Goal: Task Accomplishment & Management: Use online tool/utility

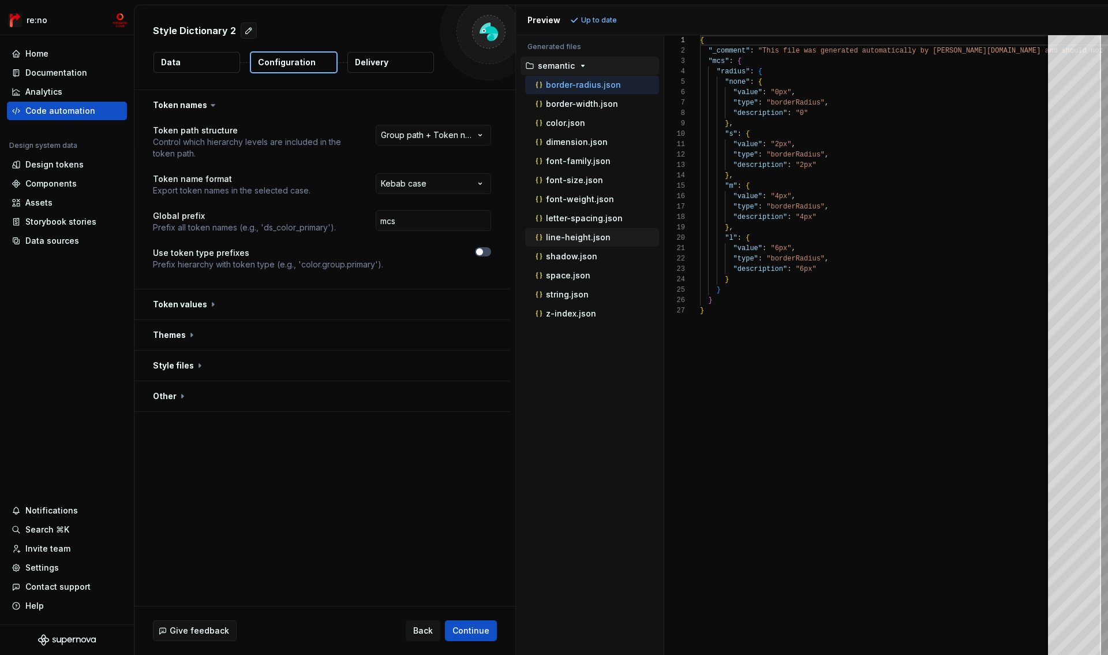
click at [572, 238] on p "line-height.json" at bounding box center [578, 237] width 65 height 9
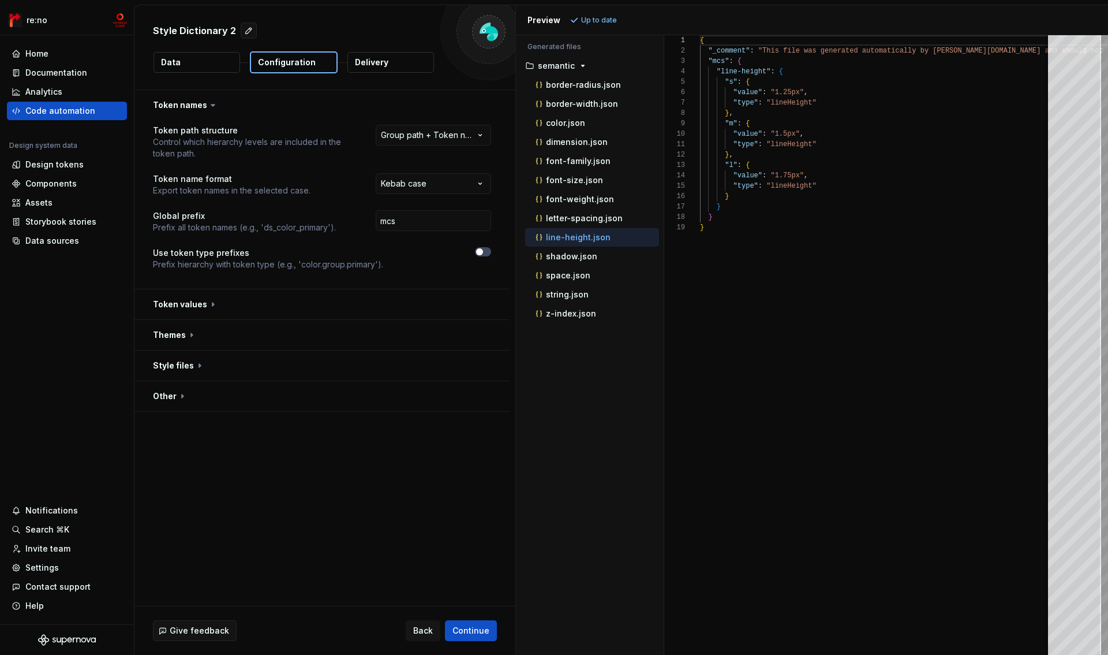
scroll to position [104, 0]
click at [193, 299] on button "button" at bounding box center [321, 304] width 375 height 30
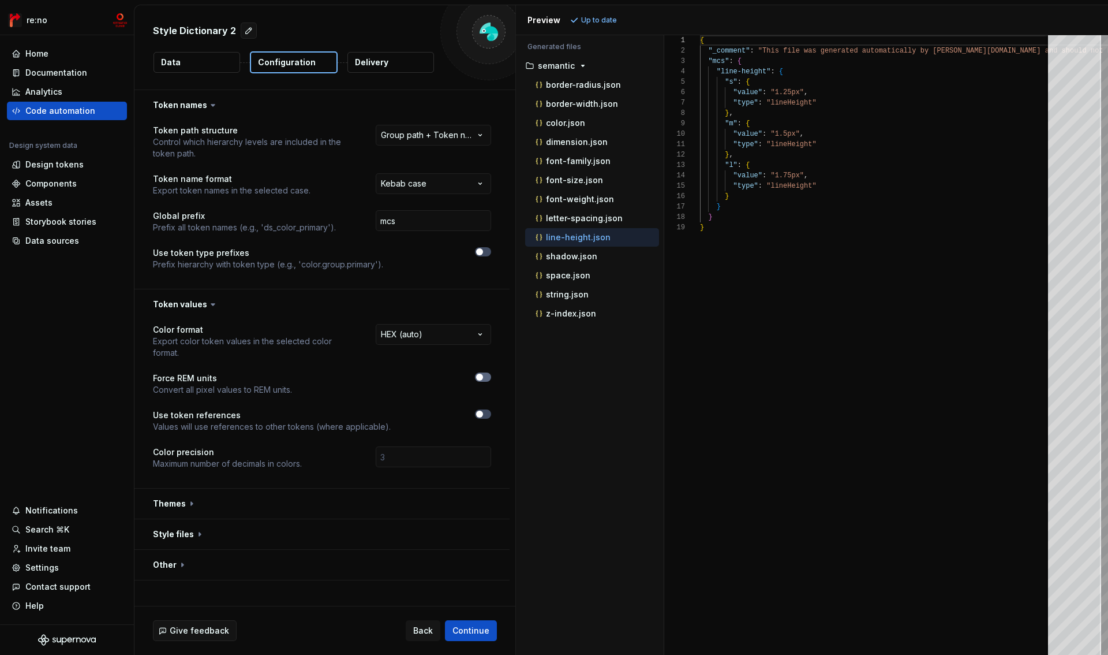
click at [484, 379] on button "button" at bounding box center [483, 376] width 16 height 9
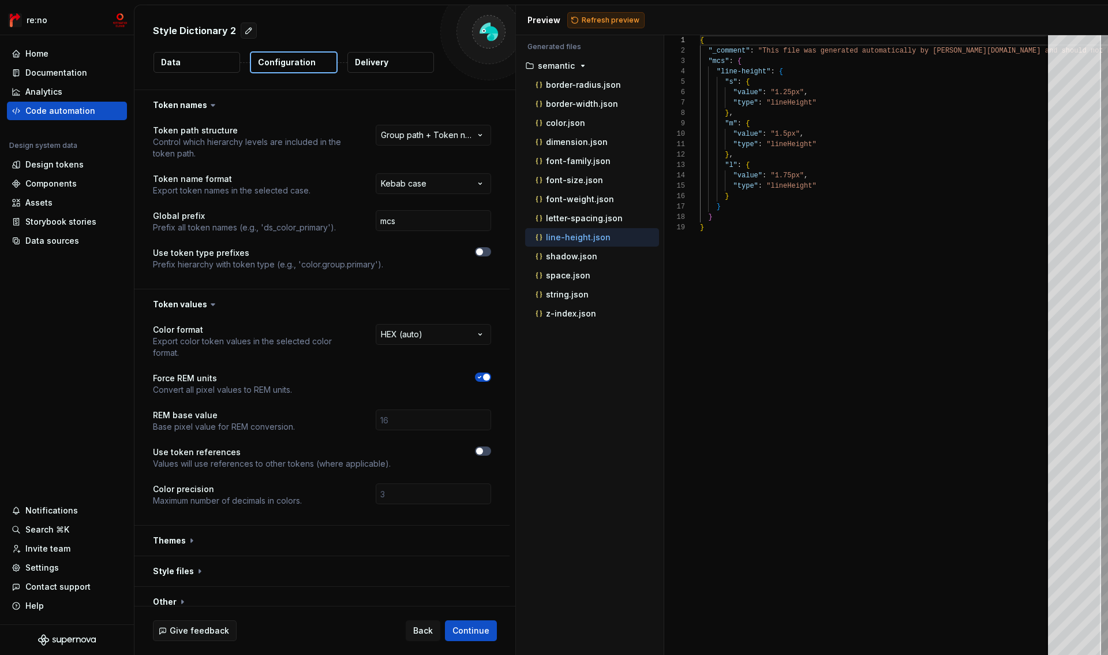
click at [610, 23] on span "Refresh preview" at bounding box center [611, 20] width 58 height 9
click at [580, 141] on p "dimension.json" at bounding box center [577, 141] width 62 height 9
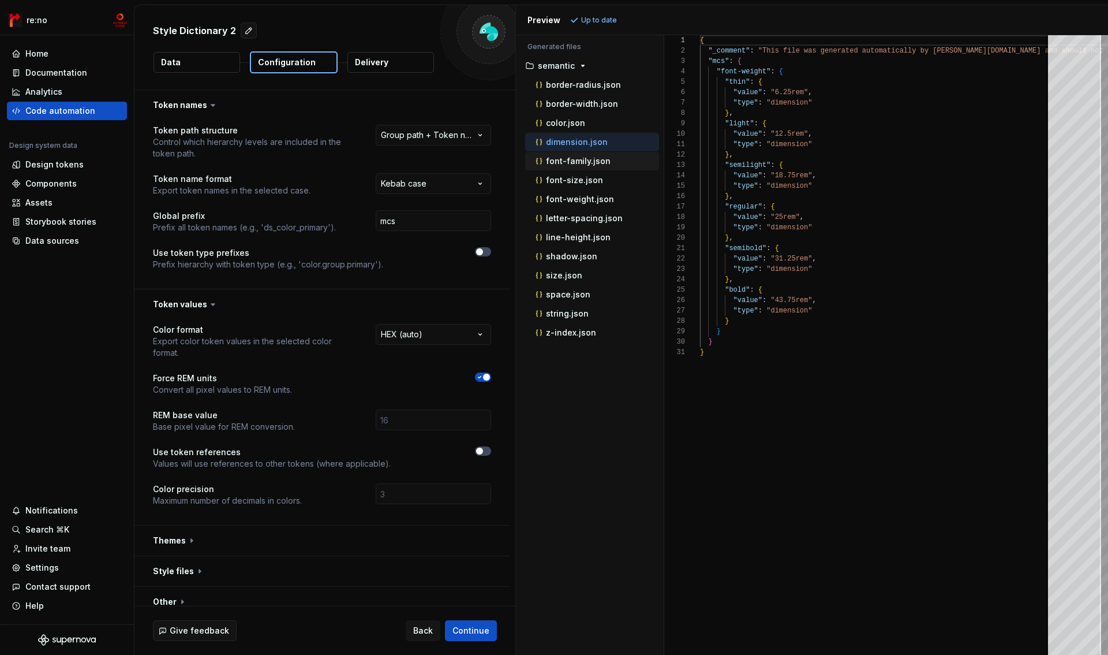
click at [578, 165] on p "font-family.json" at bounding box center [578, 160] width 65 height 9
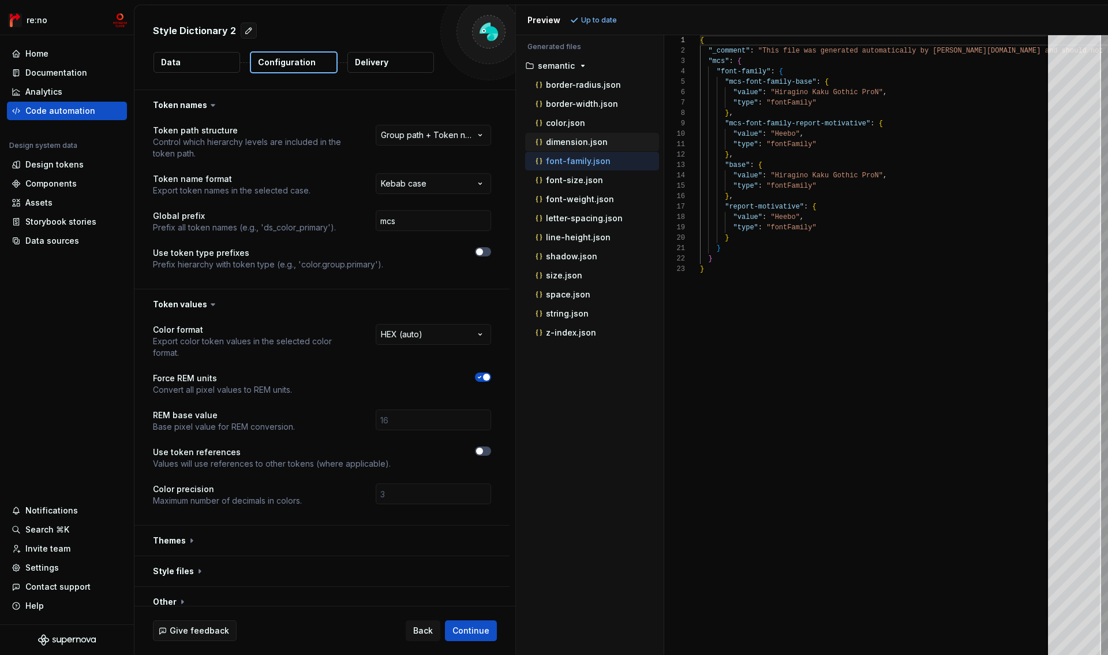
click at [582, 143] on p "dimension.json" at bounding box center [577, 141] width 62 height 9
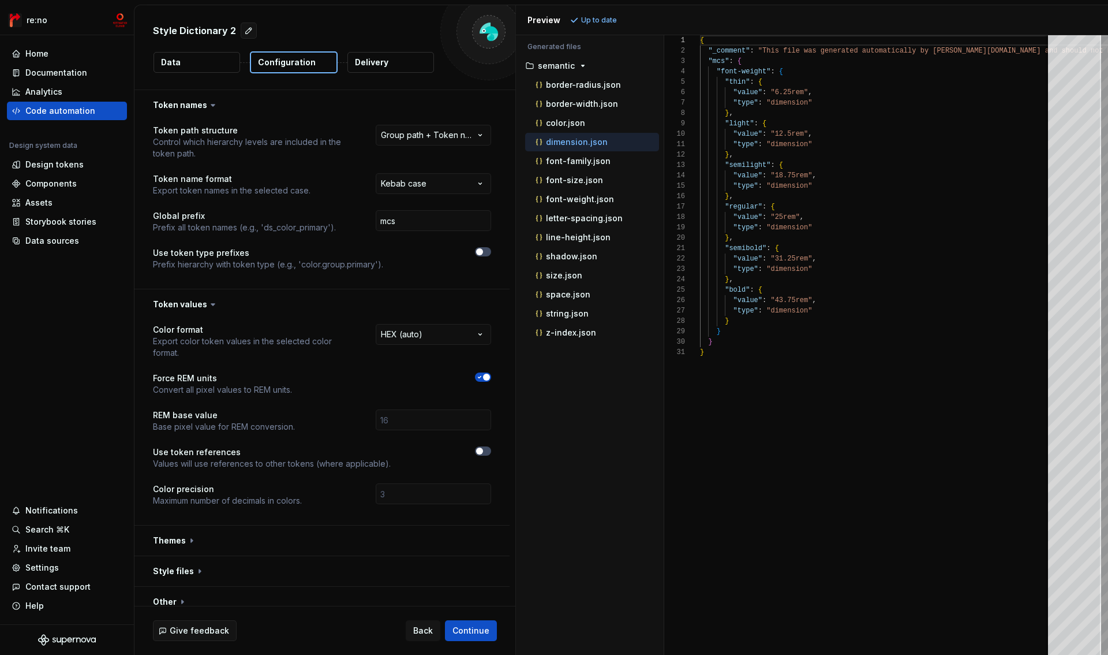
click at [483, 378] on span "button" at bounding box center [486, 376] width 7 height 7
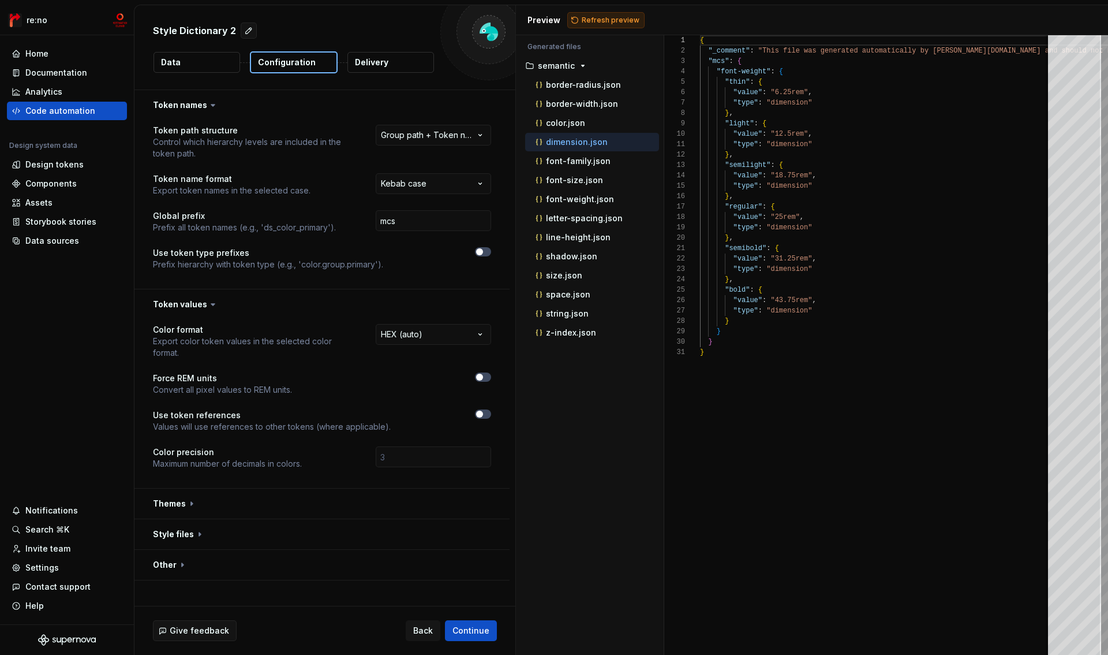
click at [592, 23] on span "Refresh preview" at bounding box center [611, 20] width 58 height 9
click at [585, 199] on p "font-weight.json" at bounding box center [580, 199] width 68 height 9
click at [487, 381] on button "button" at bounding box center [483, 376] width 16 height 9
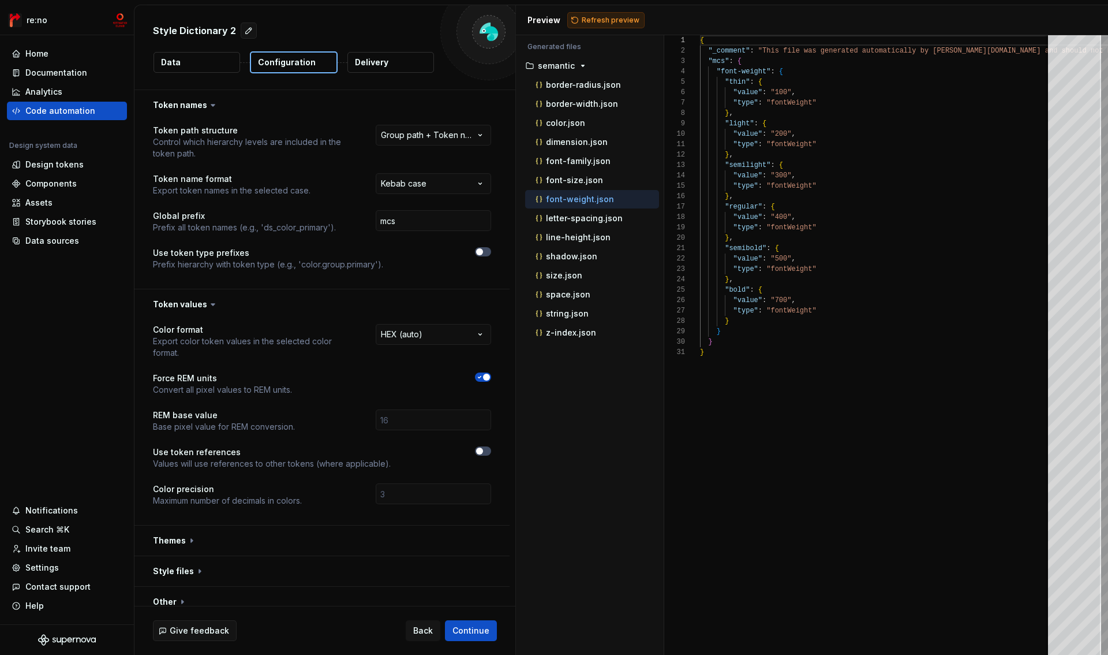
click at [610, 22] on span "Refresh preview" at bounding box center [611, 20] width 58 height 9
click at [586, 136] on div "dimension.json" at bounding box center [596, 142] width 126 height 12
type textarea "**********"
click at [209, 62] on button "Data" at bounding box center [197, 62] width 87 height 21
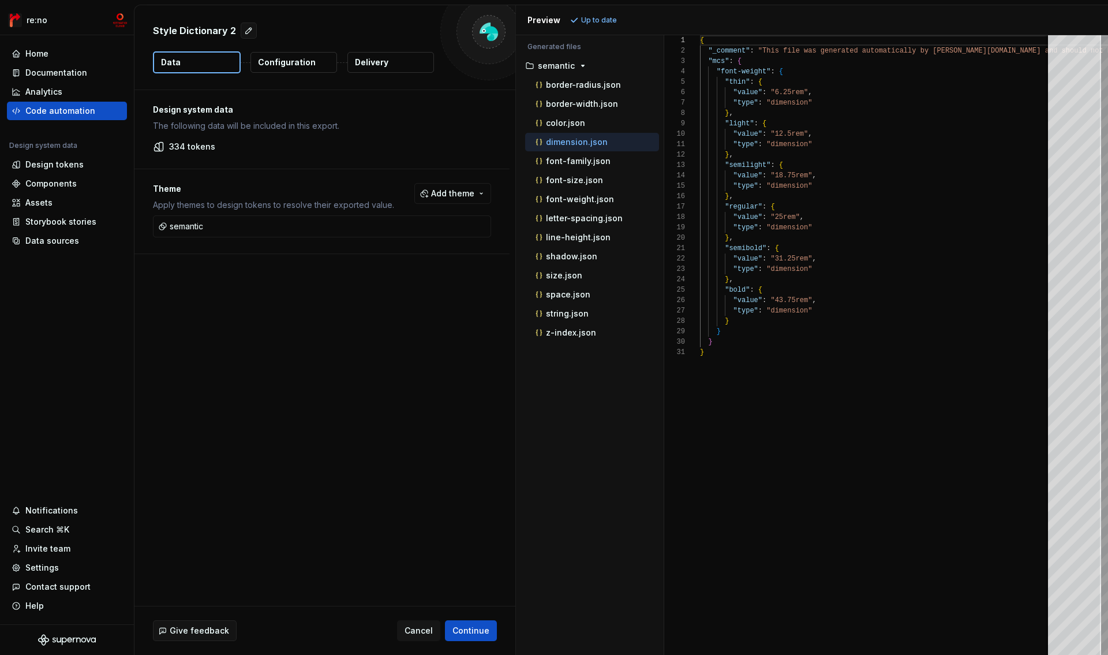
click at [289, 62] on p "Configuration" at bounding box center [287, 63] width 58 height 12
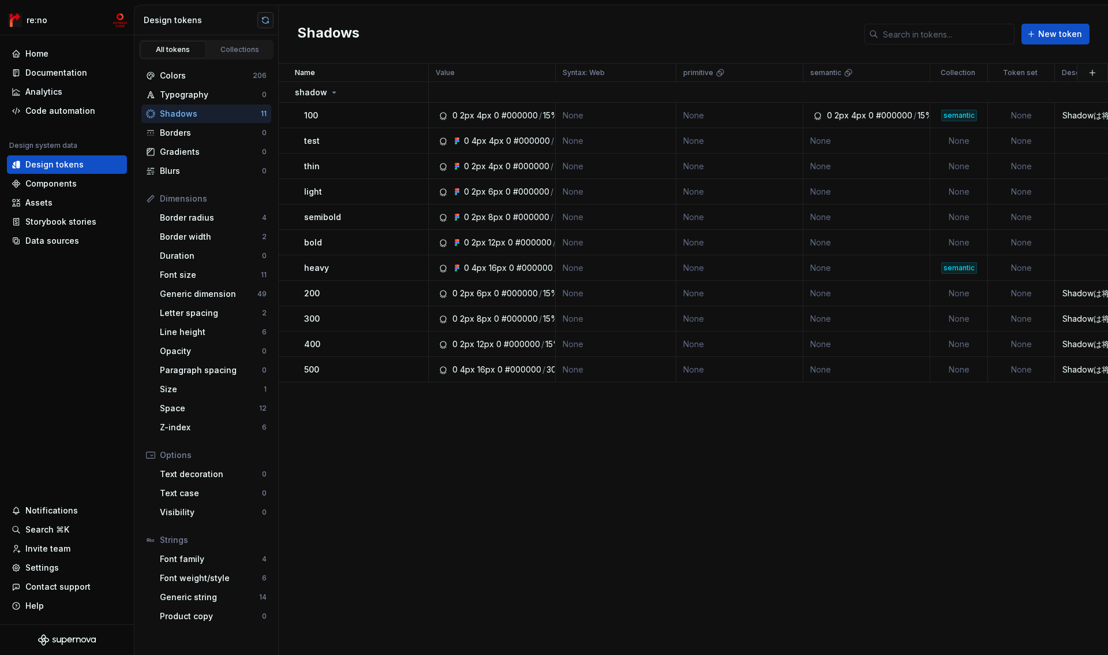
click at [266, 20] on button "button" at bounding box center [265, 20] width 16 height 16
click at [195, 331] on div "Line height" at bounding box center [211, 332] width 102 height 12
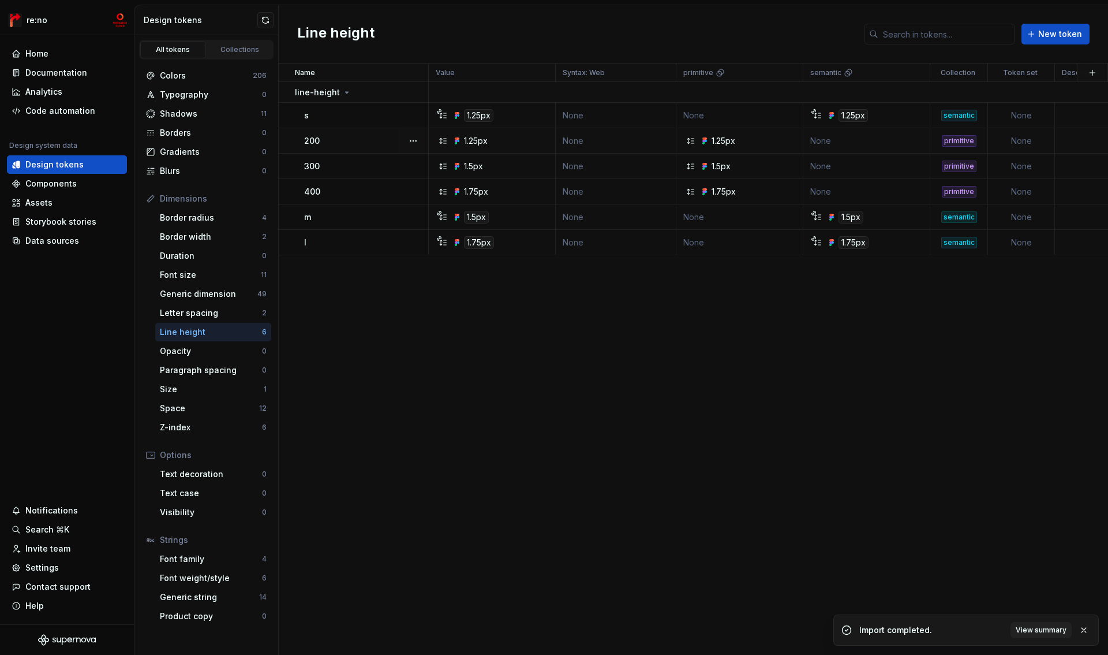
click at [509, 139] on div "1.25px" at bounding box center [495, 141] width 118 height 12
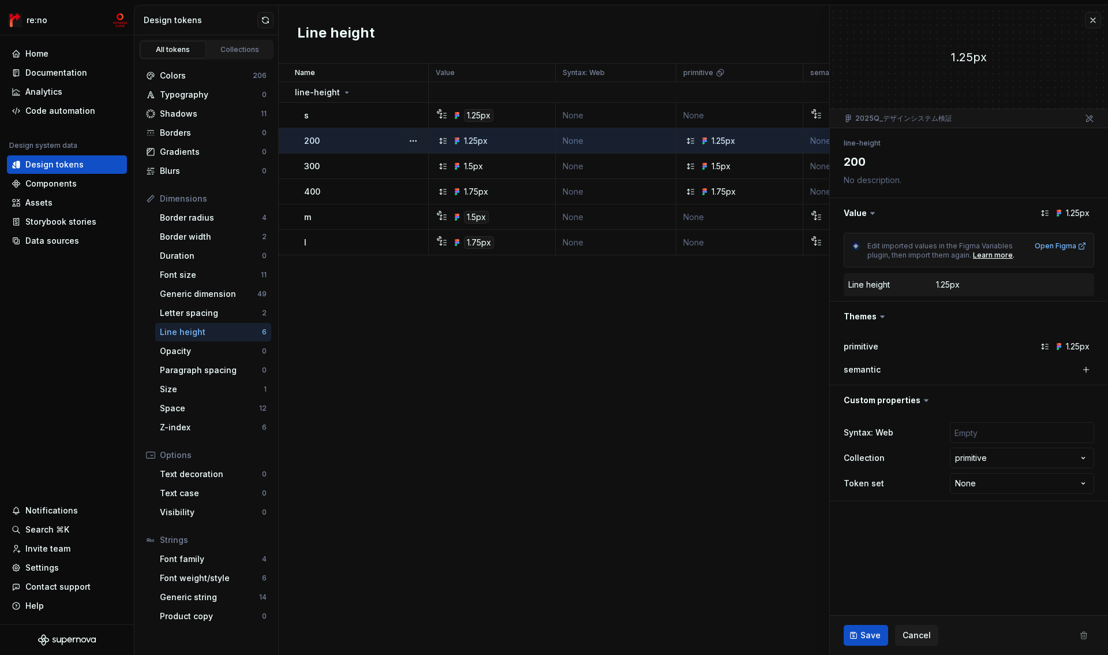
click at [445, 141] on icon at bounding box center [443, 140] width 9 height 9
click at [411, 143] on button "button" at bounding box center [413, 141] width 16 height 16
click at [424, 154] on div "Open detail" at bounding box center [457, 163] width 98 height 18
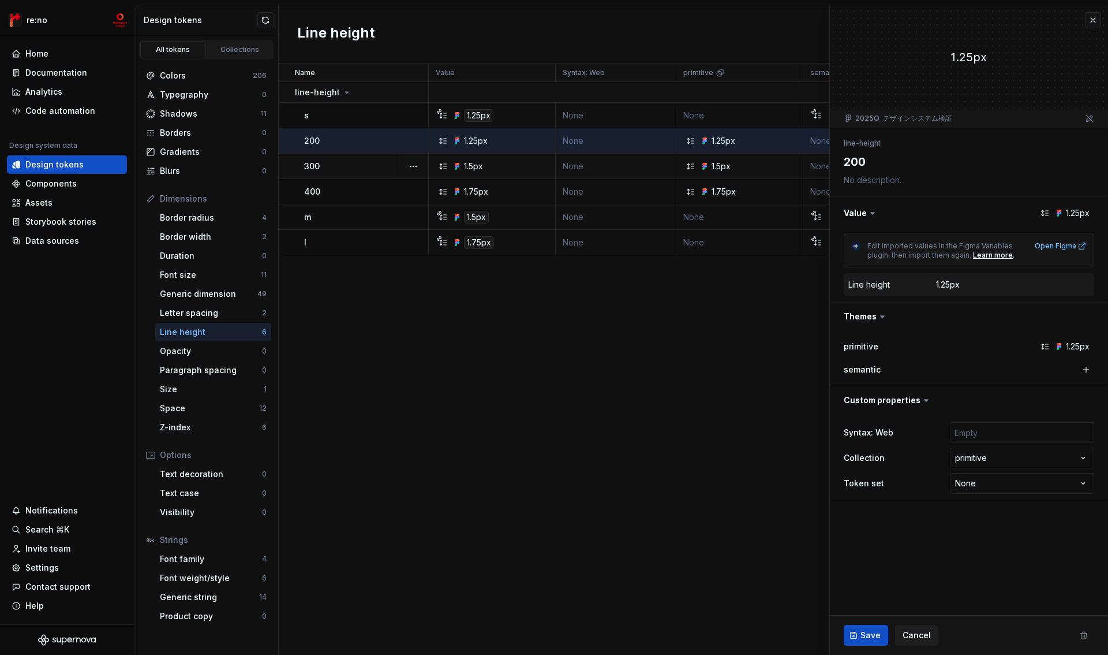
click at [874, 216] on icon at bounding box center [873, 213] width 12 height 12
click at [1044, 212] on icon at bounding box center [1045, 212] width 9 height 9
click at [1066, 213] on button "button" at bounding box center [969, 213] width 278 height 30
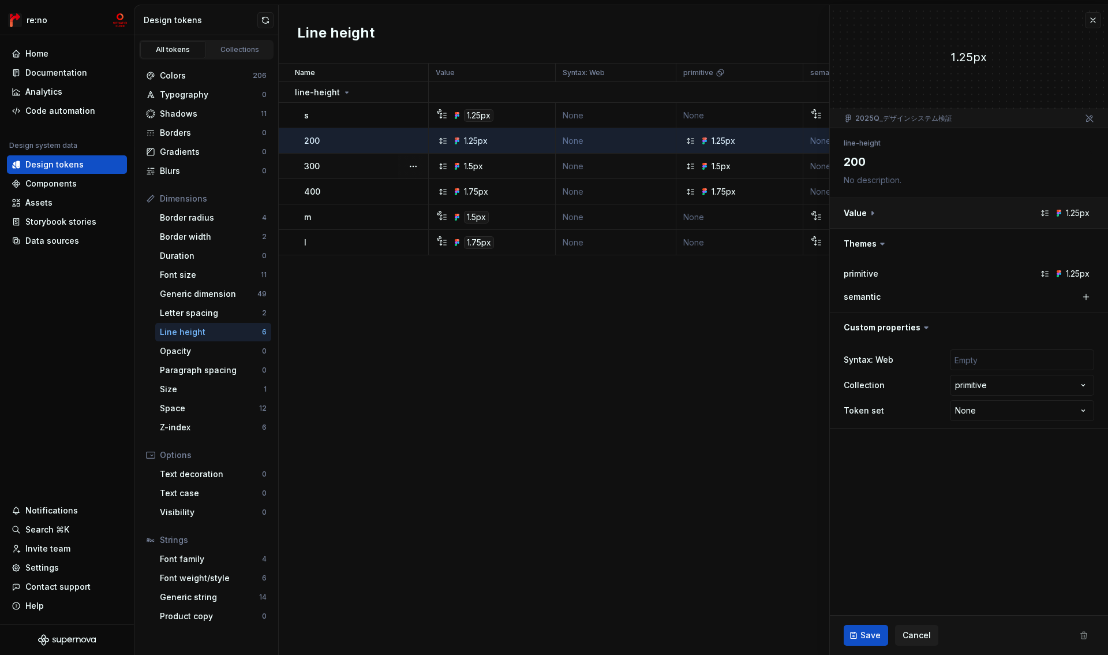
click at [1077, 212] on button "button" at bounding box center [969, 213] width 278 height 30
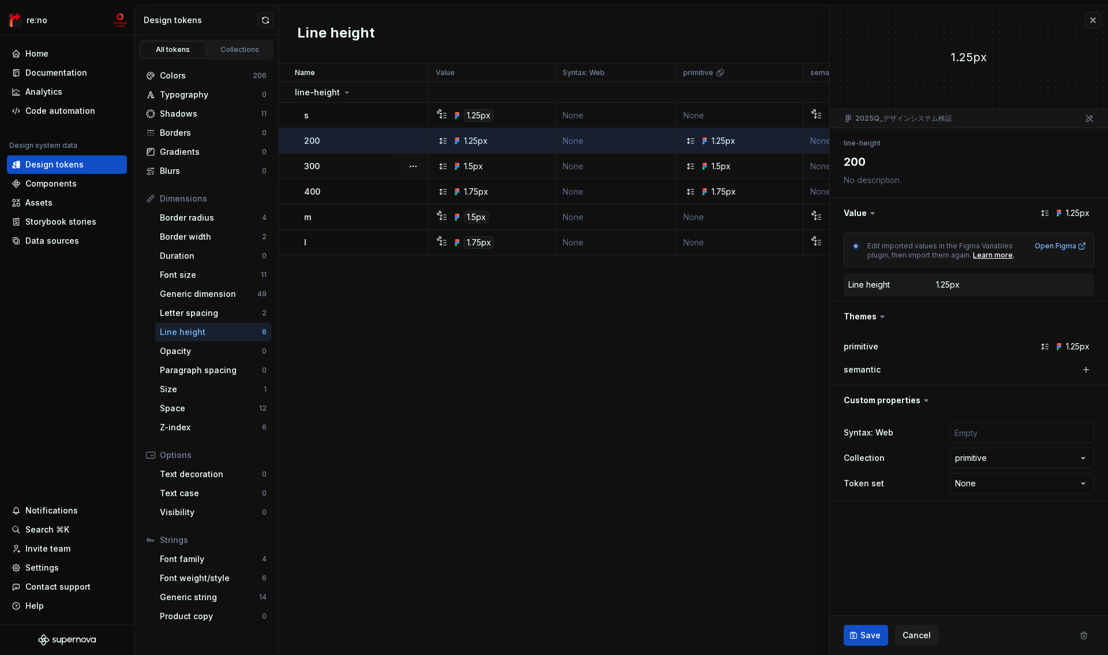
click at [945, 283] on div "1.25px" at bounding box center [948, 285] width 24 height 12
click at [918, 635] on span "Cancel" at bounding box center [917, 635] width 28 height 12
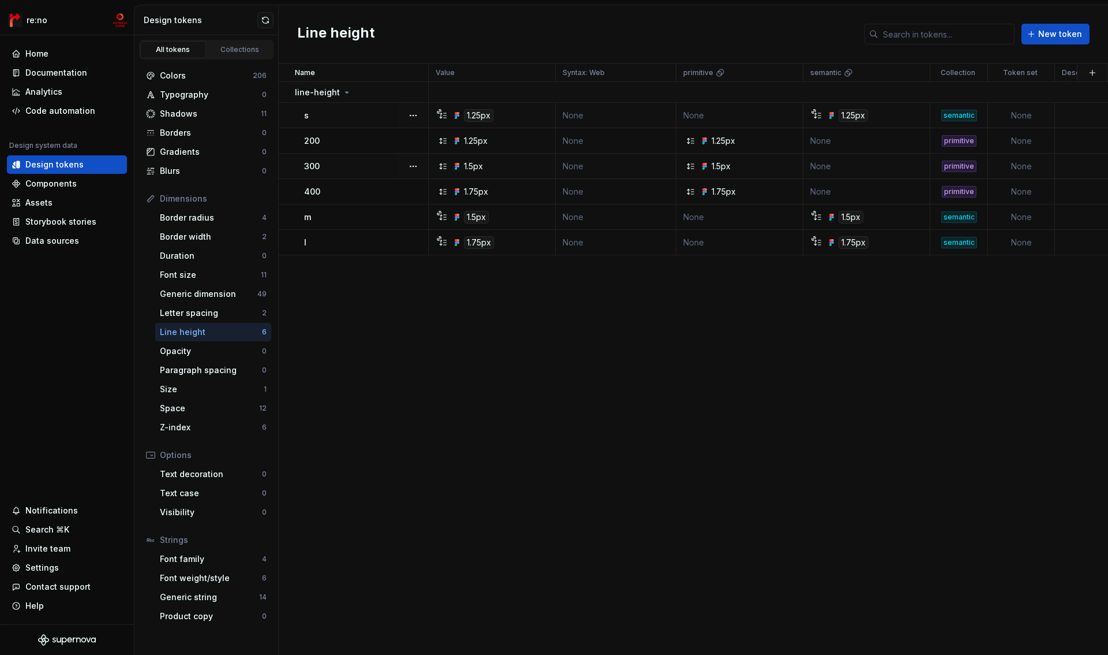
click at [380, 119] on div "s" at bounding box center [366, 116] width 124 height 12
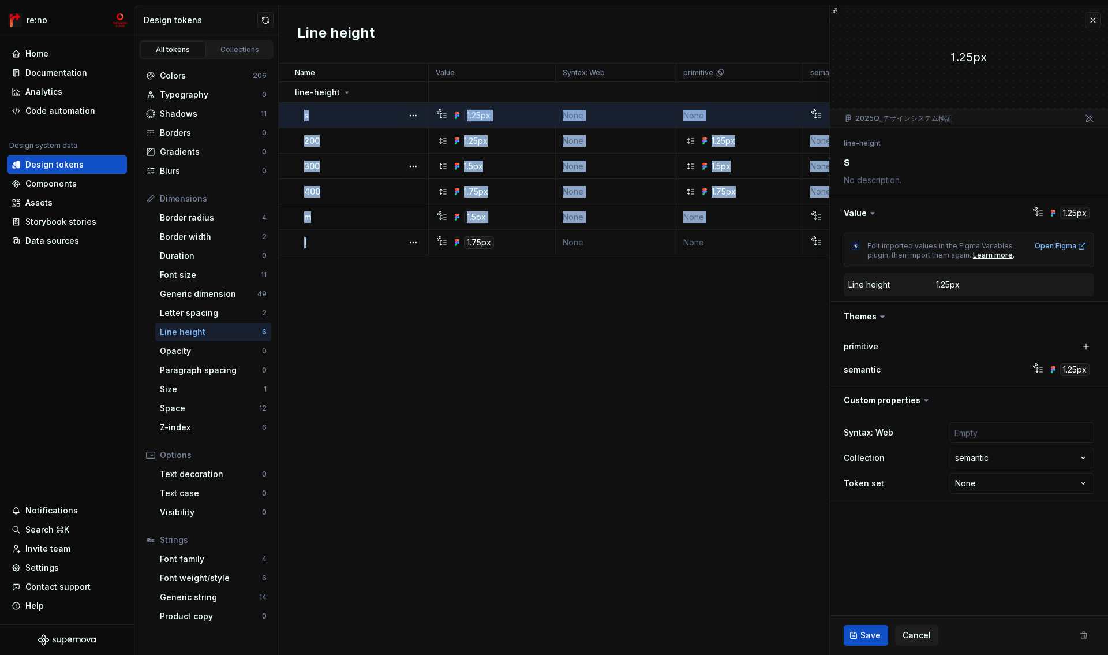
click at [364, 244] on div "l" at bounding box center [366, 243] width 124 height 12
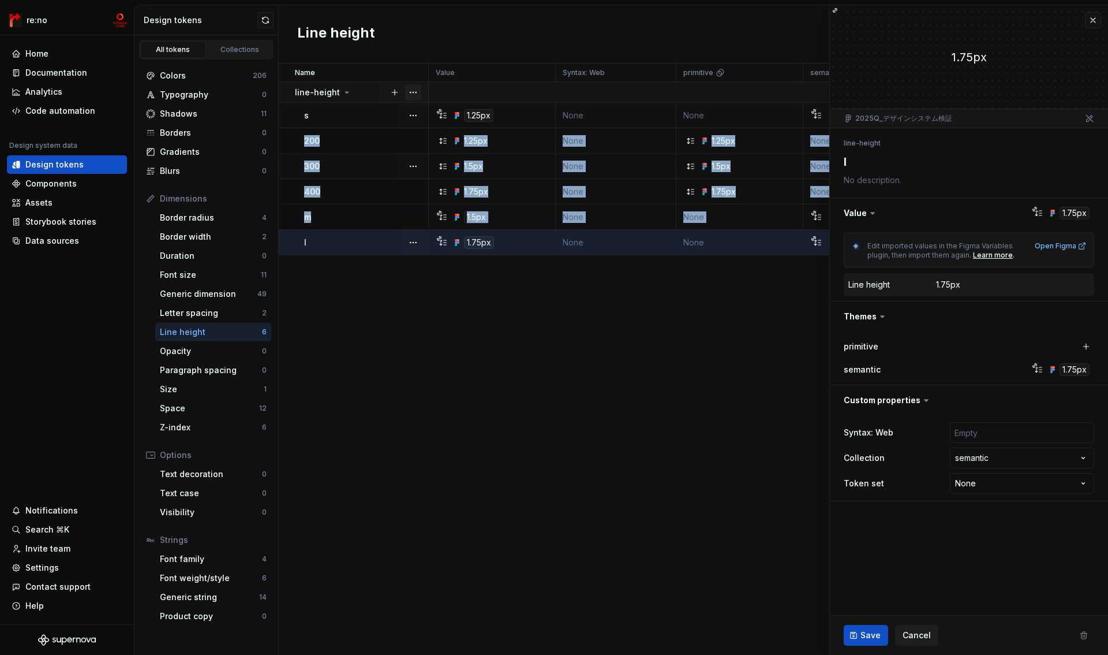
click at [414, 93] on button "button" at bounding box center [413, 92] width 16 height 16
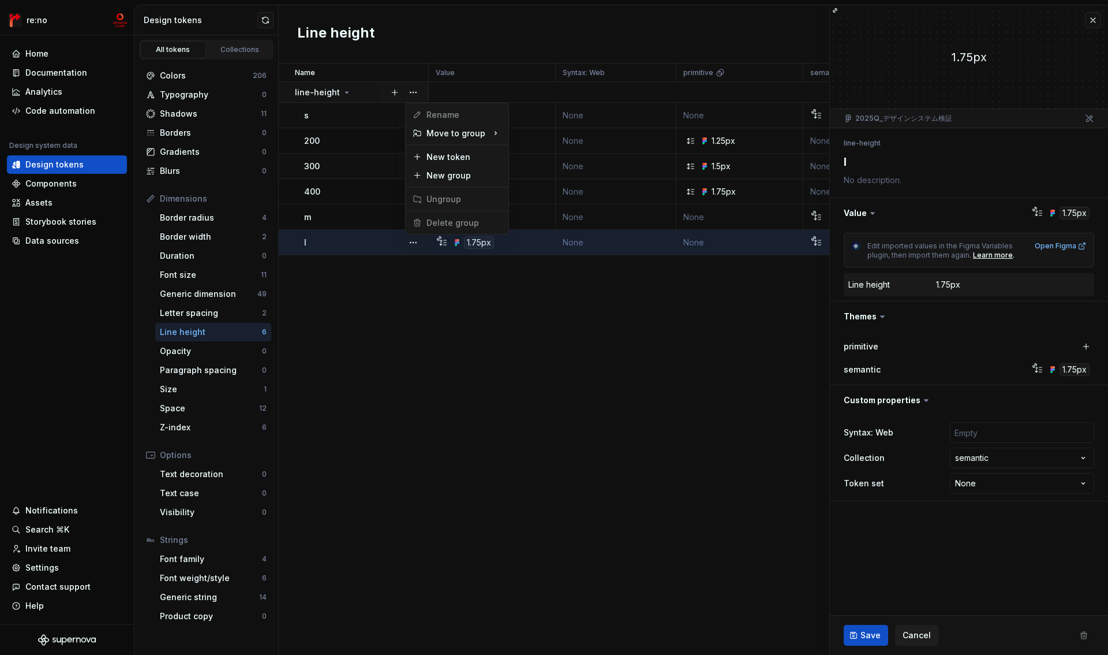
click at [445, 224] on span "Delete group" at bounding box center [446, 223] width 76 height 18
click at [1095, 23] on button "button" at bounding box center [1093, 20] width 16 height 16
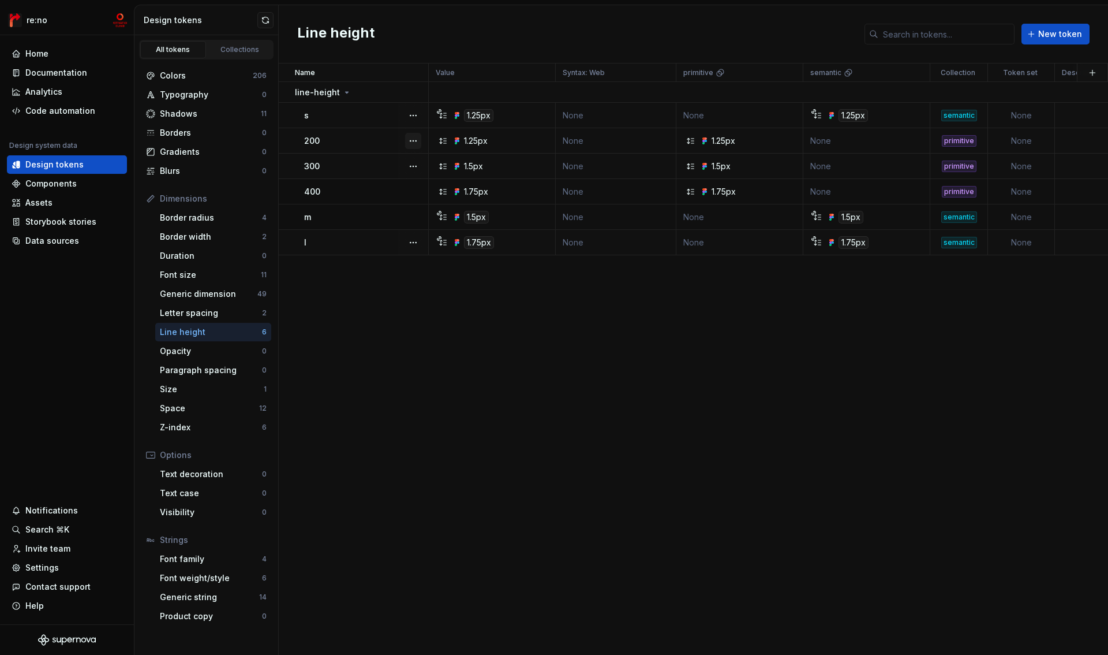
click at [409, 141] on button "button" at bounding box center [413, 141] width 16 height 16
click at [450, 203] on span "Delete token" at bounding box center [445, 205] width 75 height 18
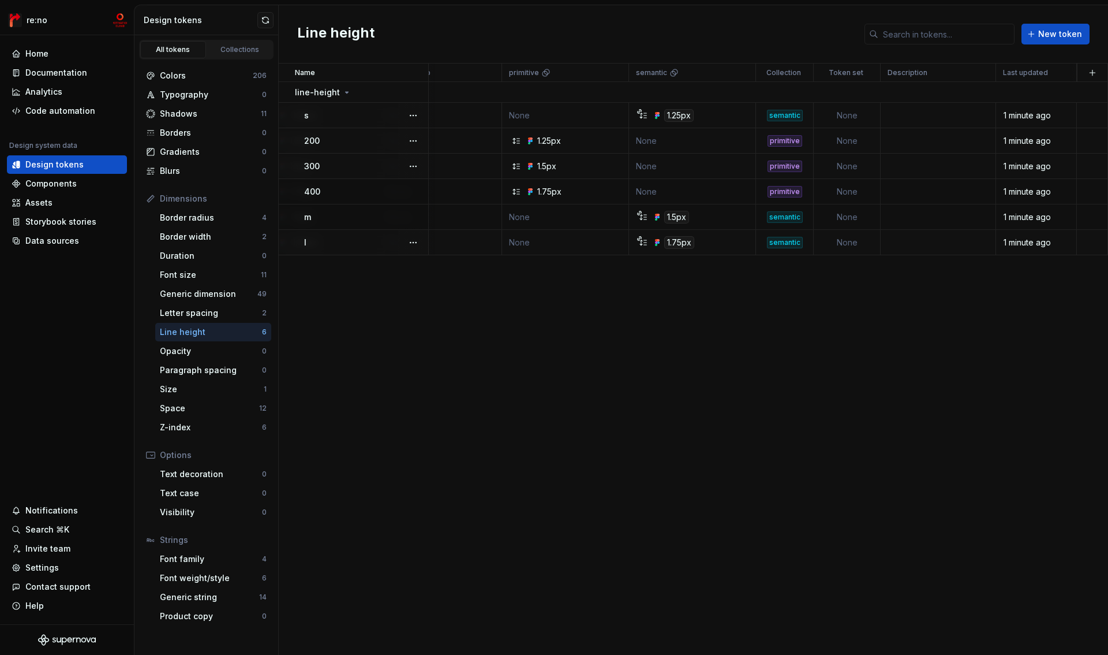
scroll to position [0, 174]
click at [1085, 143] on td at bounding box center [1093, 140] width 31 height 25
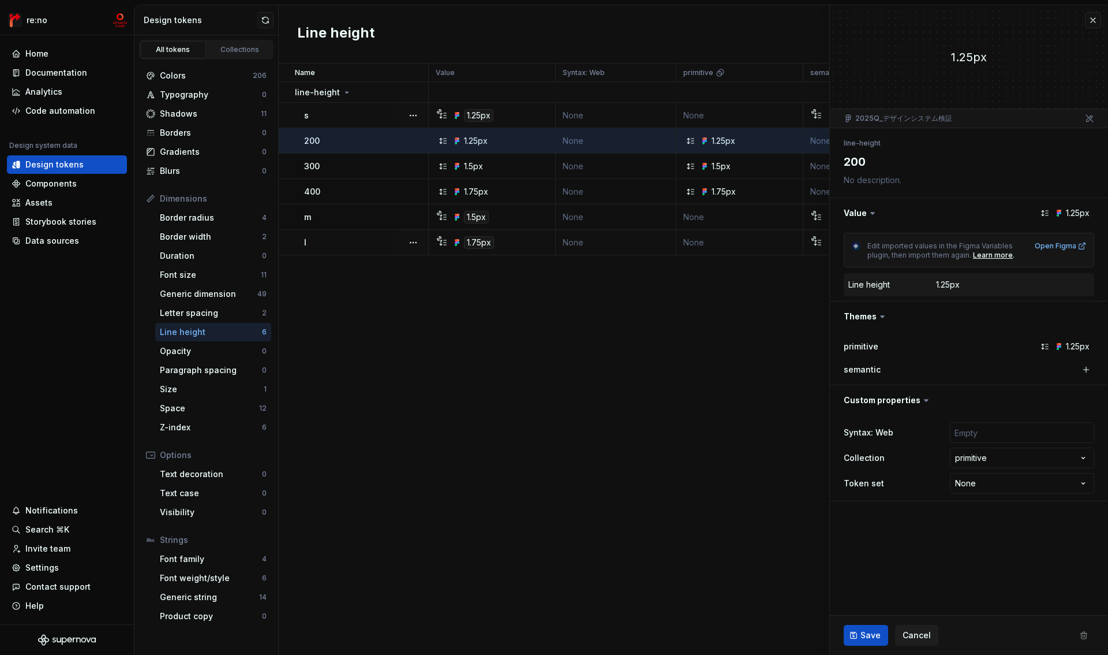
click at [1084, 634] on span at bounding box center [1084, 635] width 21 height 21
click at [921, 638] on ul "Import completed. View summary" at bounding box center [966, 645] width 284 height 18
click at [916, 633] on span "Cancel" at bounding box center [917, 635] width 28 height 12
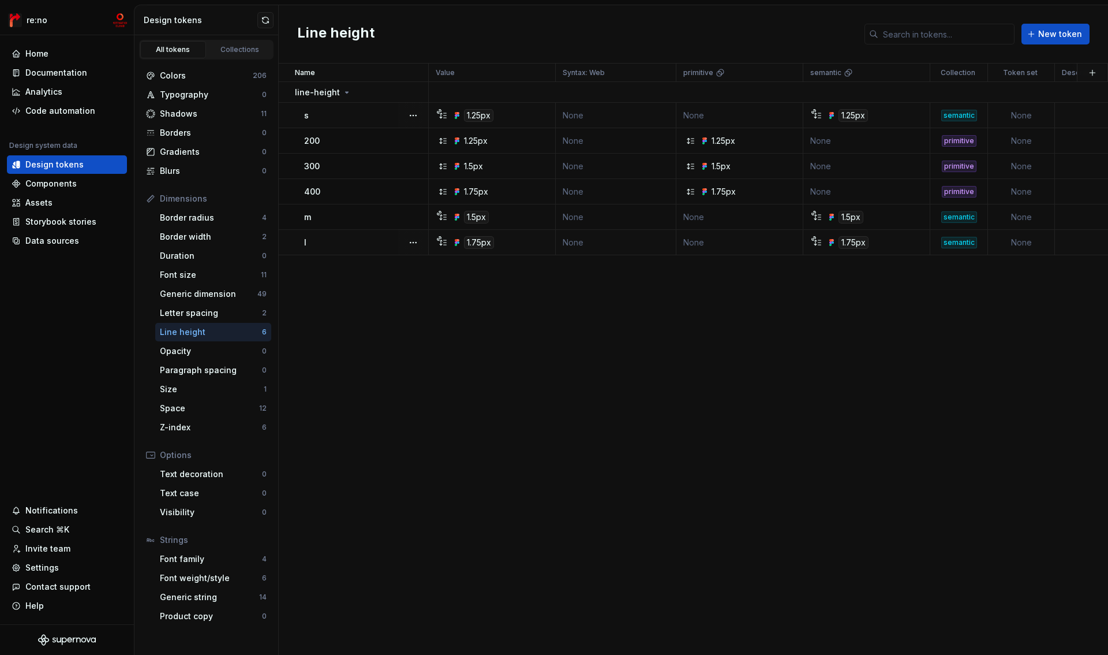
click at [195, 330] on div "Line height" at bounding box center [211, 332] width 102 height 12
click at [477, 192] on div "1.75px" at bounding box center [476, 192] width 24 height 12
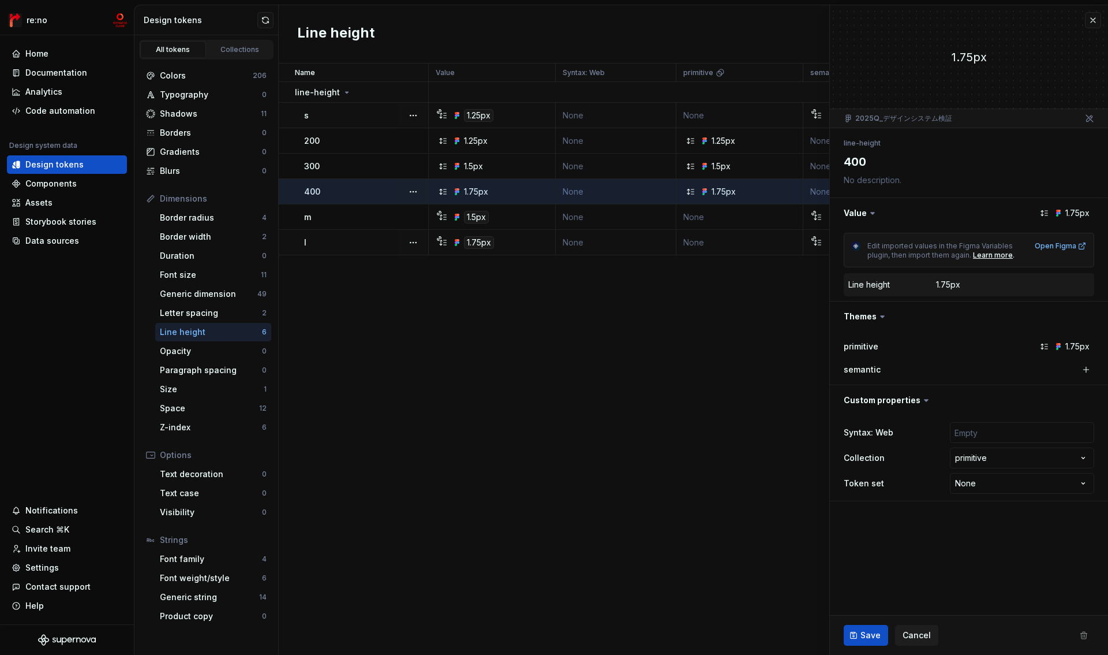
click at [950, 287] on div "1.75px" at bounding box center [948, 285] width 24 height 12
click at [1011, 287] on dd "1.75px" at bounding box center [1013, 285] width 154 height 12
click at [721, 334] on div "Name Value Syntax: Web primitive semantic Collection Token set Description Last…" at bounding box center [693, 358] width 829 height 591
click at [921, 633] on span "Cancel" at bounding box center [917, 635] width 28 height 12
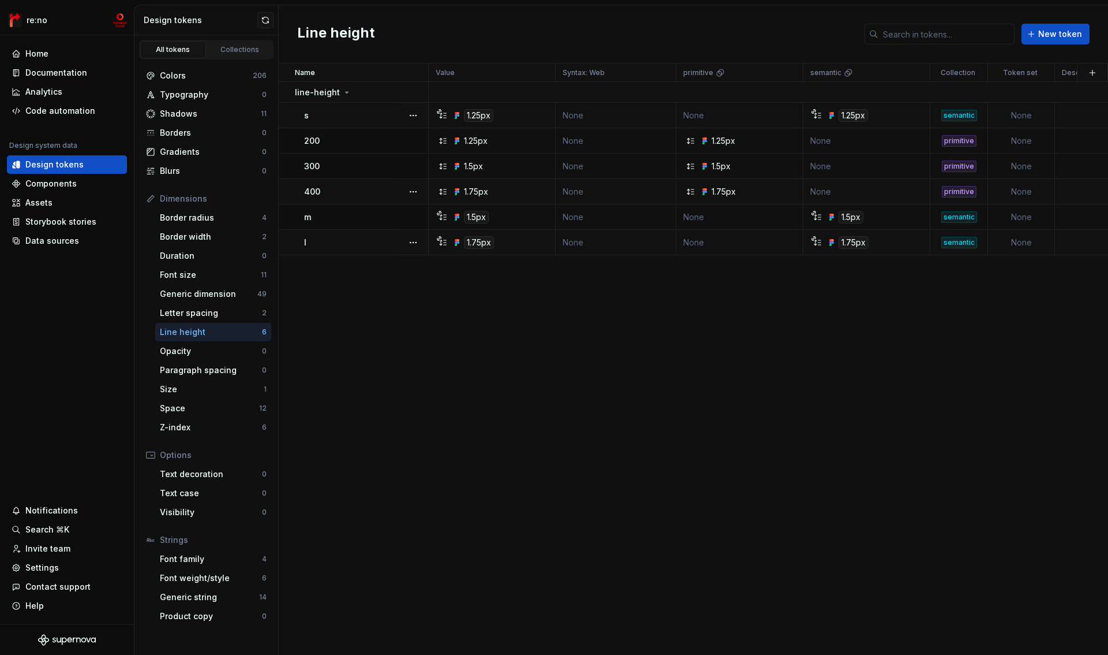
click at [312, 188] on p "400" at bounding box center [312, 192] width 16 height 12
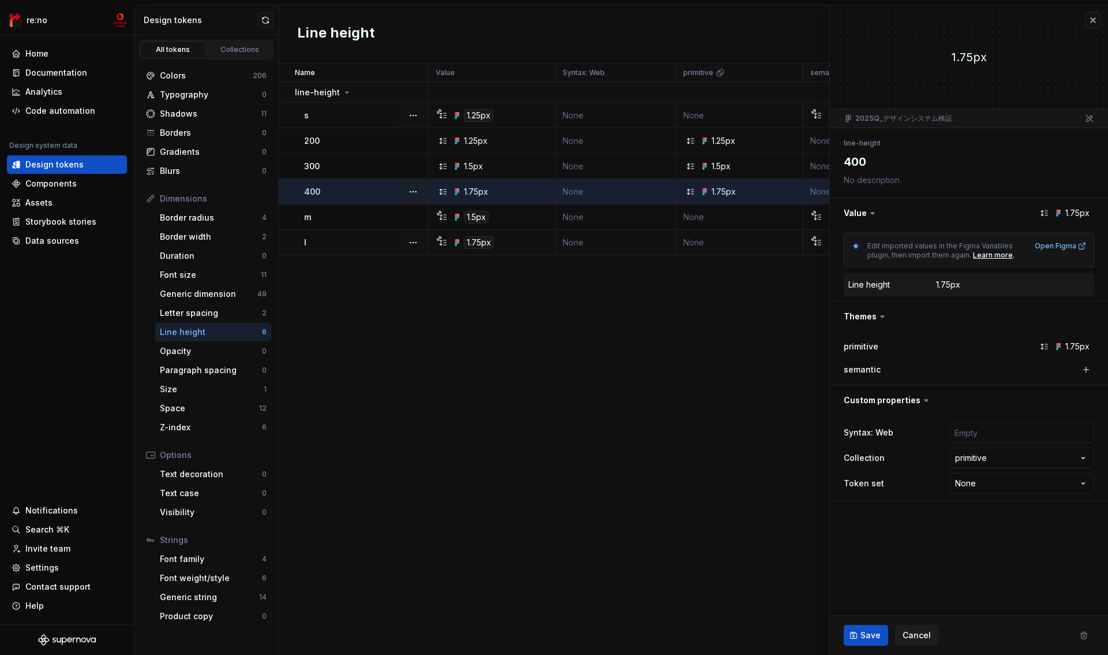
click at [1090, 120] on icon at bounding box center [1089, 118] width 9 height 9
click at [888, 181] on textarea at bounding box center [967, 180] width 251 height 16
click at [890, 212] on button "button" at bounding box center [969, 213] width 278 height 30
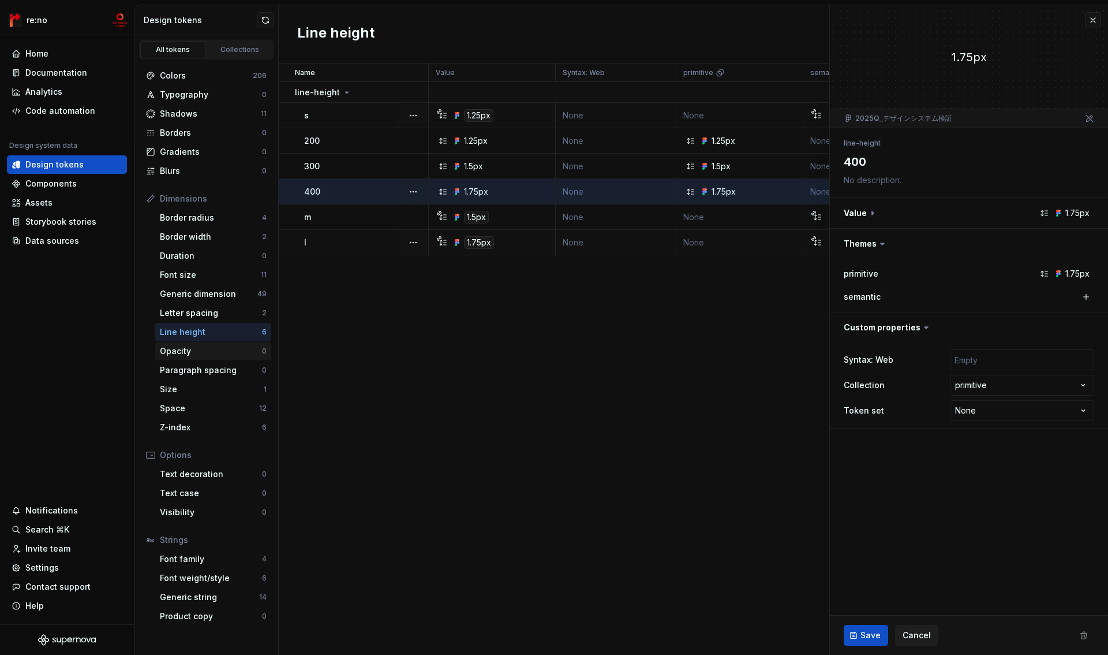
click at [194, 352] on div "Opacity" at bounding box center [211, 351] width 102 height 12
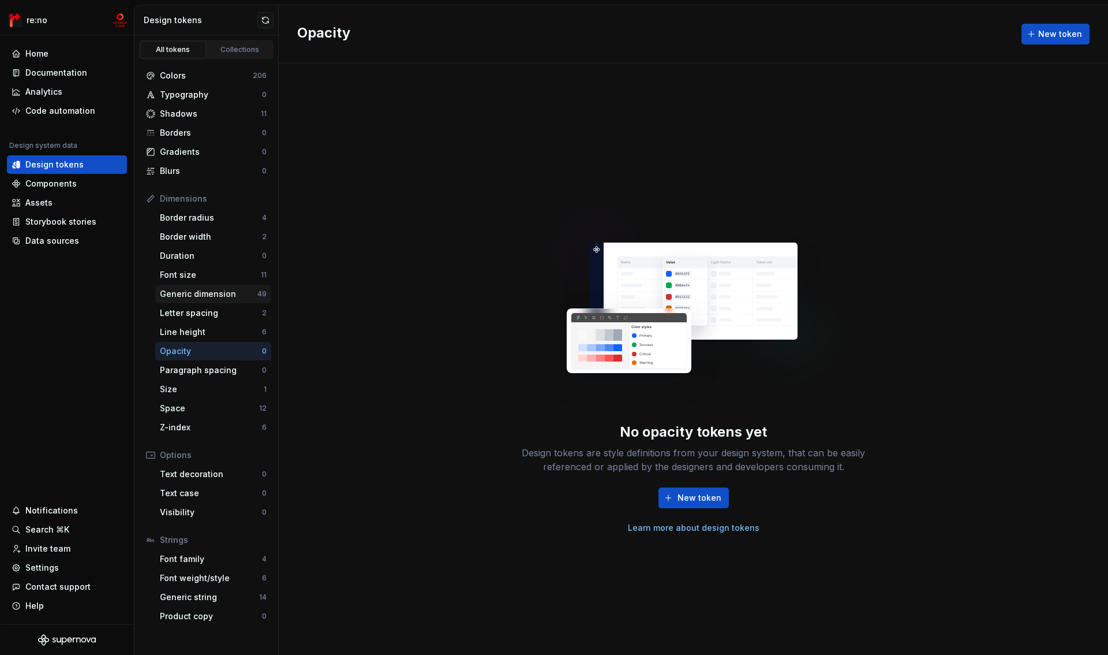
click at [190, 298] on div "Generic dimension" at bounding box center [209, 294] width 98 height 12
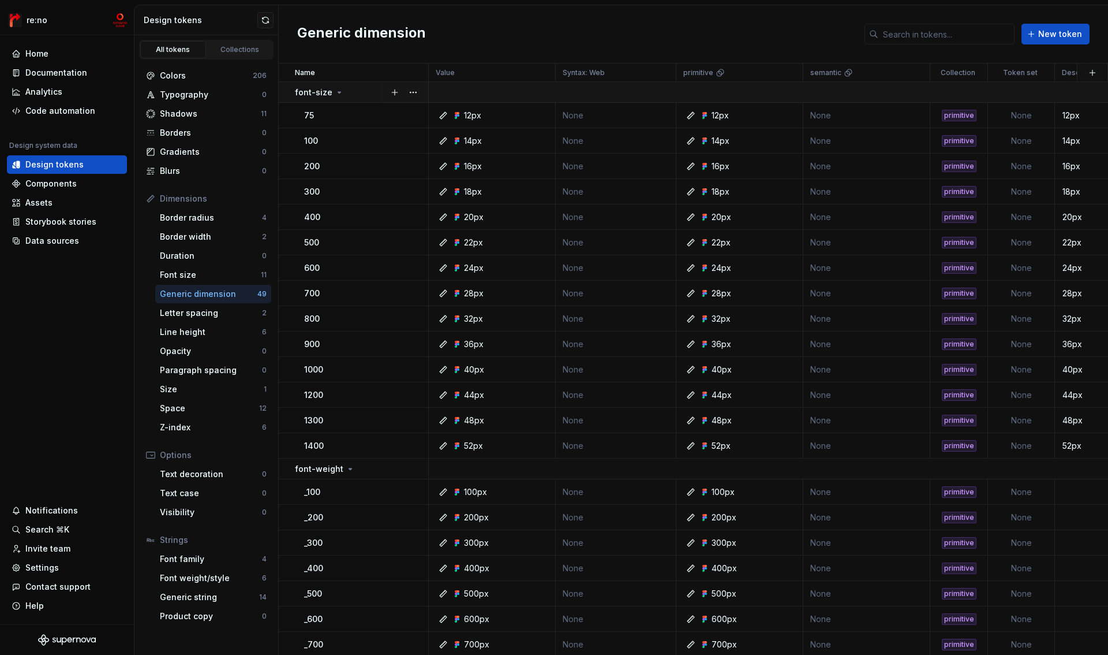
click at [330, 94] on div "font-size" at bounding box center [319, 93] width 49 height 12
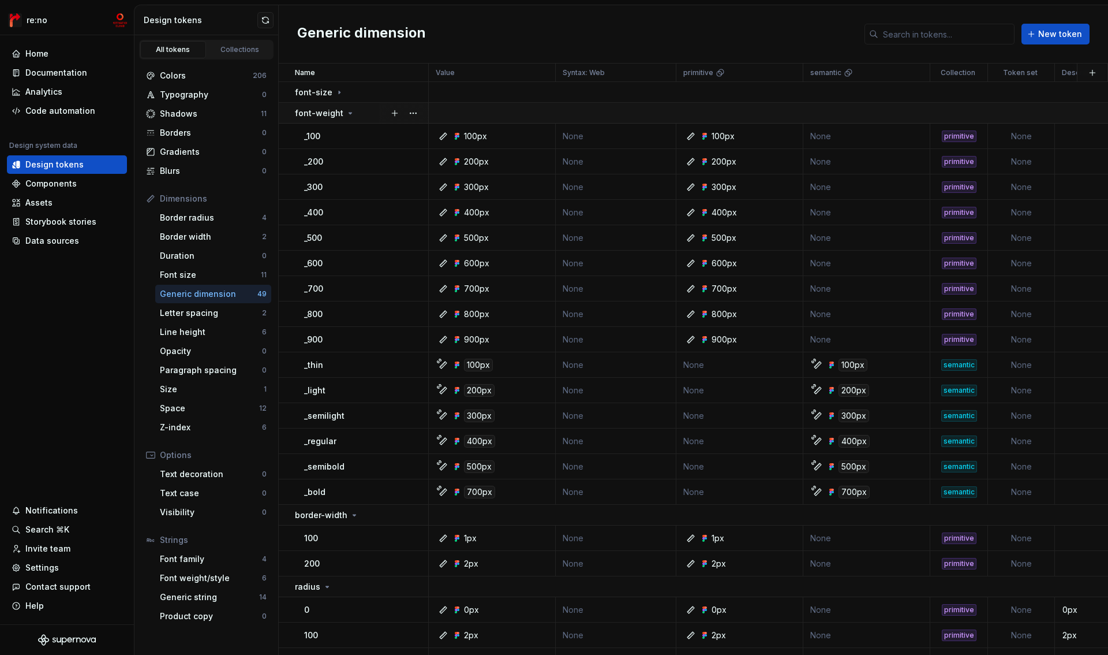
click at [330, 118] on td "font-weight" at bounding box center [354, 113] width 150 height 21
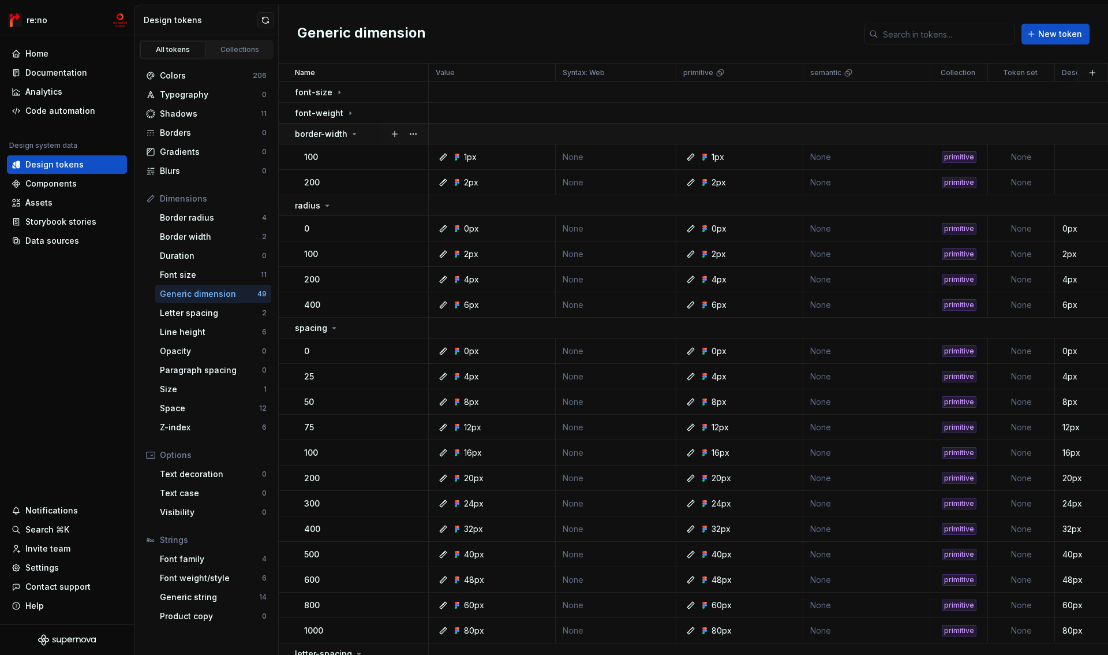
click at [330, 141] on td "border-width" at bounding box center [354, 134] width 150 height 21
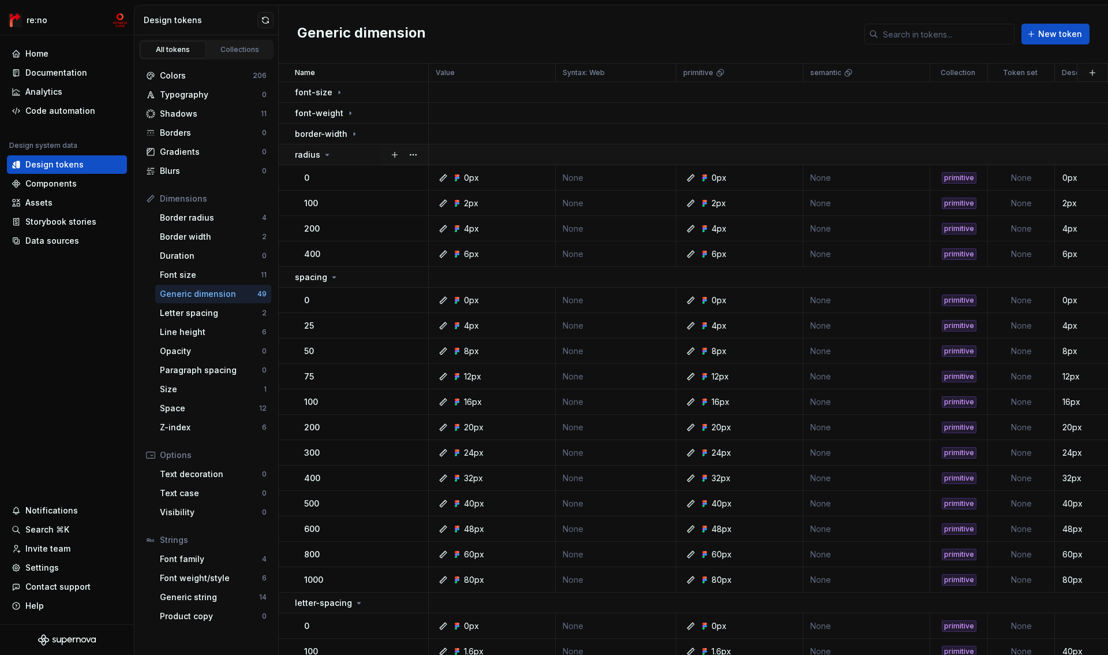
click at [330, 158] on icon at bounding box center [327, 154] width 9 height 9
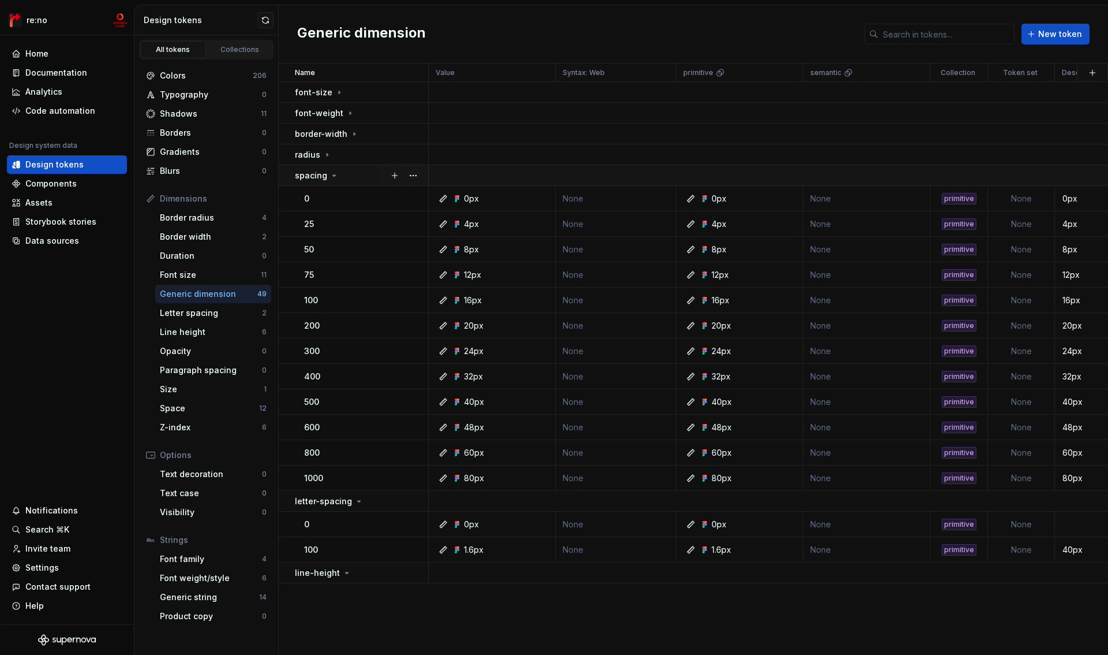
click at [330, 177] on icon at bounding box center [334, 175] width 9 height 9
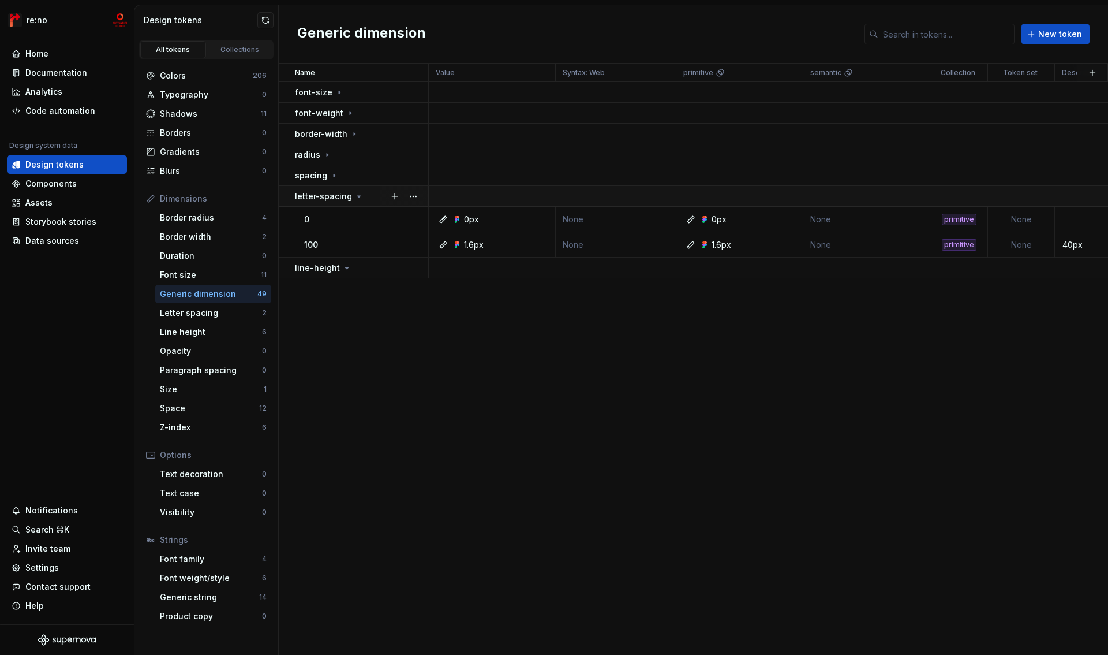
click at [328, 194] on p "letter-spacing" at bounding box center [323, 196] width 57 height 12
click at [327, 217] on p "line-height" at bounding box center [317, 217] width 45 height 12
click at [342, 218] on icon at bounding box center [346, 216] width 9 height 9
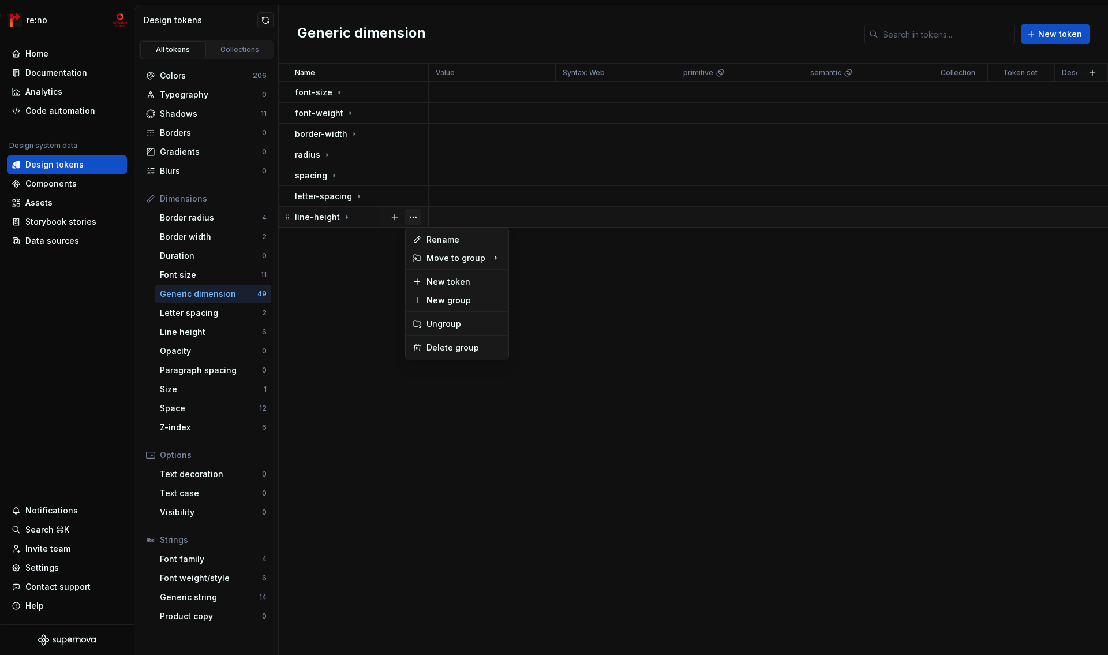
click at [411, 216] on button "button" at bounding box center [413, 217] width 16 height 16
click at [443, 342] on div "Delete group" at bounding box center [464, 348] width 75 height 12
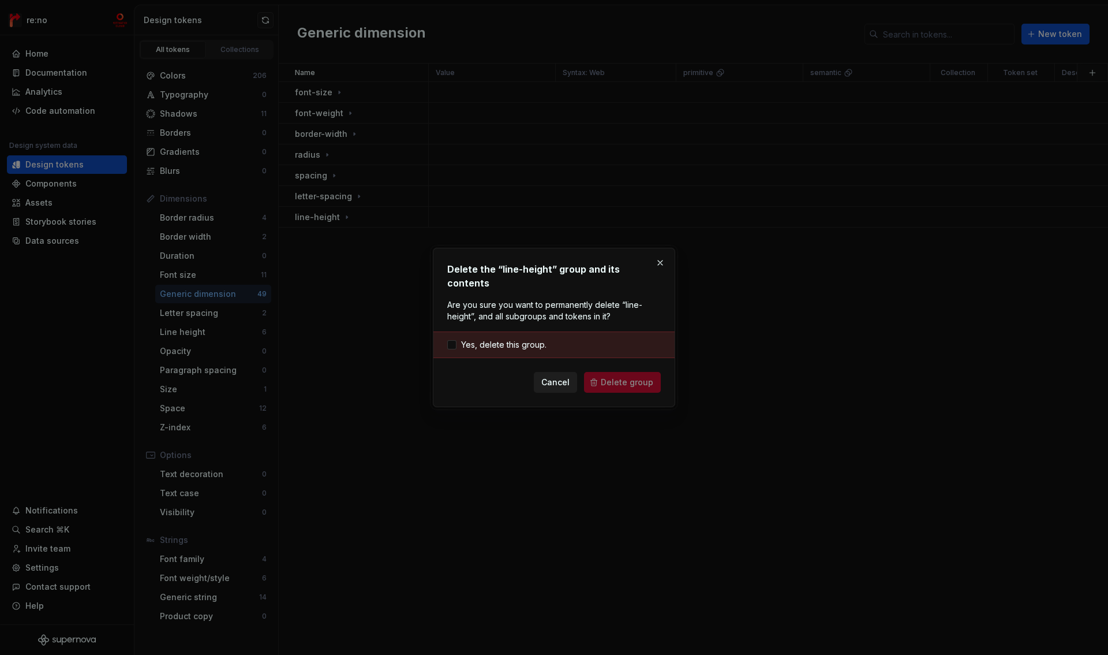
click at [564, 376] on span "Cancel" at bounding box center [555, 382] width 28 height 12
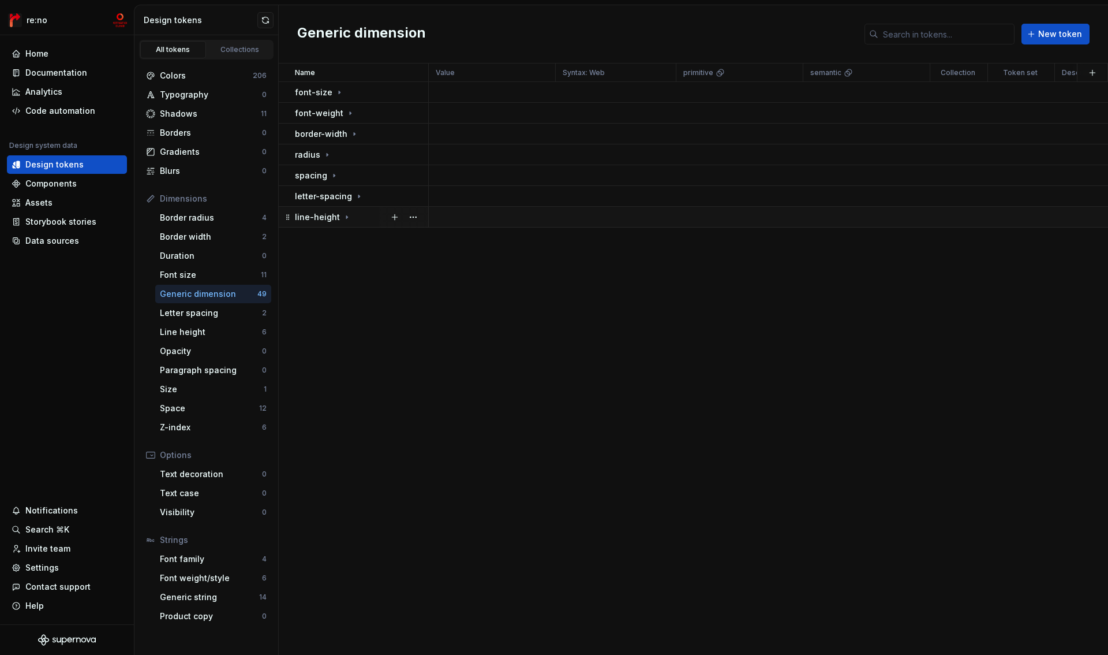
click at [345, 218] on icon at bounding box center [346, 216] width 9 height 9
click at [410, 215] on button "button" at bounding box center [413, 217] width 16 height 16
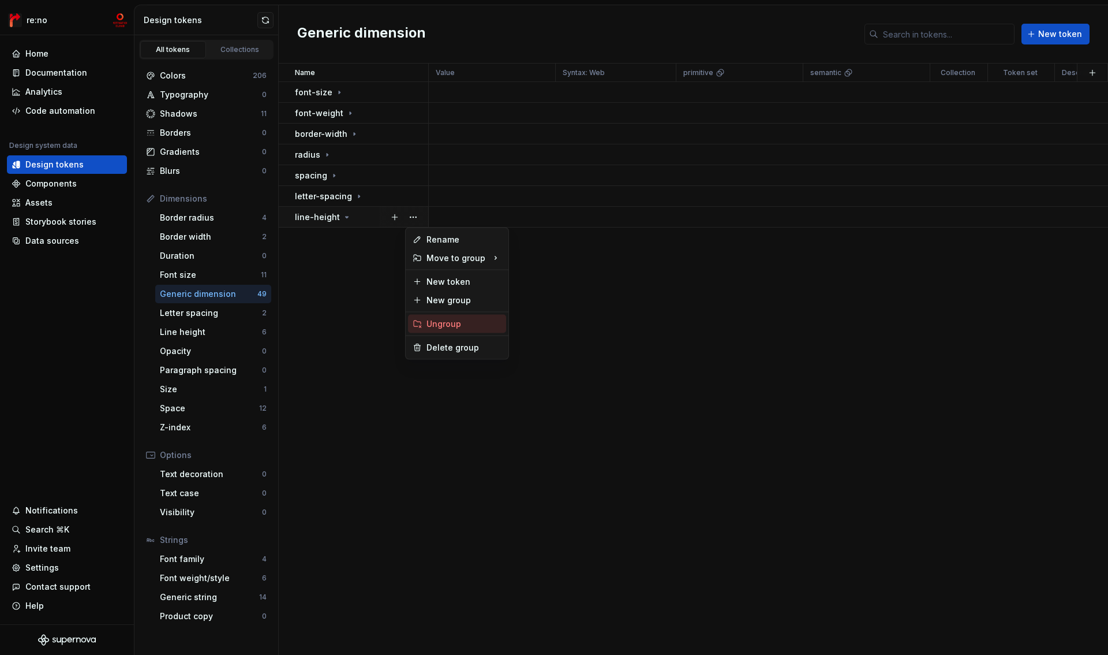
click at [434, 322] on div "Ungroup" at bounding box center [464, 324] width 75 height 12
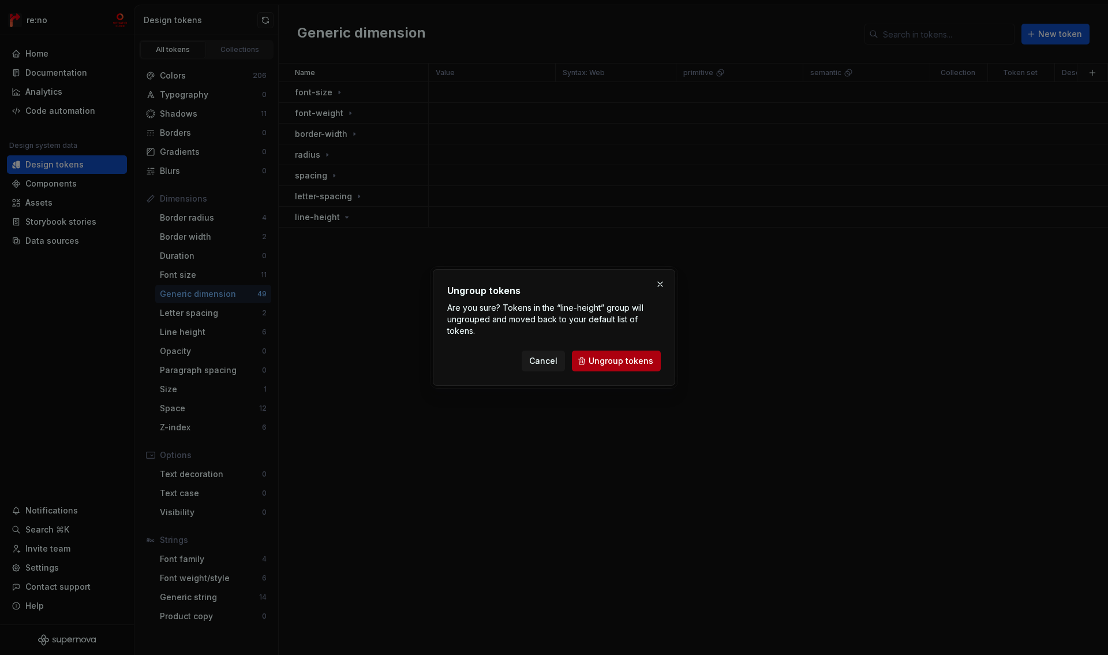
click at [611, 361] on span "Ungroup tokens" at bounding box center [621, 361] width 65 height 12
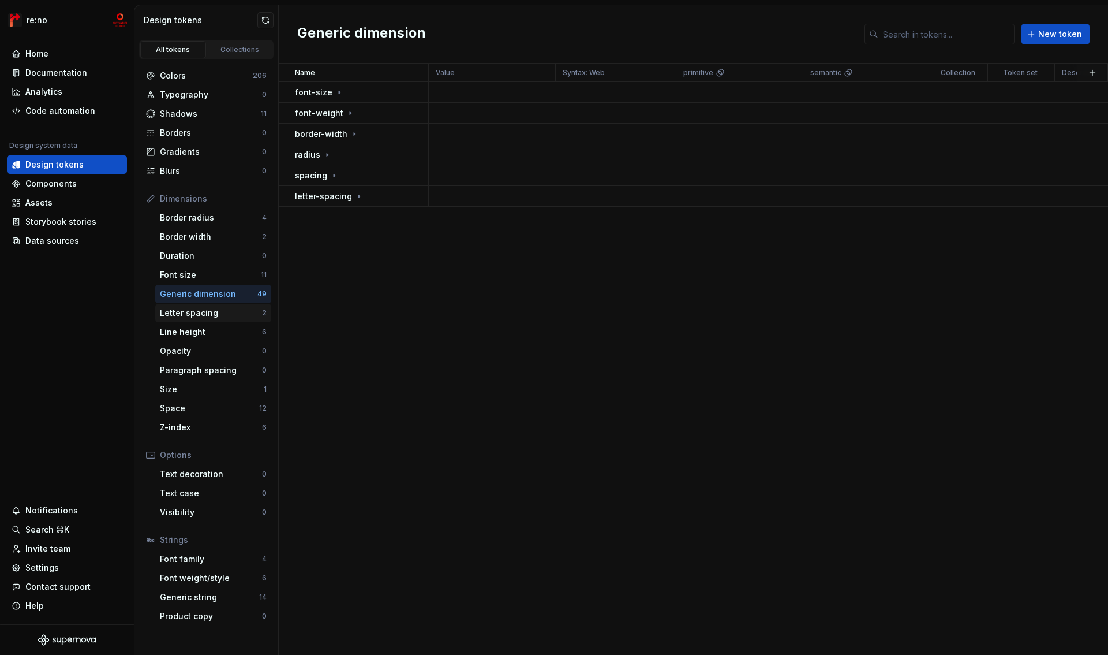
click at [212, 309] on div "Letter spacing" at bounding box center [211, 313] width 102 height 12
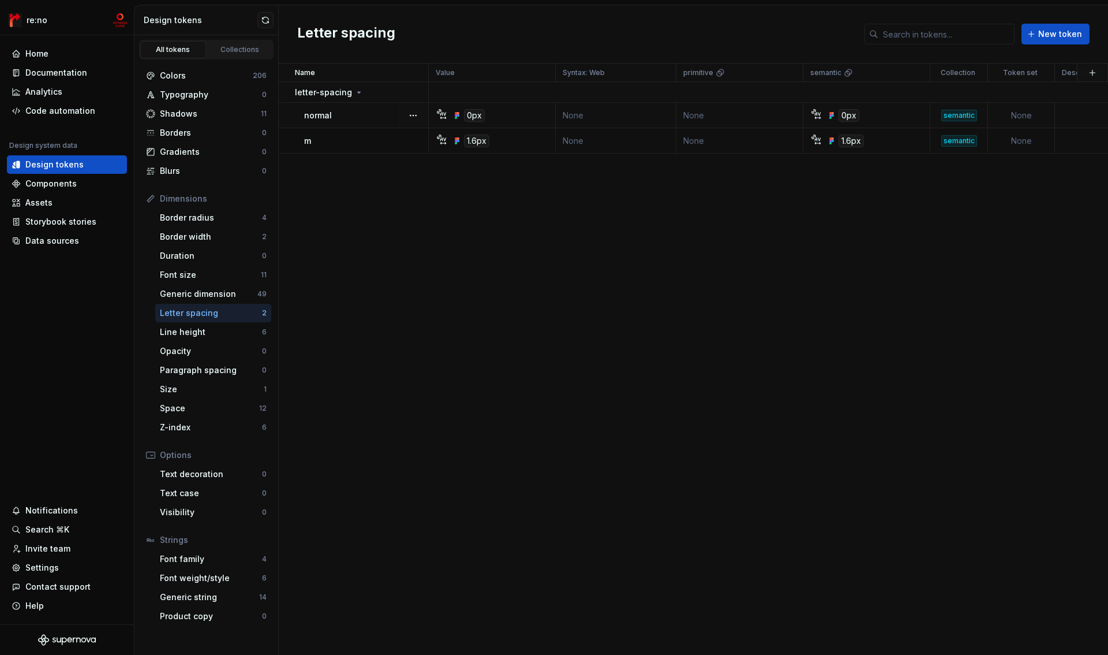
click at [342, 116] on div "normal" at bounding box center [366, 116] width 124 height 12
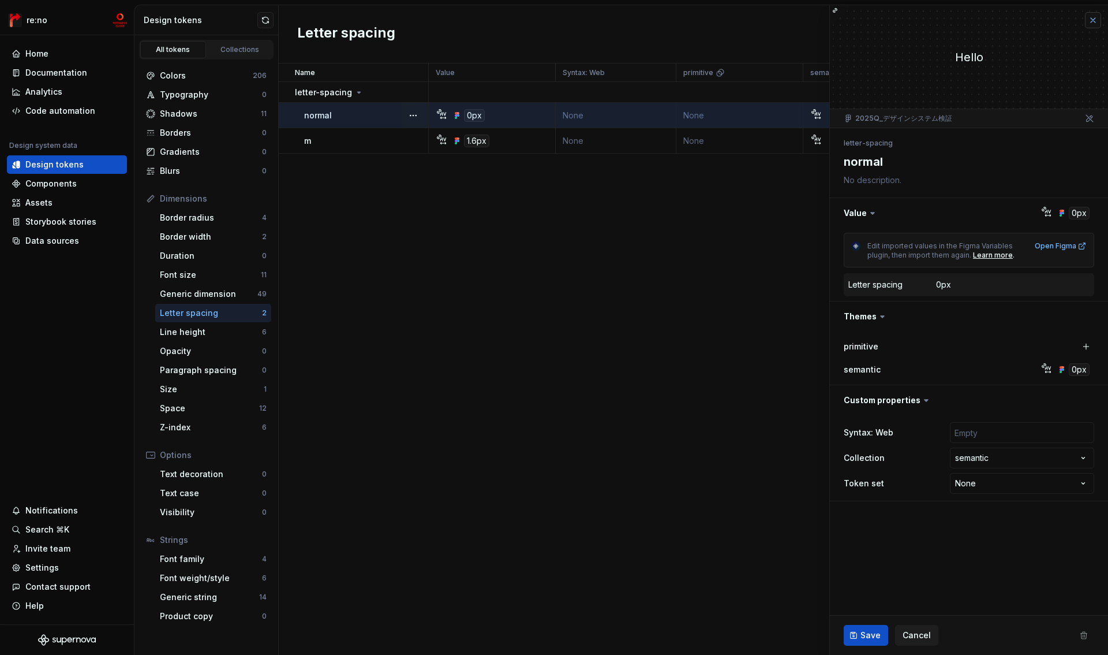
click at [1090, 25] on button "button" at bounding box center [1093, 20] width 16 height 16
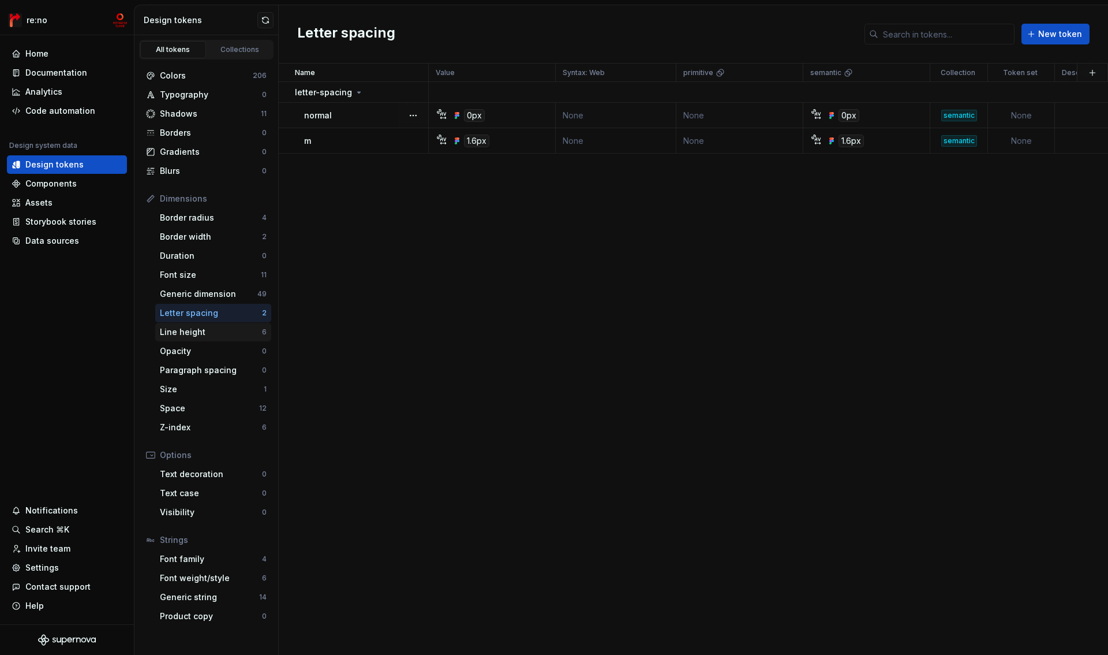
click at [196, 337] on div "Line height" at bounding box center [211, 332] width 102 height 12
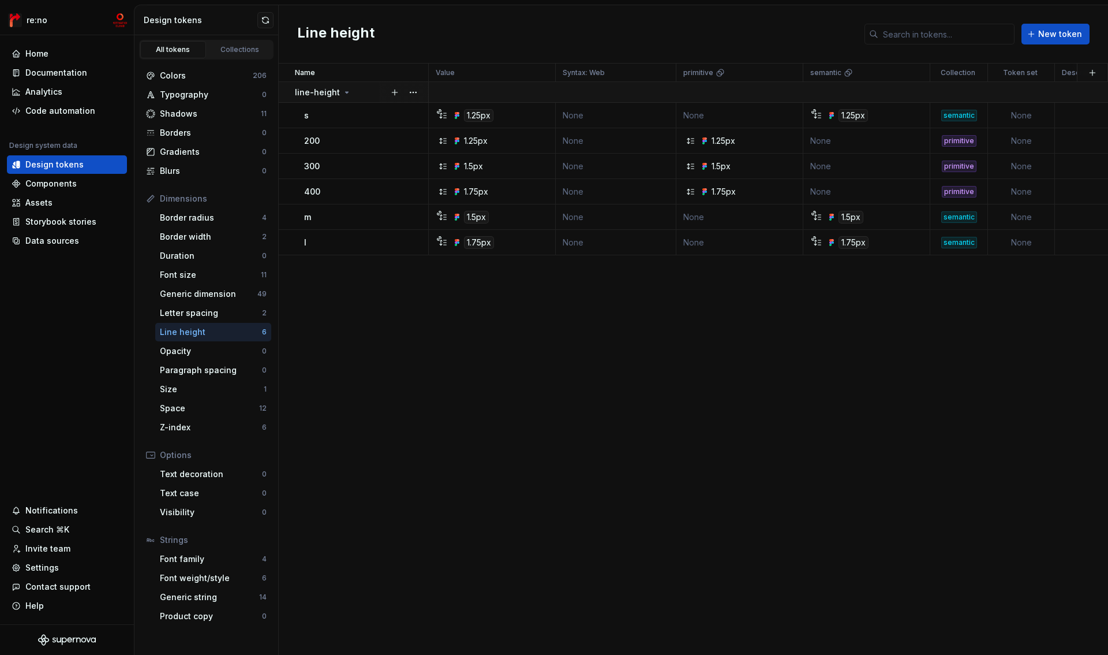
click at [346, 91] on icon at bounding box center [346, 92] width 9 height 9
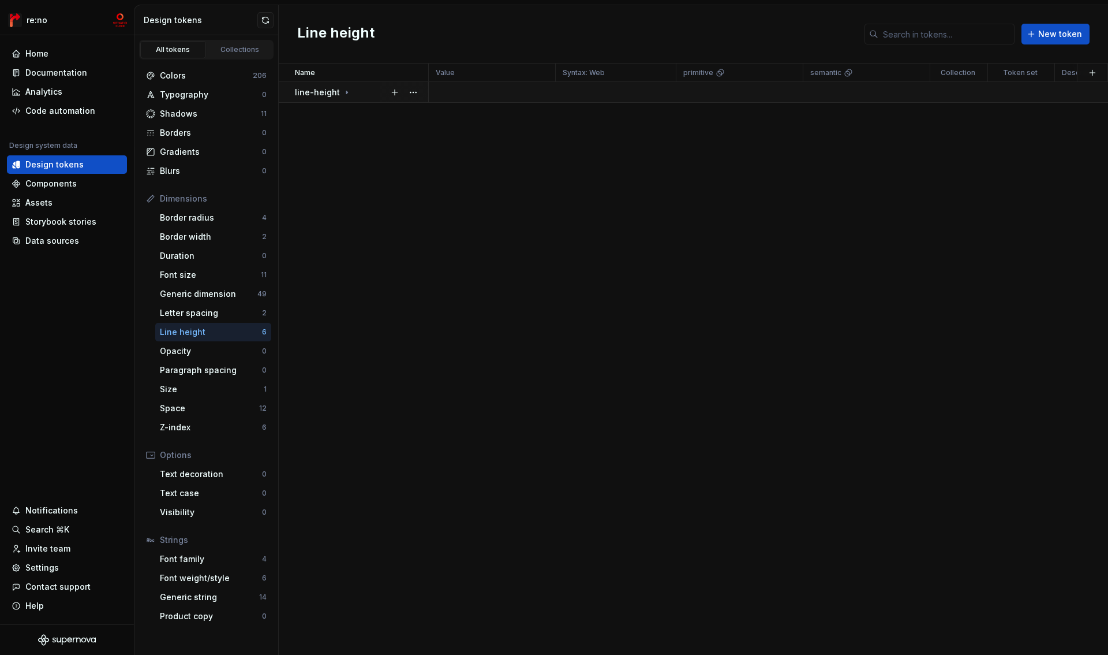
click at [346, 91] on icon at bounding box center [346, 92] width 9 height 9
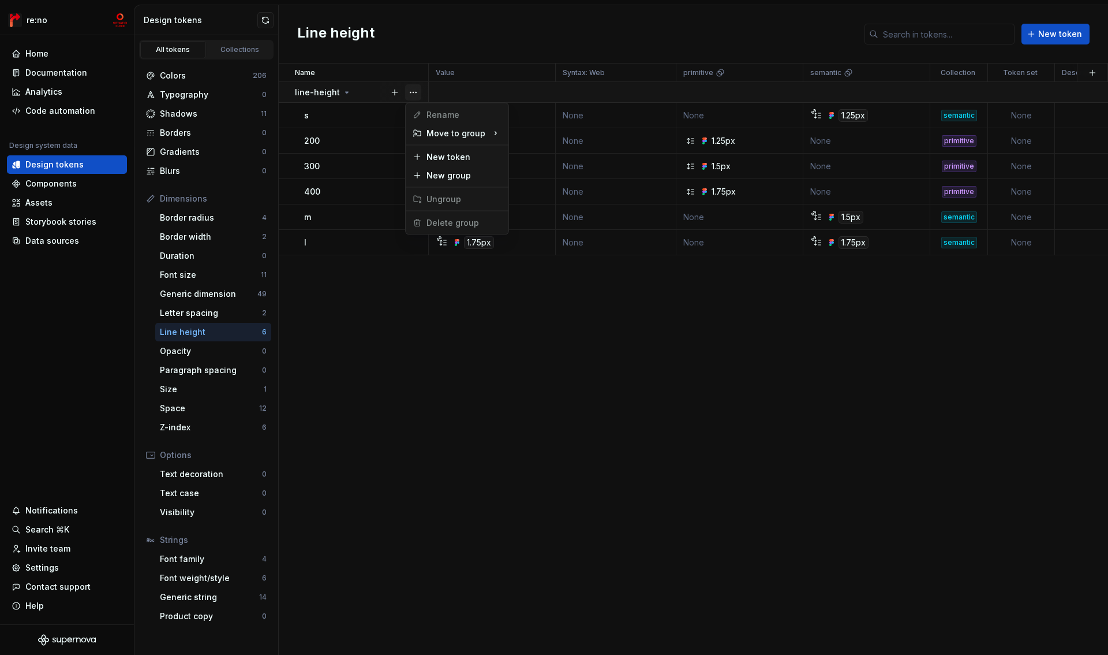
click at [417, 89] on button "button" at bounding box center [413, 92] width 16 height 16
click at [540, 301] on html "re:no Home Documentation Analytics Code automation Design system data Design to…" at bounding box center [554, 327] width 1108 height 655
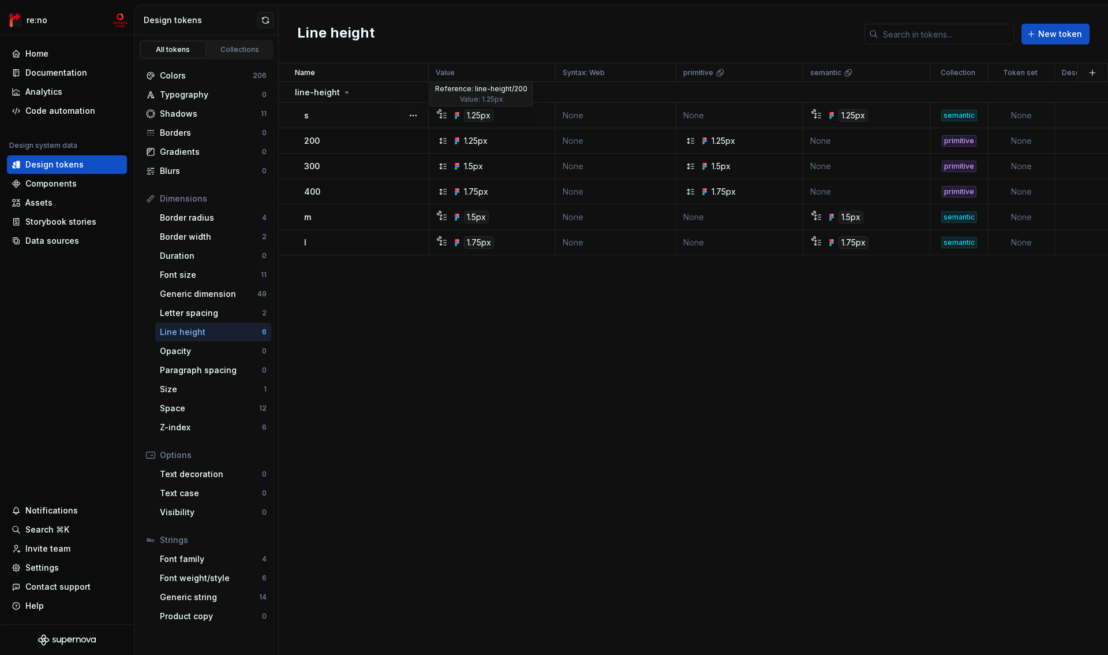
click at [488, 115] on div "1.25px" at bounding box center [478, 115] width 29 height 13
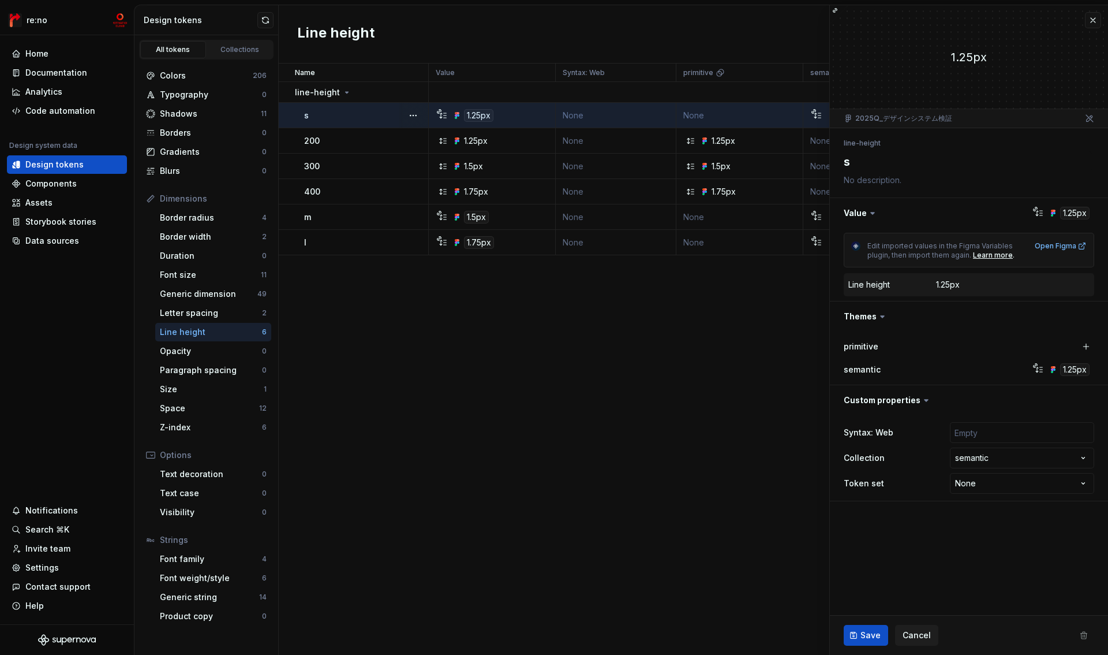
click at [487, 115] on div "1.25px" at bounding box center [478, 115] width 29 height 13
click at [491, 140] on div "1.25px" at bounding box center [495, 141] width 118 height 12
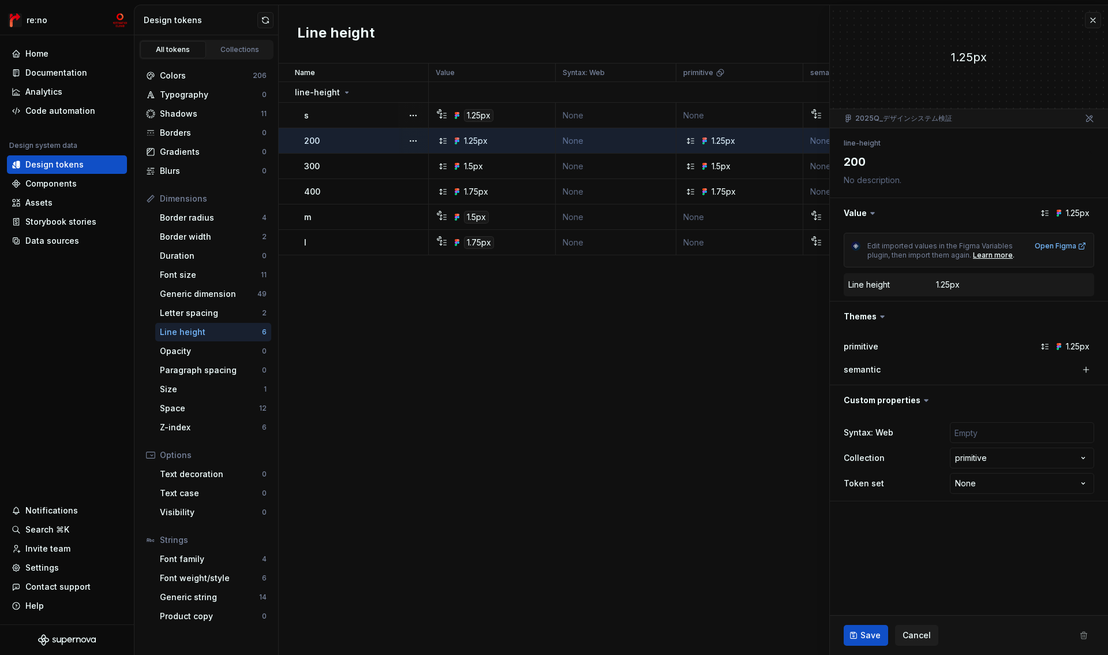
click at [506, 114] on div "1.25px" at bounding box center [495, 115] width 118 height 13
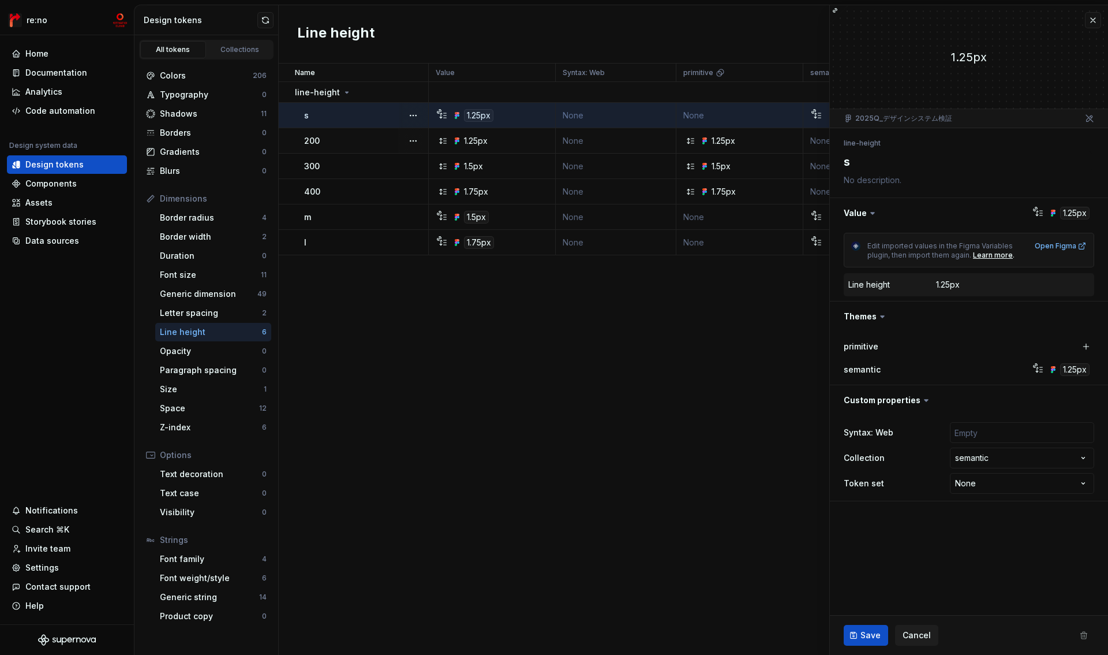
click at [541, 143] on div "1.25px" at bounding box center [495, 141] width 118 height 12
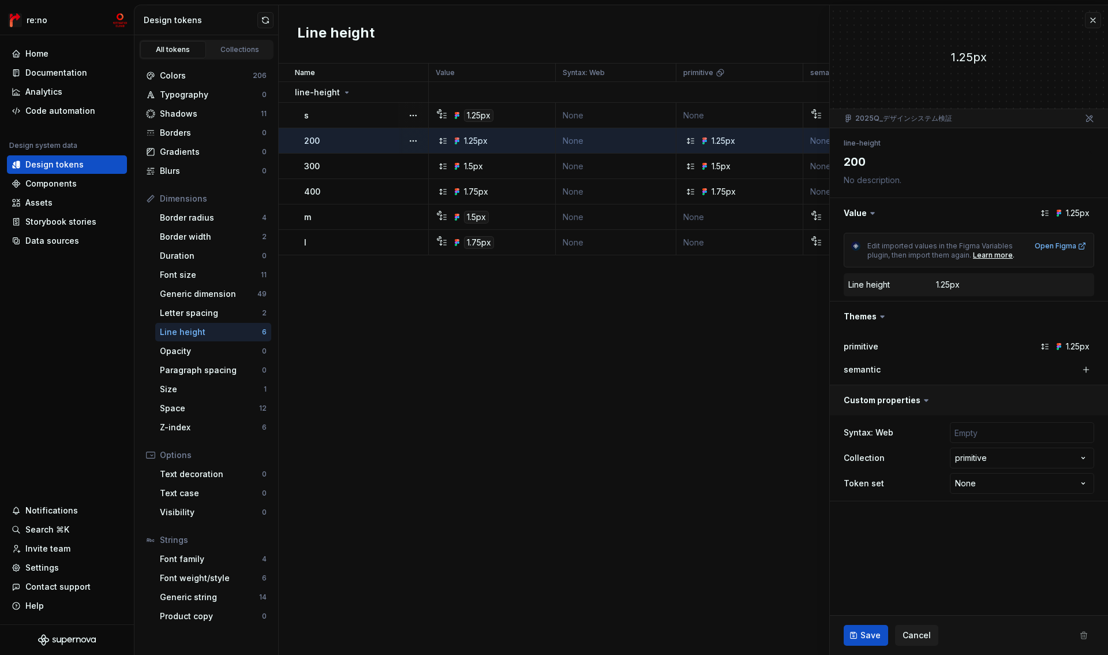
click at [908, 402] on button "button" at bounding box center [969, 400] width 278 height 30
click at [1090, 641] on ul "Import completed. View summary" at bounding box center [966, 645] width 284 height 18
click at [1083, 637] on ul "Import completed. View summary" at bounding box center [966, 645] width 284 height 18
click at [928, 637] on ul "Import completed. View summary" at bounding box center [966, 645] width 284 height 18
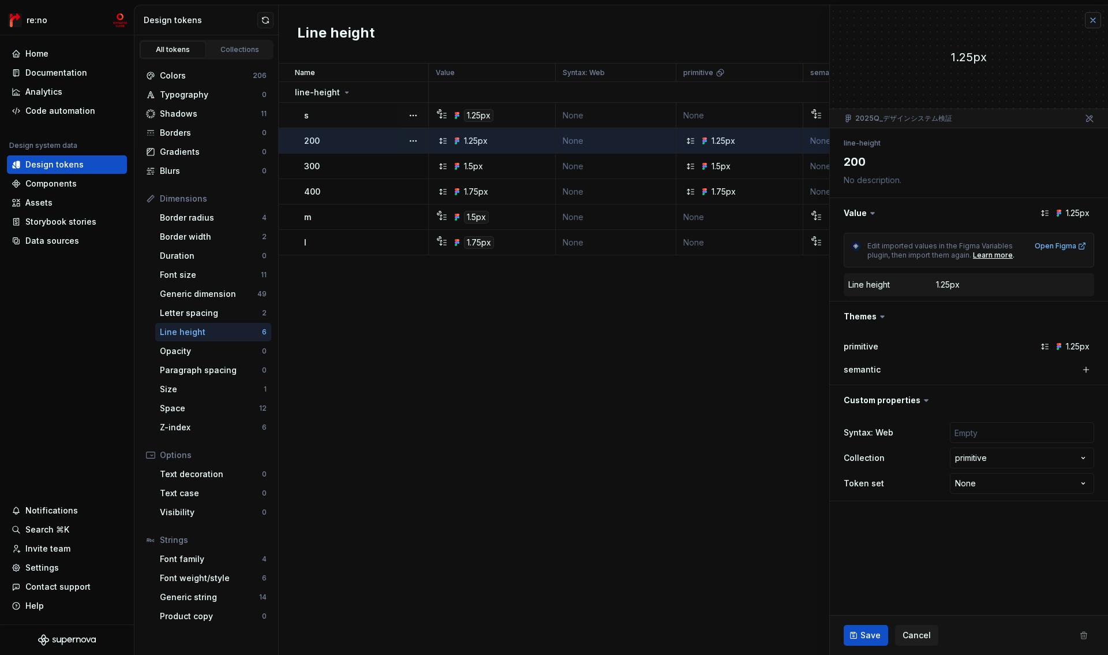
drag, startPoint x: 1105, startPoint y: 16, endPoint x: 1097, endPoint y: 18, distance: 8.4
click at [1104, 17] on div "1.25px" at bounding box center [969, 56] width 278 height 103
click at [1097, 18] on button "button" at bounding box center [1093, 20] width 16 height 16
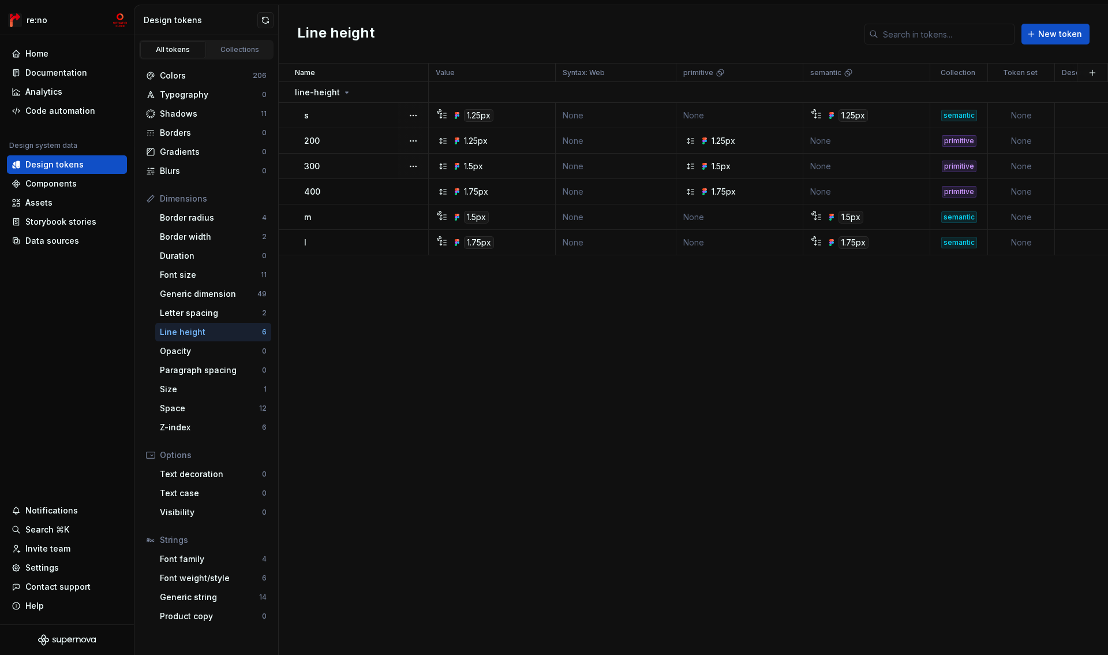
click at [440, 141] on icon at bounding box center [443, 140] width 6 height 5
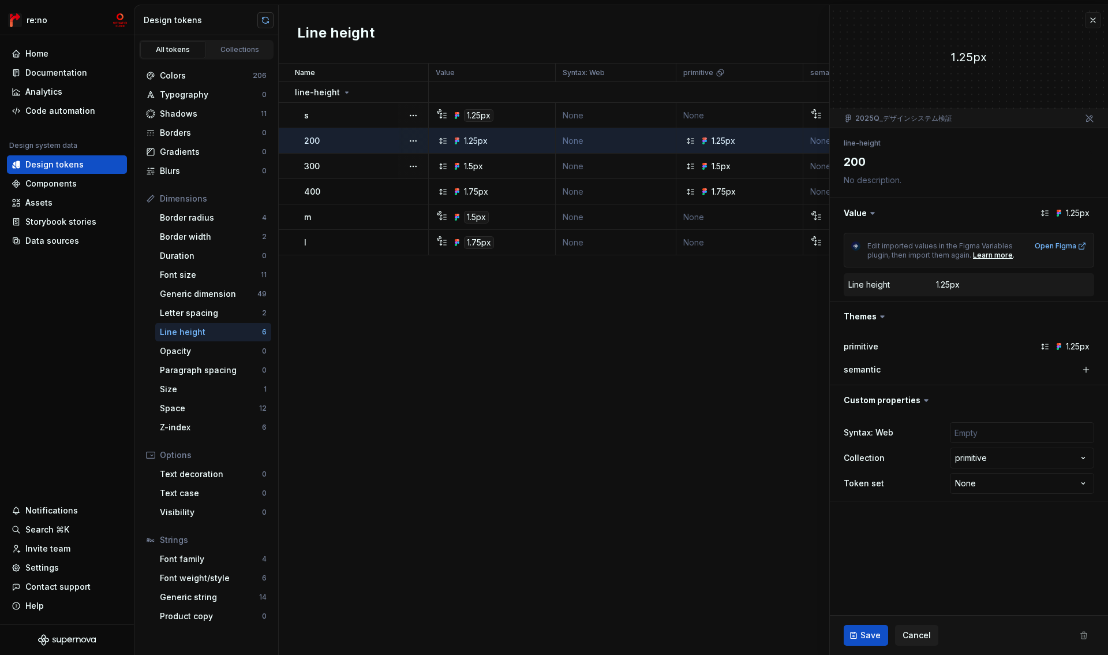
click at [267, 21] on button "button" at bounding box center [265, 20] width 16 height 16
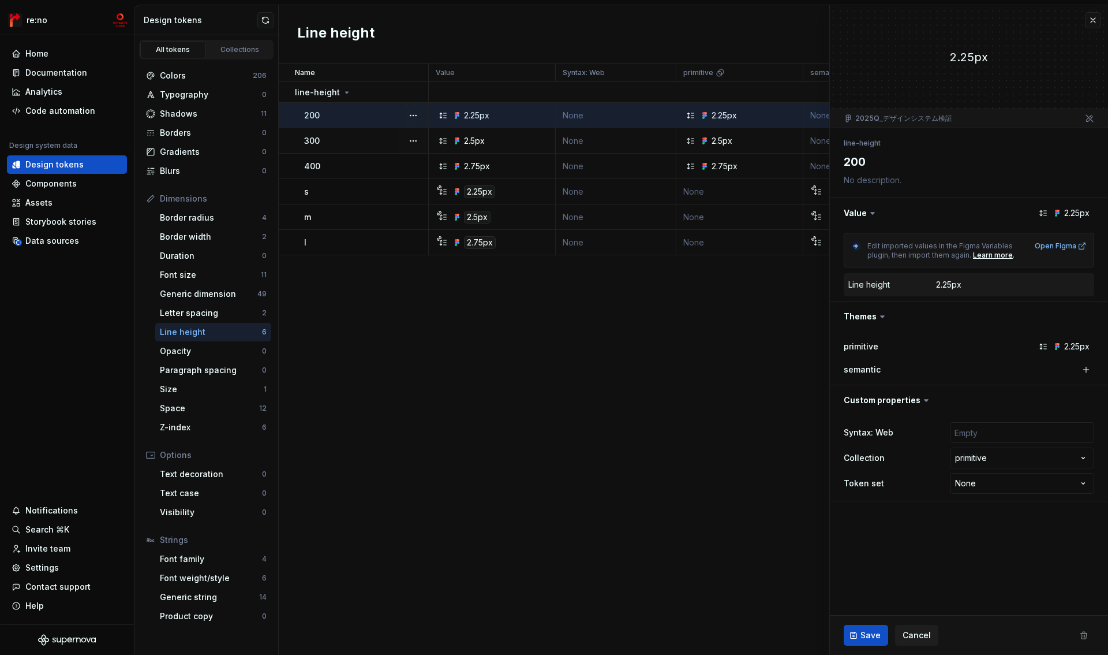
click at [955, 286] on div "2.25px" at bounding box center [948, 285] width 25 height 12
drag, startPoint x: 953, startPoint y: 287, endPoint x: 976, endPoint y: 287, distance: 22.5
click at [976, 287] on dd "2.25px" at bounding box center [1013, 285] width 154 height 12
click at [1068, 346] on div "2.25px" at bounding box center [1076, 347] width 25 height 12
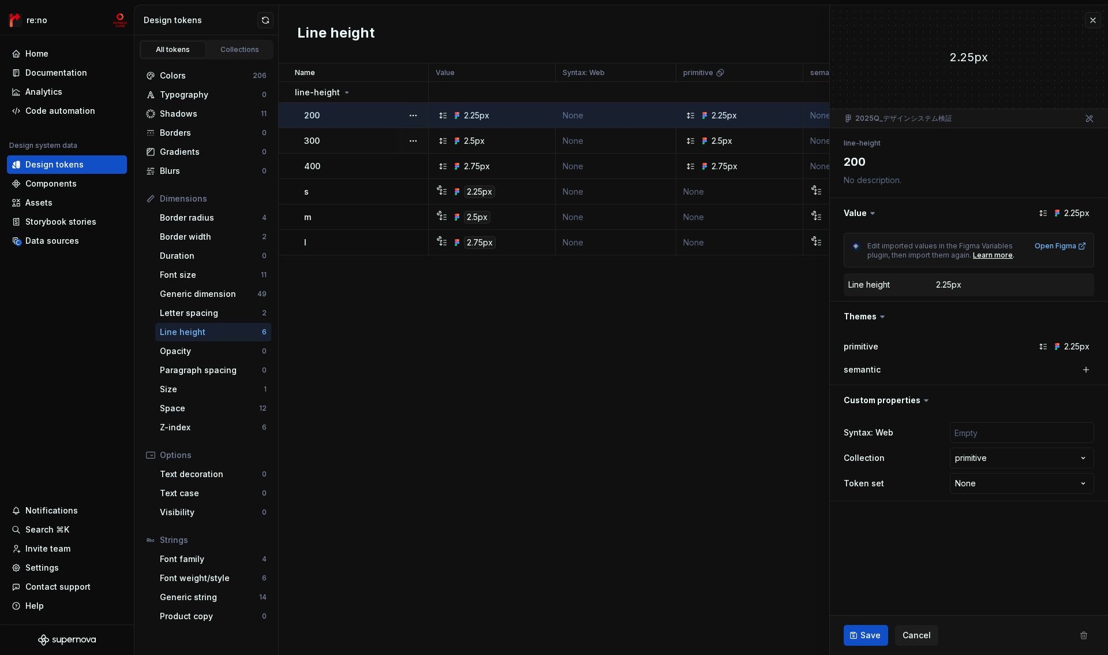
click at [1034, 349] on div "2.25px" at bounding box center [1063, 347] width 62 height 12
click at [1044, 348] on icon at bounding box center [1043, 346] width 9 height 9
click at [883, 353] on div "primitive 2.25px" at bounding box center [969, 346] width 251 height 21
click at [1087, 366] on button "button" at bounding box center [1086, 369] width 16 height 16
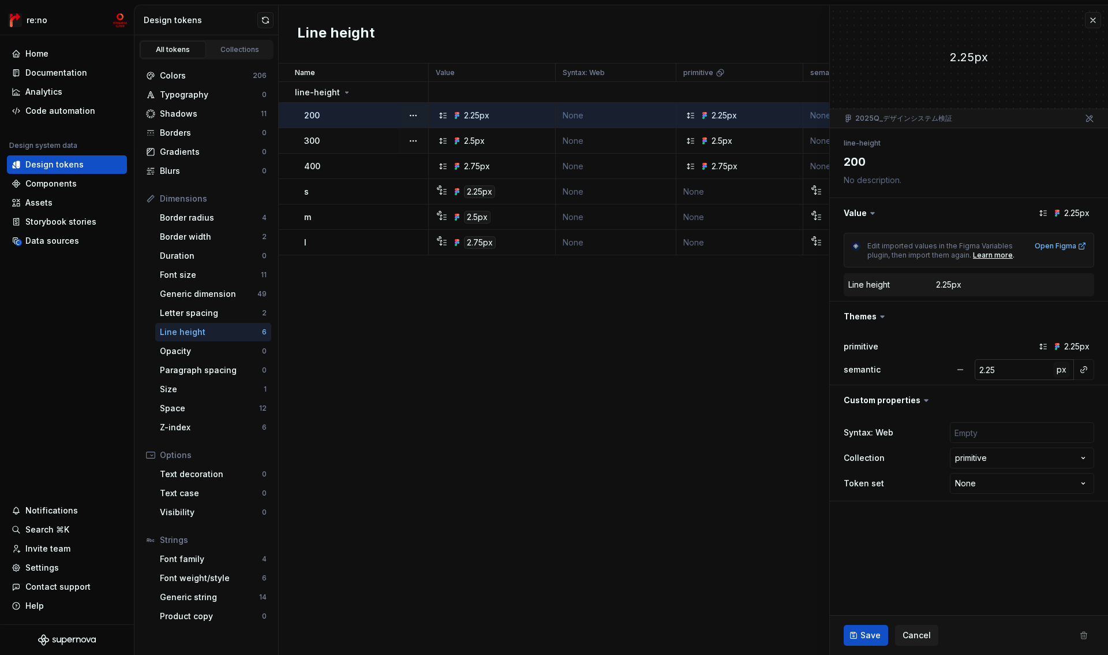
click at [1059, 373] on span "px" at bounding box center [1062, 369] width 10 height 10
click at [1059, 373] on span "rem" at bounding box center [1062, 369] width 14 height 10
click at [1059, 373] on span "%" at bounding box center [1061, 369] width 8 height 10
click at [1048, 631] on span "View summary" at bounding box center [1041, 629] width 51 height 9
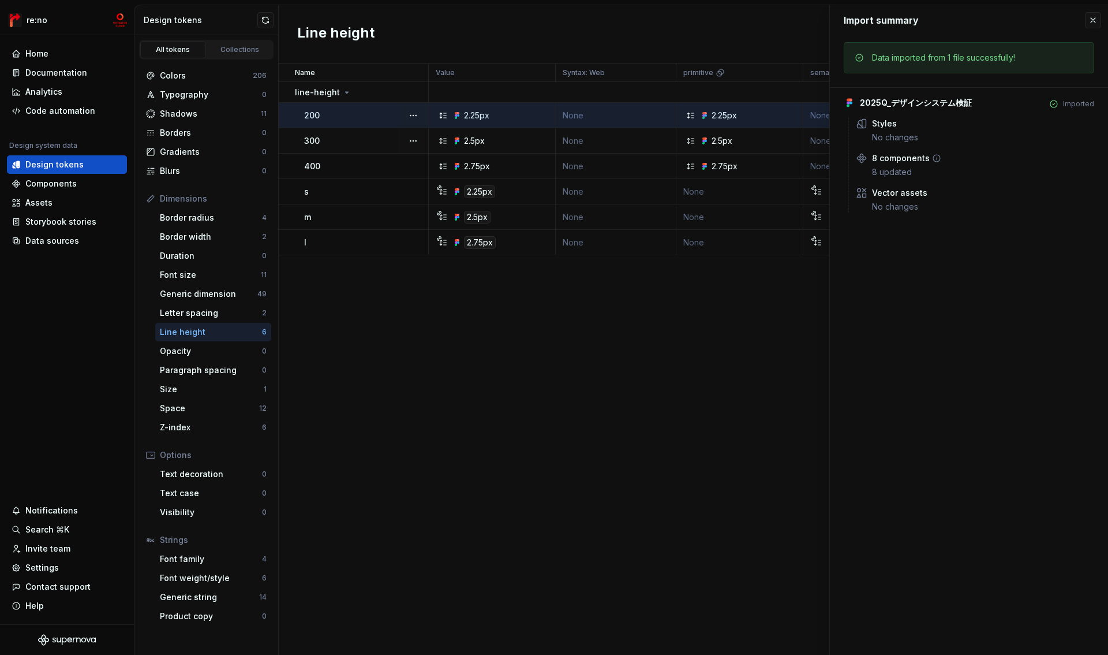
drag, startPoint x: 884, startPoint y: 162, endPoint x: 884, endPoint y: 155, distance: 6.3
click at [884, 162] on div "8 components" at bounding box center [901, 158] width 58 height 12
click at [936, 159] on icon at bounding box center [936, 158] width 9 height 9
click at [1100, 18] on button "button" at bounding box center [1093, 20] width 16 height 16
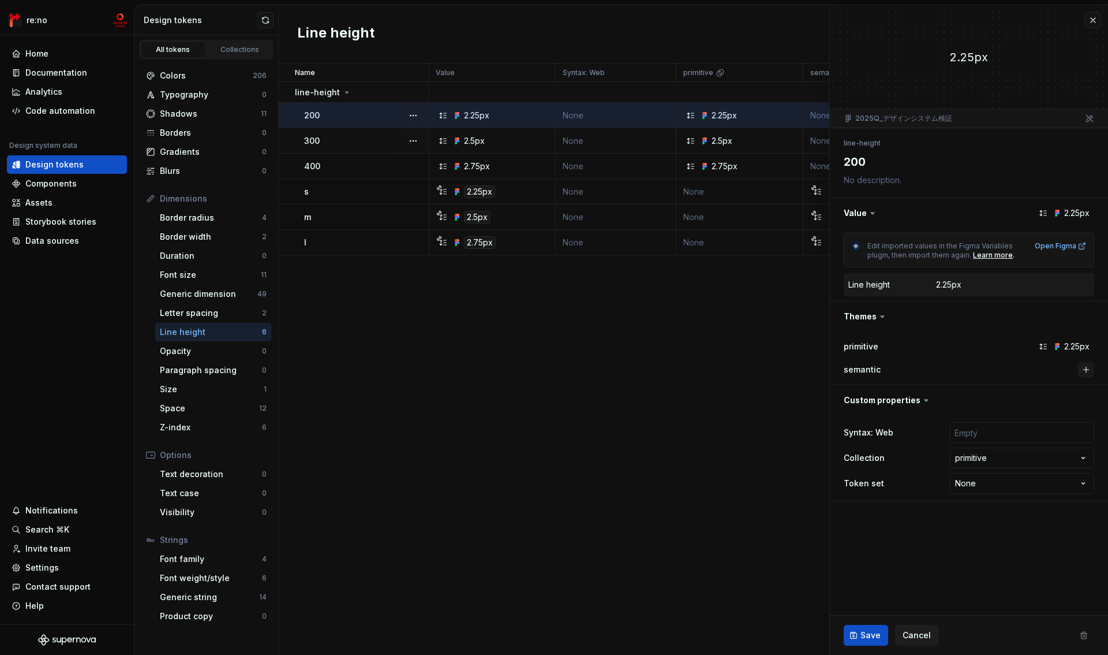
click at [1083, 369] on button "button" at bounding box center [1086, 369] width 16 height 16
click at [961, 369] on button "button" at bounding box center [960, 369] width 21 height 21
click at [1030, 348] on div "primitive 2.25px" at bounding box center [969, 347] width 251 height 12
click at [1046, 346] on icon at bounding box center [1043, 346] width 9 height 9
click at [1068, 349] on div "2.25px" at bounding box center [1076, 347] width 25 height 12
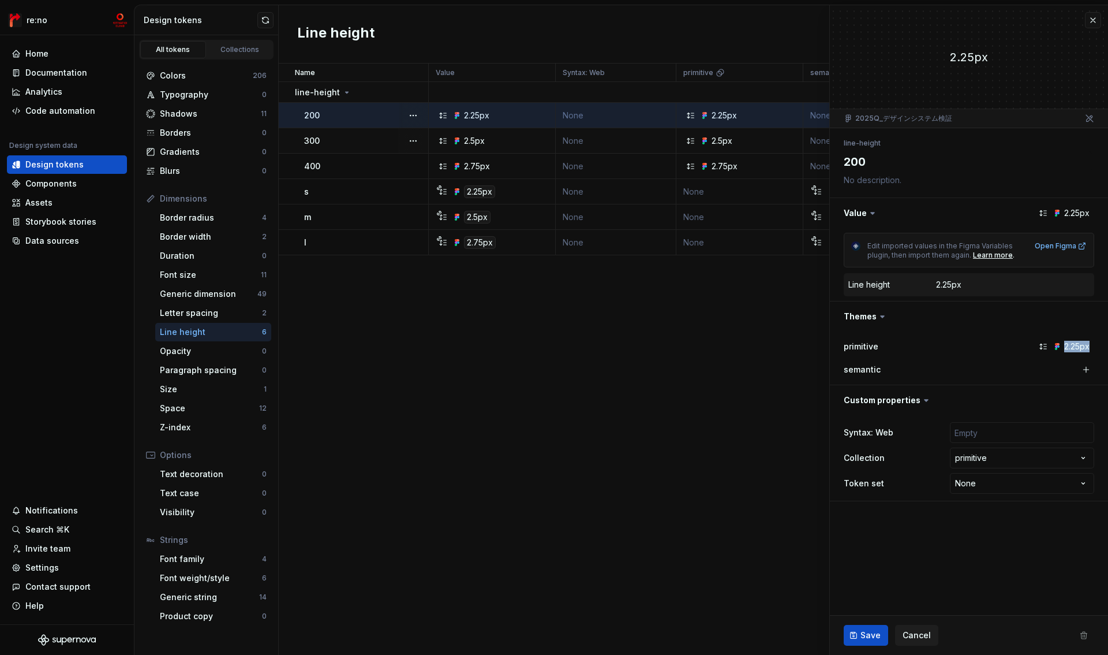
click at [1068, 348] on div "2.25px" at bounding box center [1076, 347] width 25 height 12
click at [909, 400] on button "button" at bounding box center [969, 400] width 278 height 30
click at [926, 637] on ul "Import completed. View summary" at bounding box center [966, 645] width 284 height 18
click at [922, 636] on span "Cancel" at bounding box center [917, 635] width 28 height 12
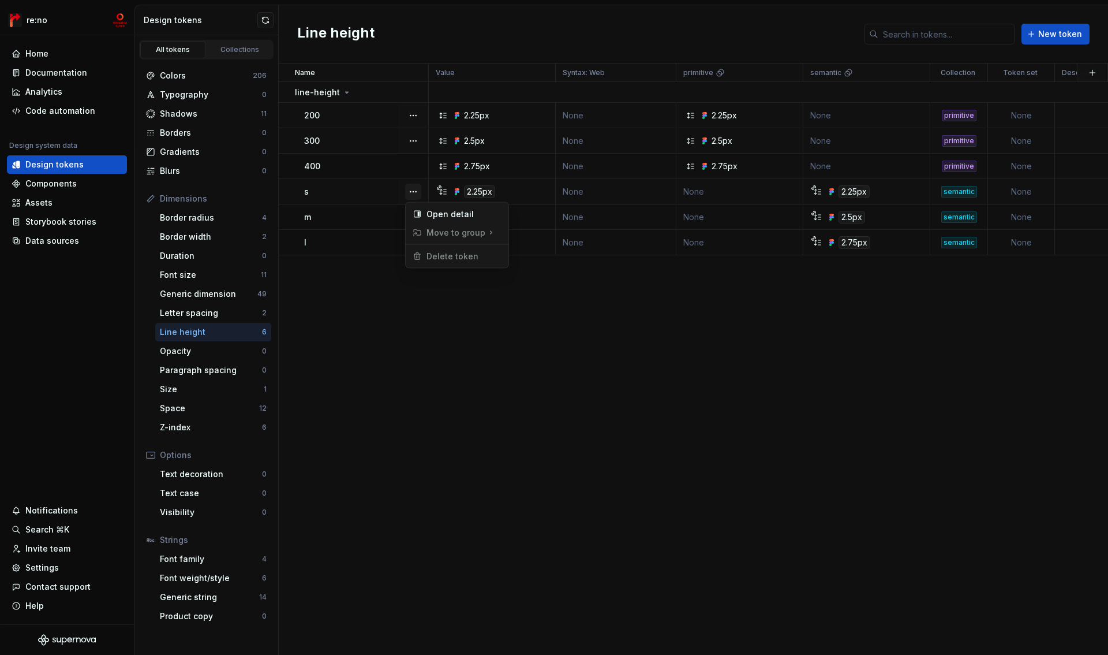
click at [414, 190] on button "button" at bounding box center [413, 192] width 16 height 16
click at [446, 262] on span "Delete token" at bounding box center [445, 256] width 75 height 18
click at [483, 298] on html "re:no Home Documentation Analytics Code automation Design system data Design to…" at bounding box center [554, 327] width 1108 height 655
click at [264, 22] on button "button" at bounding box center [265, 20] width 16 height 16
click at [470, 112] on div "2.25px" at bounding box center [465, 116] width 25 height 12
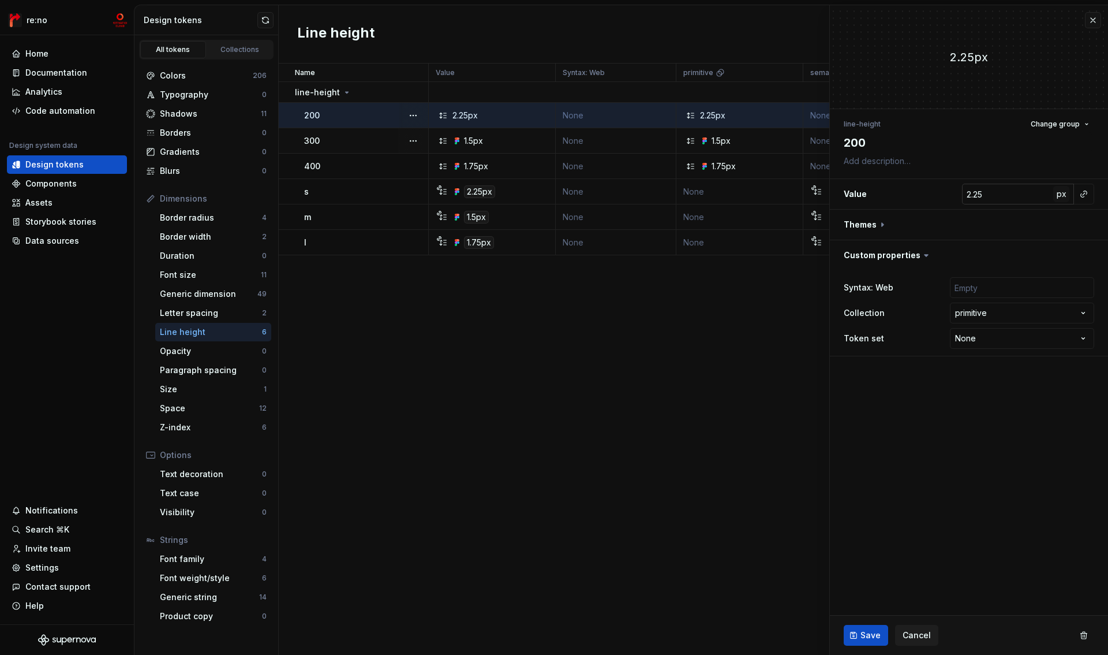
click at [1060, 196] on span "px" at bounding box center [1062, 194] width 10 height 10
click at [1060, 196] on span "rem" at bounding box center [1062, 194] width 14 height 10
click at [1060, 196] on span "%" at bounding box center [1061, 194] width 8 height 10
click at [919, 396] on fieldset "2.25 line-height Change group 200 Value 2.25 – Themes Custom properties Syntax:…" at bounding box center [969, 329] width 278 height 649
click at [853, 634] on button "Save" at bounding box center [866, 635] width 44 height 21
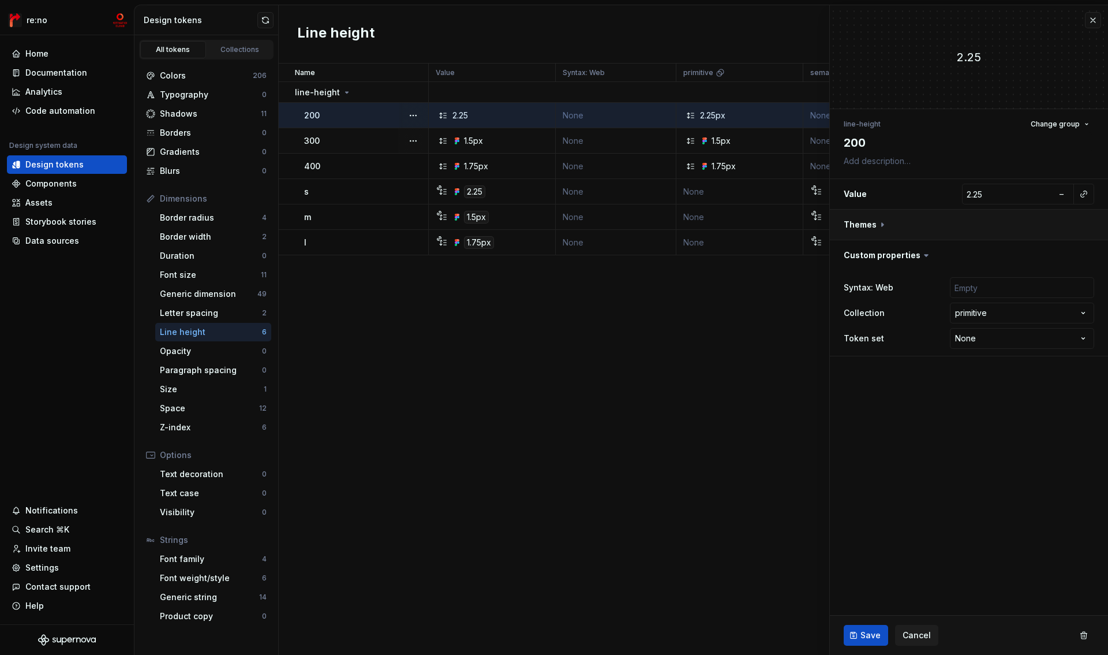
click at [855, 225] on button "button" at bounding box center [969, 225] width 278 height 30
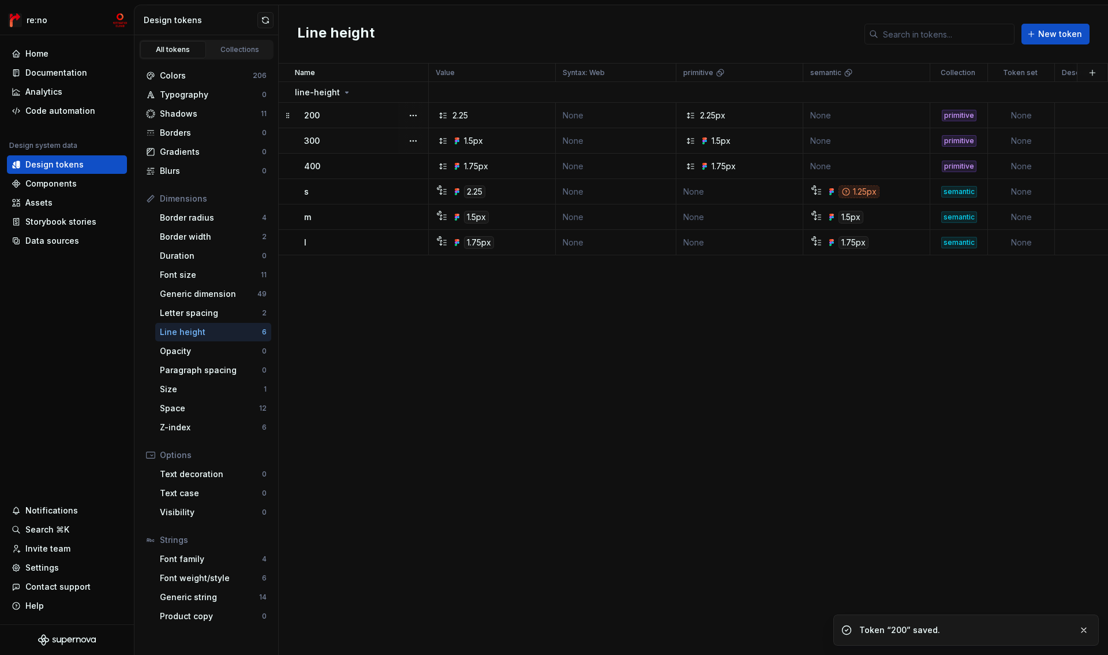
click at [723, 116] on div "2.25px" at bounding box center [712, 116] width 25 height 12
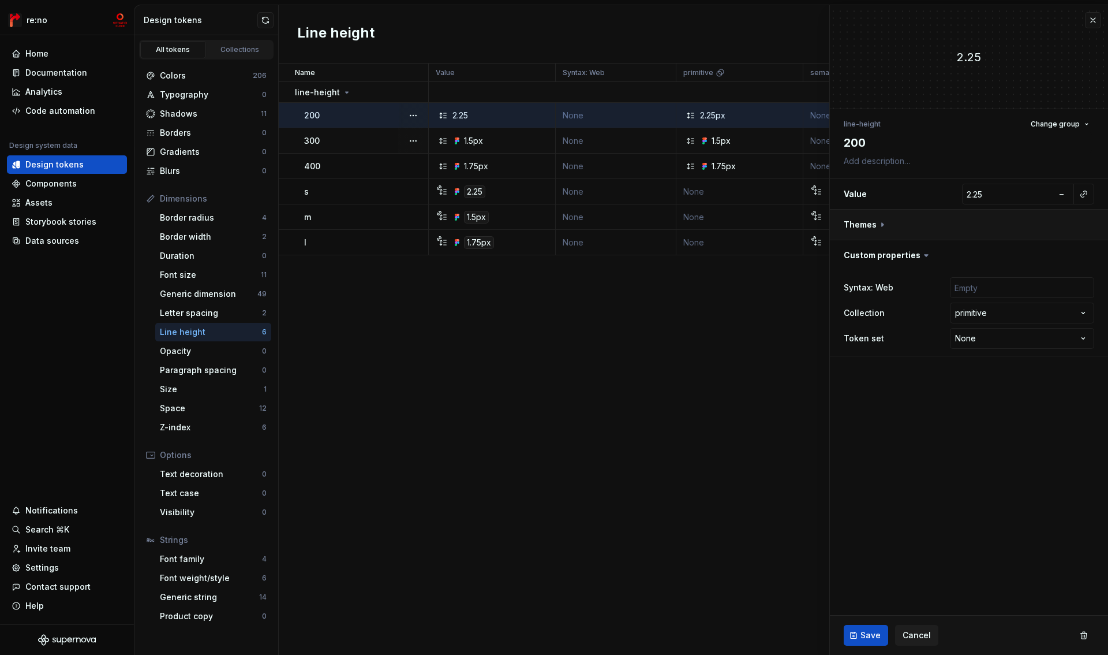
click at [871, 222] on button "button" at bounding box center [969, 225] width 278 height 30
click at [1064, 255] on span "px" at bounding box center [1062, 254] width 10 height 10
click at [1064, 255] on span "rem" at bounding box center [1062, 254] width 14 height 10
click at [1064, 255] on span "%" at bounding box center [1061, 254] width 8 height 10
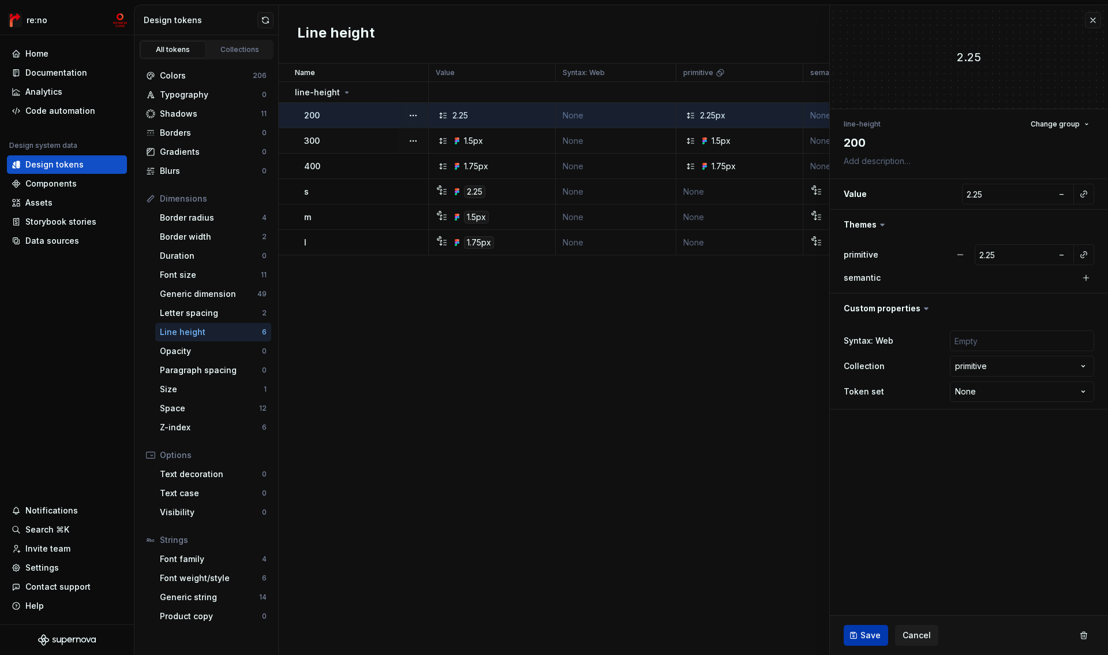
click at [867, 633] on span "Save" at bounding box center [871, 635] width 20 height 12
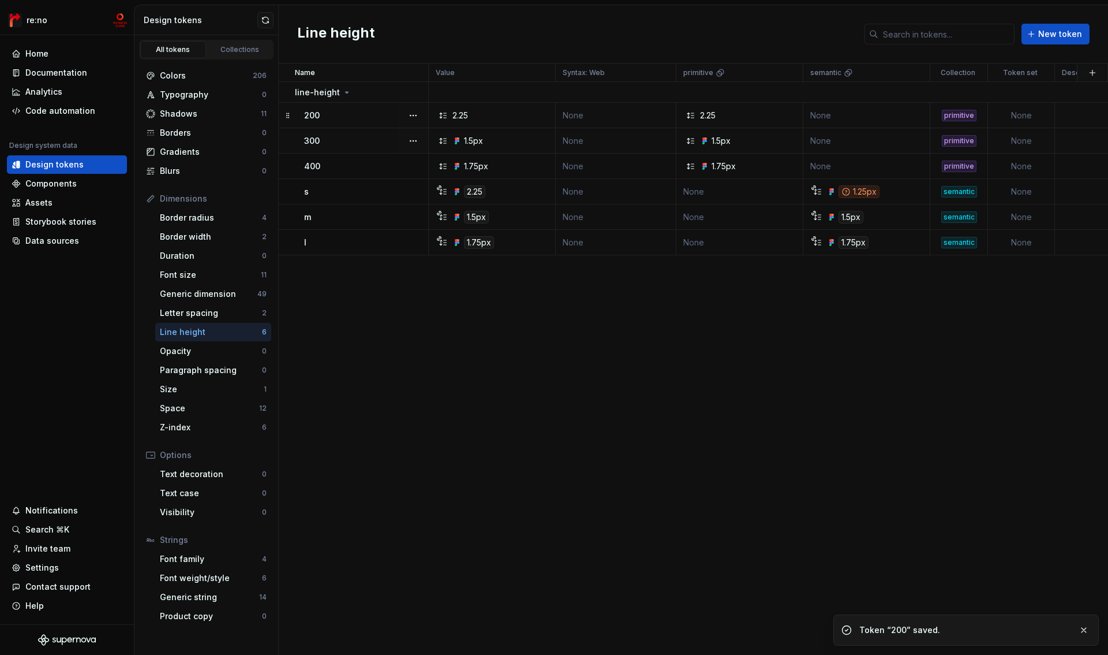
click at [1094, 20] on div "Line height New token" at bounding box center [693, 34] width 829 height 58
click at [267, 22] on button "button" at bounding box center [265, 20] width 16 height 16
click at [347, 193] on div "s" at bounding box center [366, 192] width 124 height 12
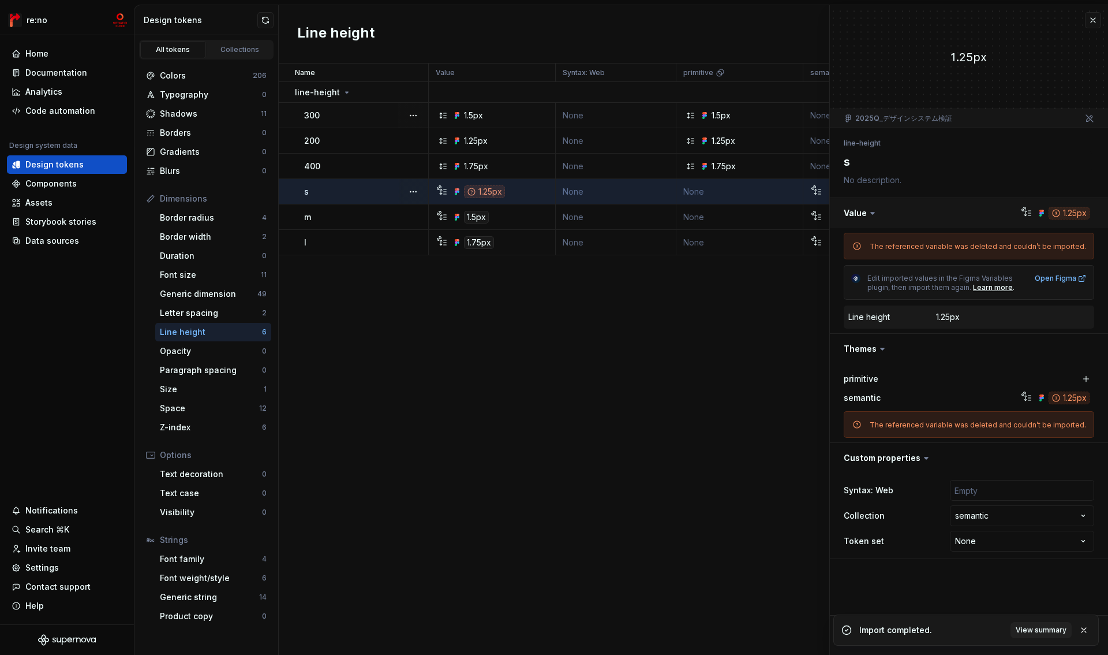
click at [1077, 216] on button "button" at bounding box center [969, 213] width 278 height 30
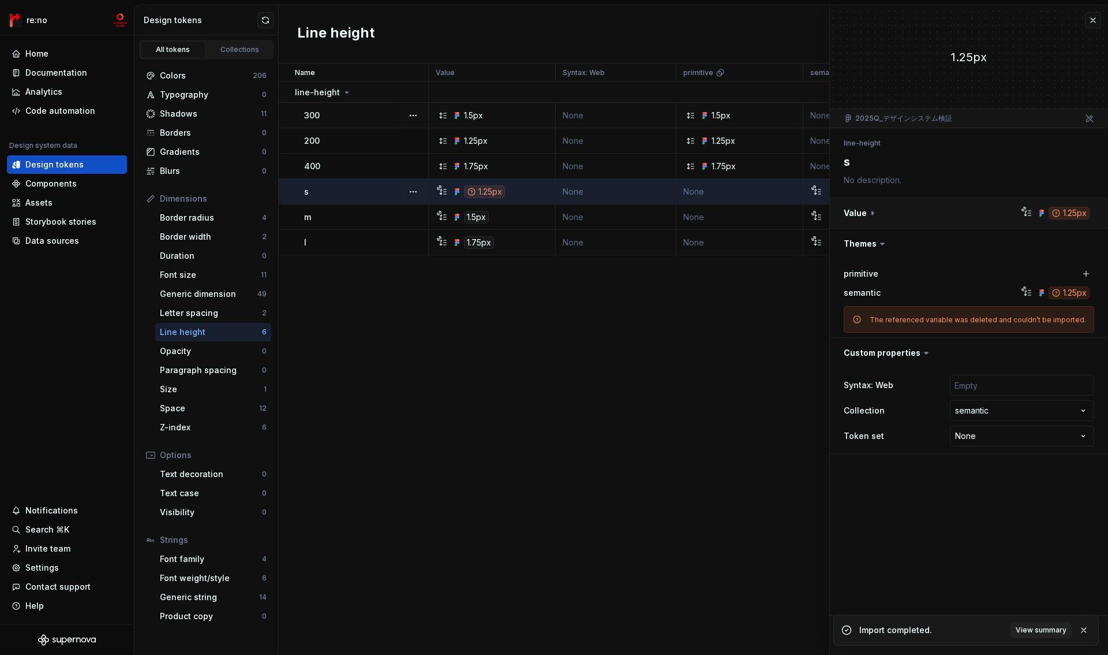
click at [1077, 216] on button "button" at bounding box center [969, 213] width 278 height 30
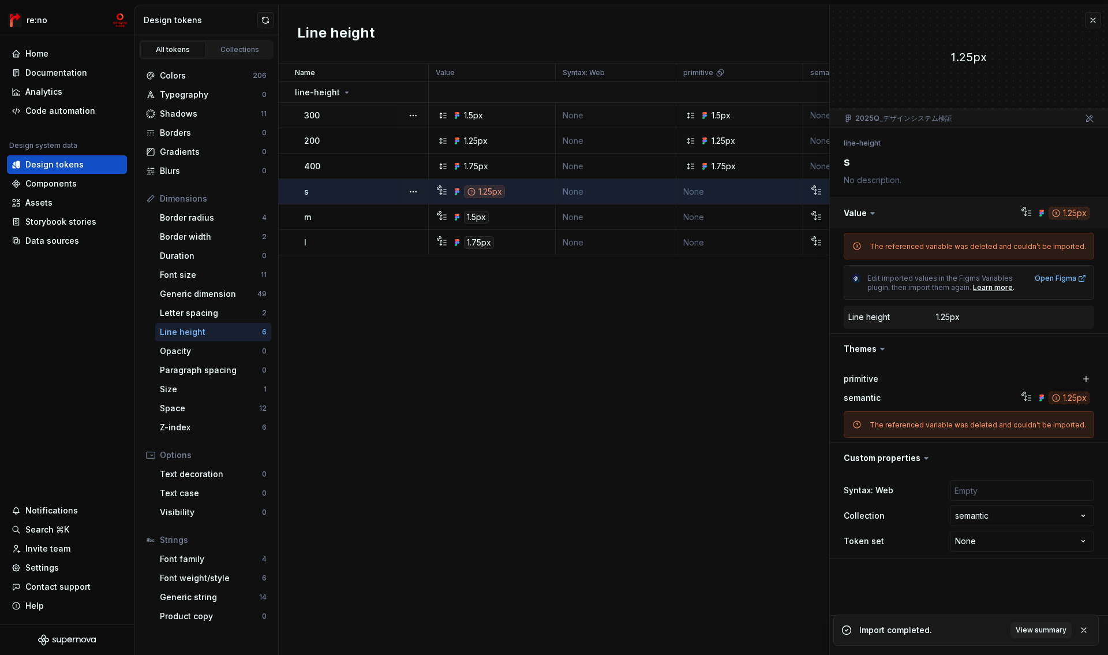
click at [1038, 215] on button "button" at bounding box center [969, 213] width 278 height 30
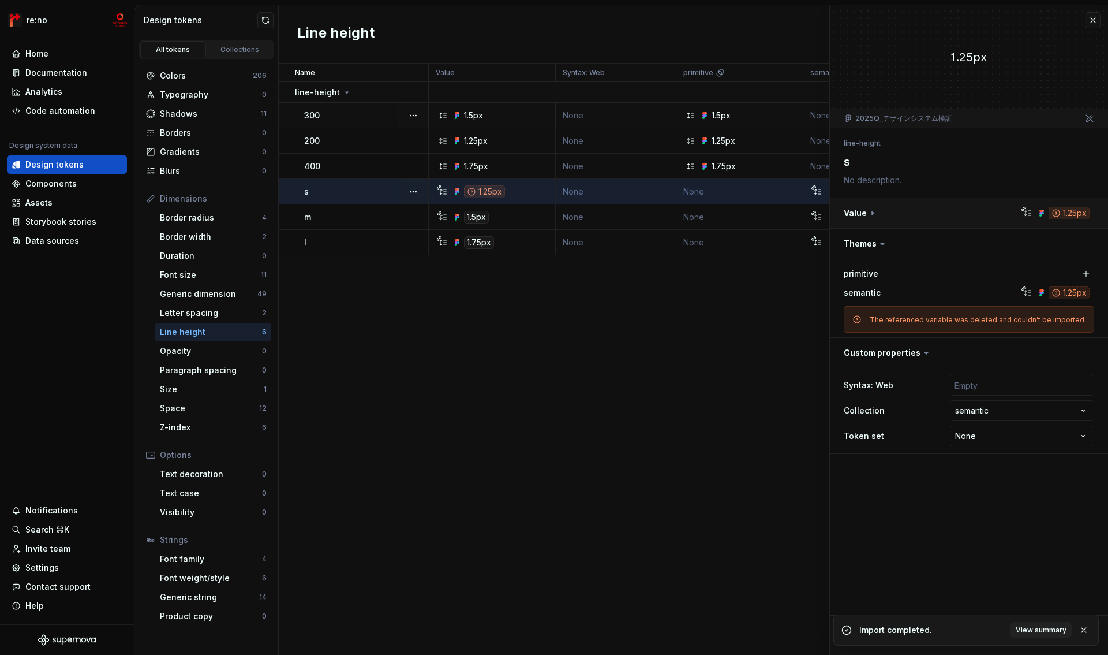
click at [1041, 213] on button "button" at bounding box center [969, 213] width 278 height 30
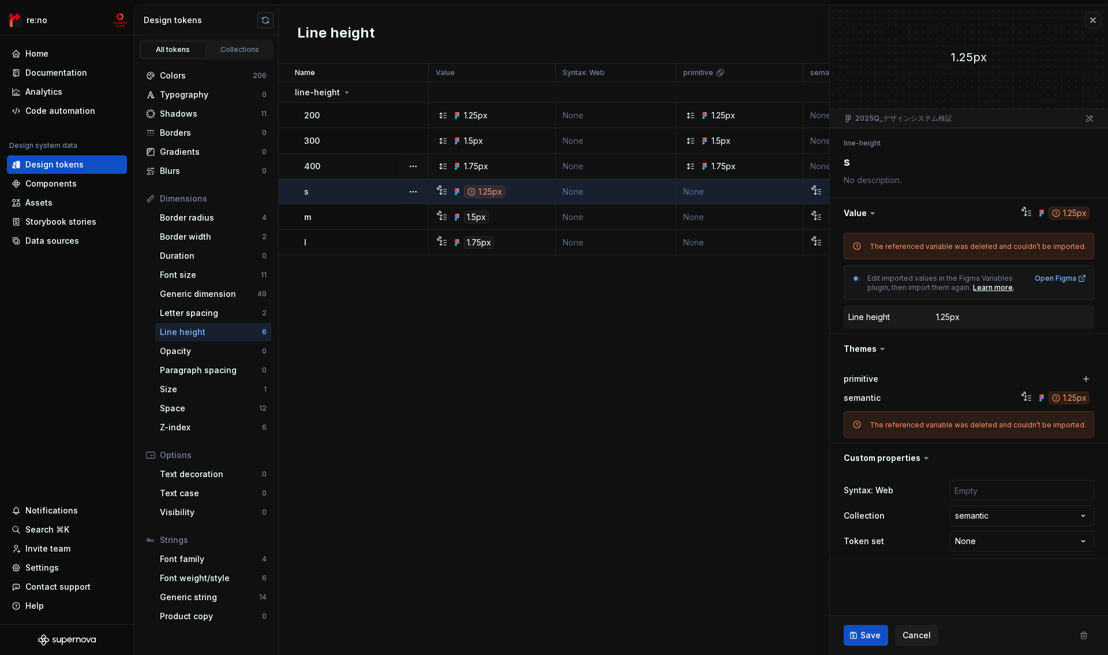
click at [265, 19] on button "button" at bounding box center [265, 20] width 16 height 16
click at [914, 636] on ul "Import completed. View summary" at bounding box center [966, 645] width 284 height 18
click at [919, 634] on span "Cancel" at bounding box center [917, 635] width 28 height 12
type textarea "*"
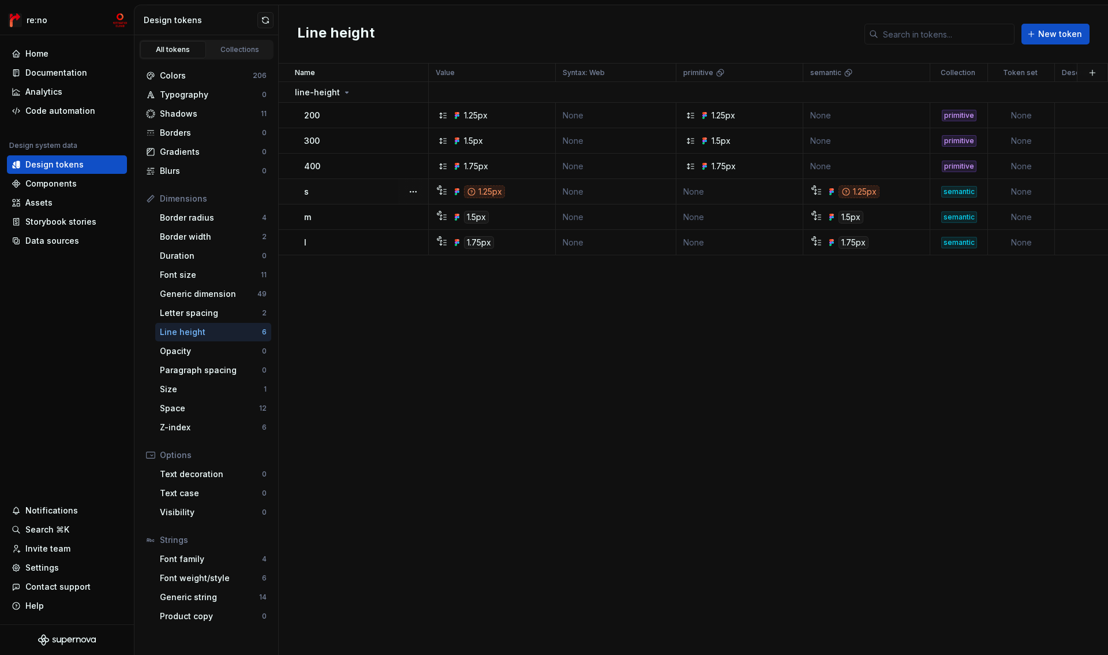
click at [517, 190] on div "1.25px" at bounding box center [495, 191] width 118 height 13
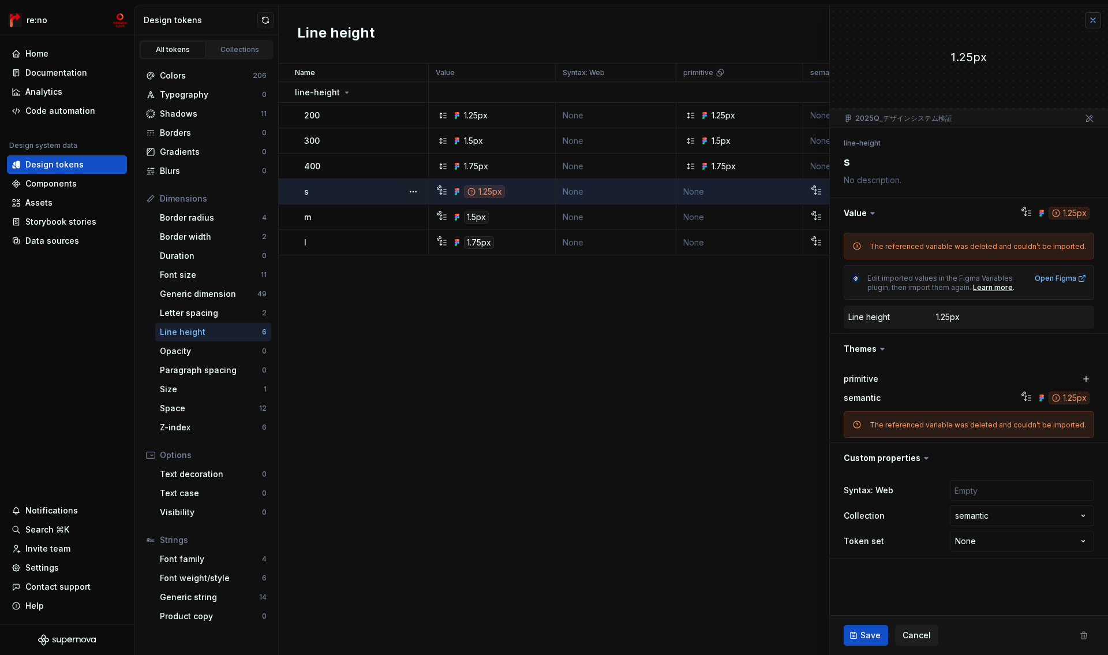
click at [1095, 20] on button "button" at bounding box center [1093, 20] width 16 height 16
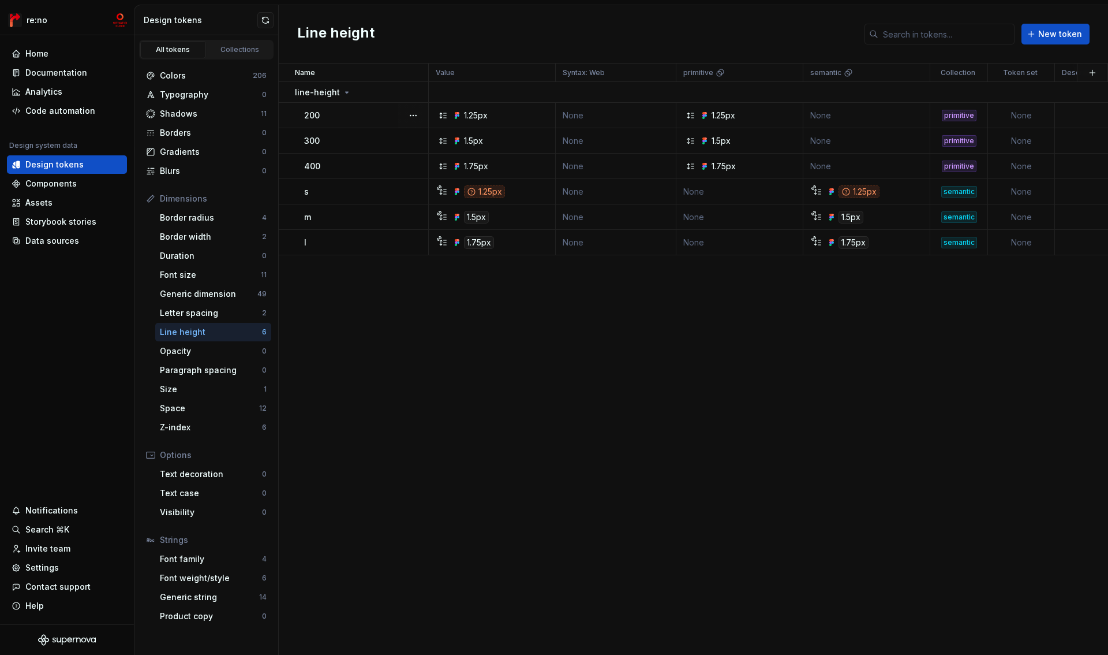
click at [372, 114] on div "200" at bounding box center [366, 116] width 124 height 12
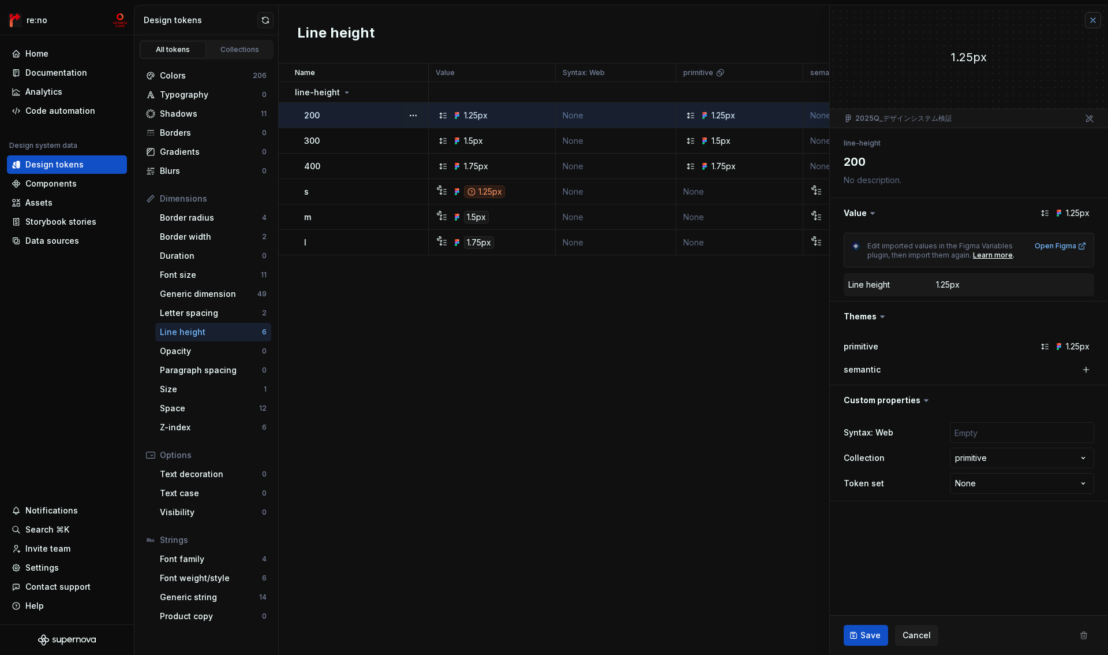
click at [1087, 24] on button "button" at bounding box center [1093, 20] width 16 height 16
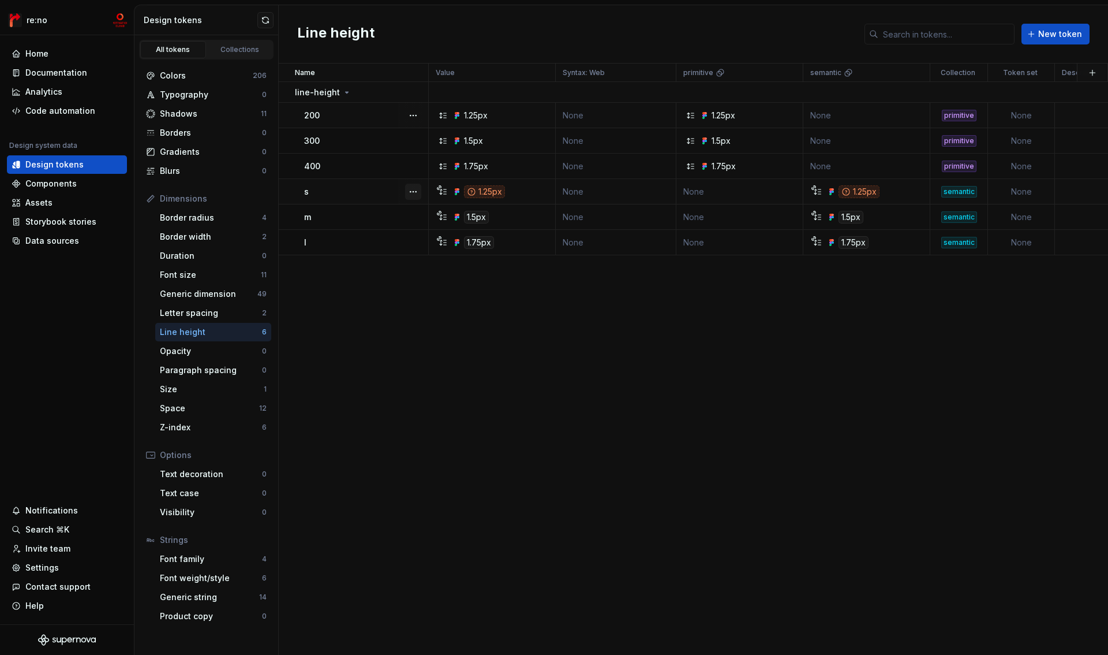
click at [410, 190] on button "button" at bounding box center [413, 192] width 16 height 16
click at [446, 214] on div "Open detail" at bounding box center [464, 214] width 75 height 12
type textarea "*"
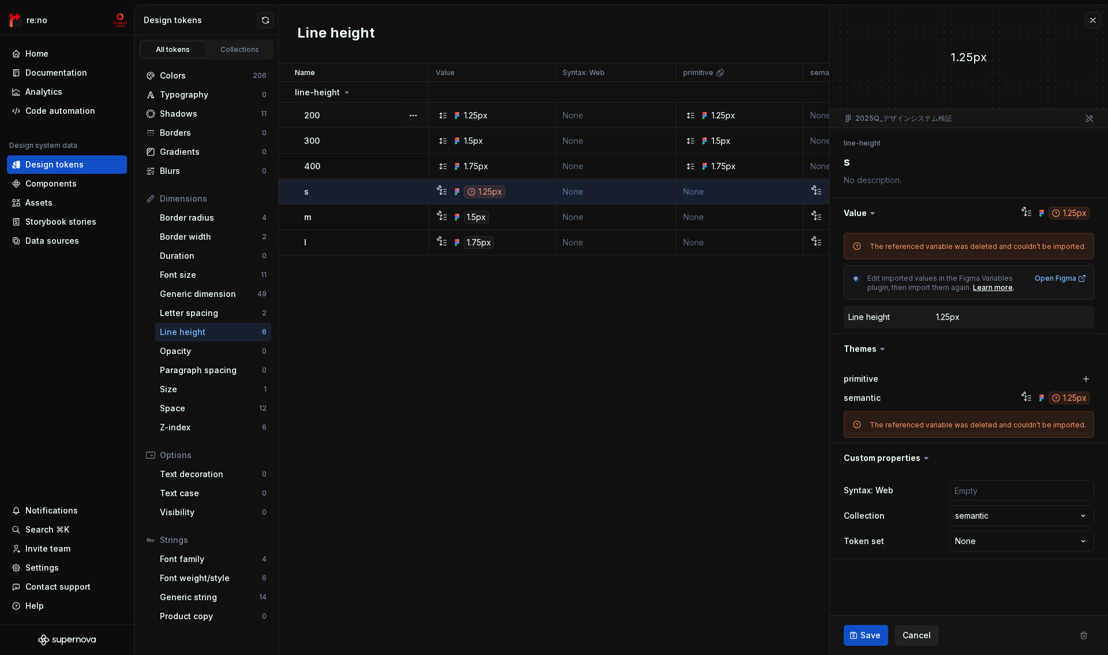
click at [924, 631] on span "Cancel" at bounding box center [917, 635] width 28 height 12
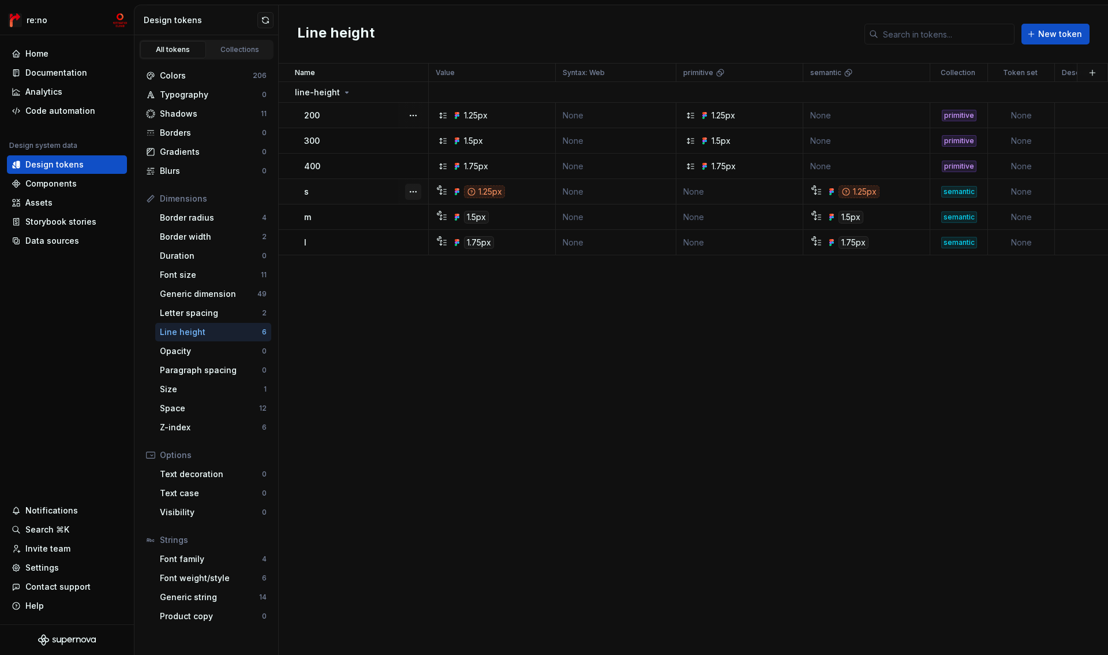
click at [414, 192] on button "button" at bounding box center [413, 192] width 16 height 16
click at [198, 350] on div "Opacity" at bounding box center [211, 351] width 102 height 12
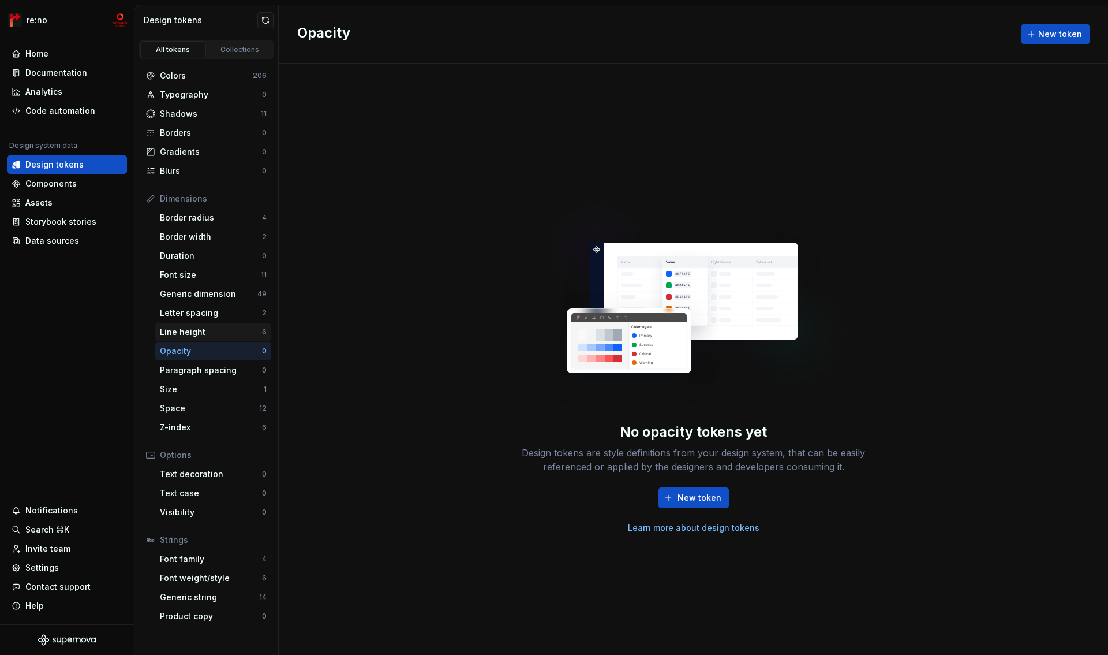
click at [208, 330] on div "Line height" at bounding box center [211, 332] width 102 height 12
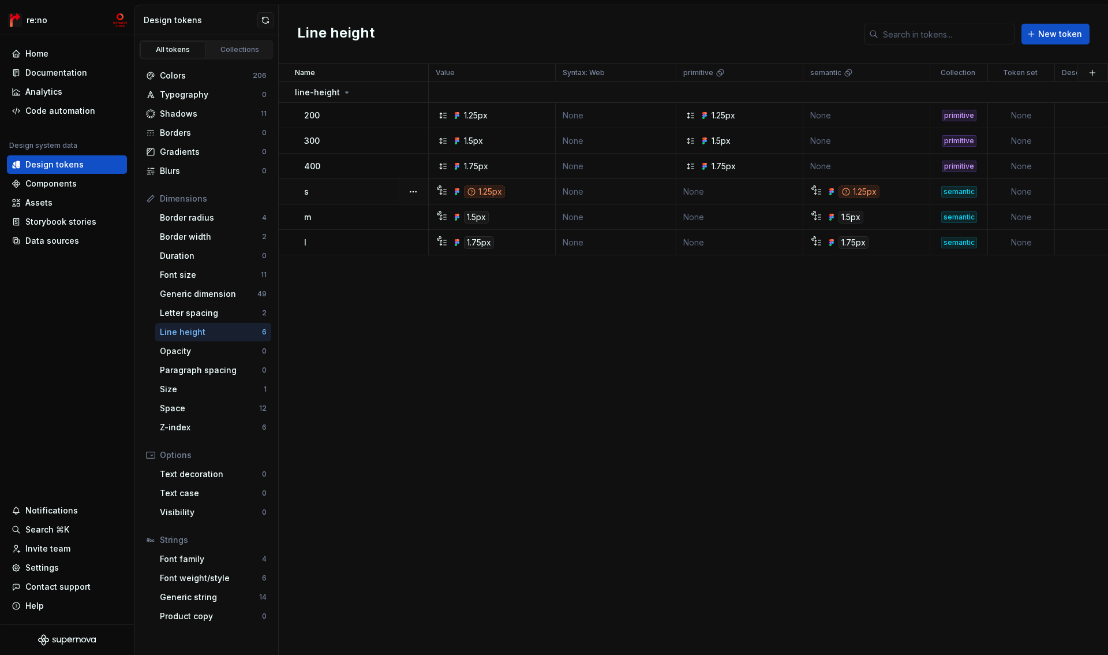
click at [338, 193] on div "s" at bounding box center [366, 192] width 124 height 12
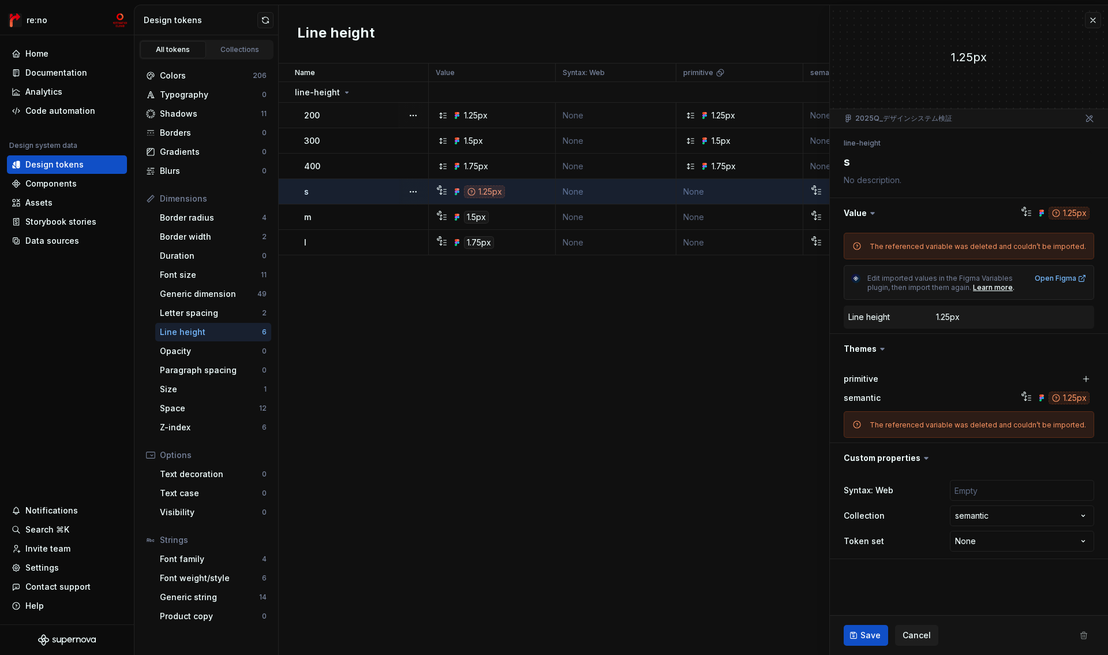
click at [521, 113] on div "1.25px" at bounding box center [495, 116] width 118 height 12
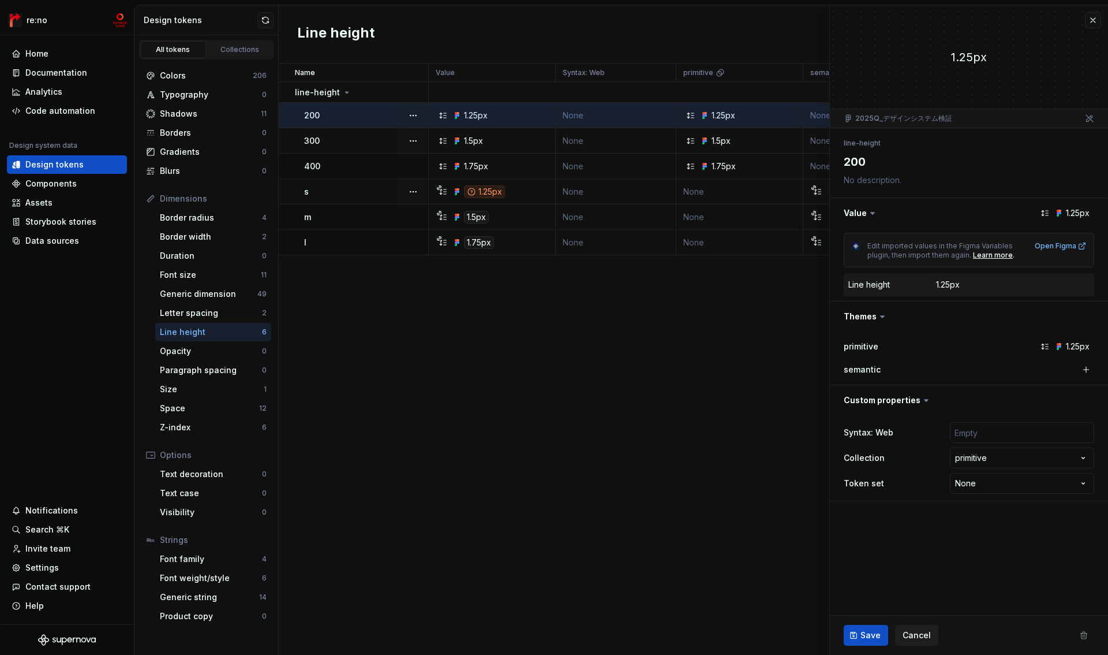
click at [521, 136] on div "1.5px" at bounding box center [495, 141] width 118 height 12
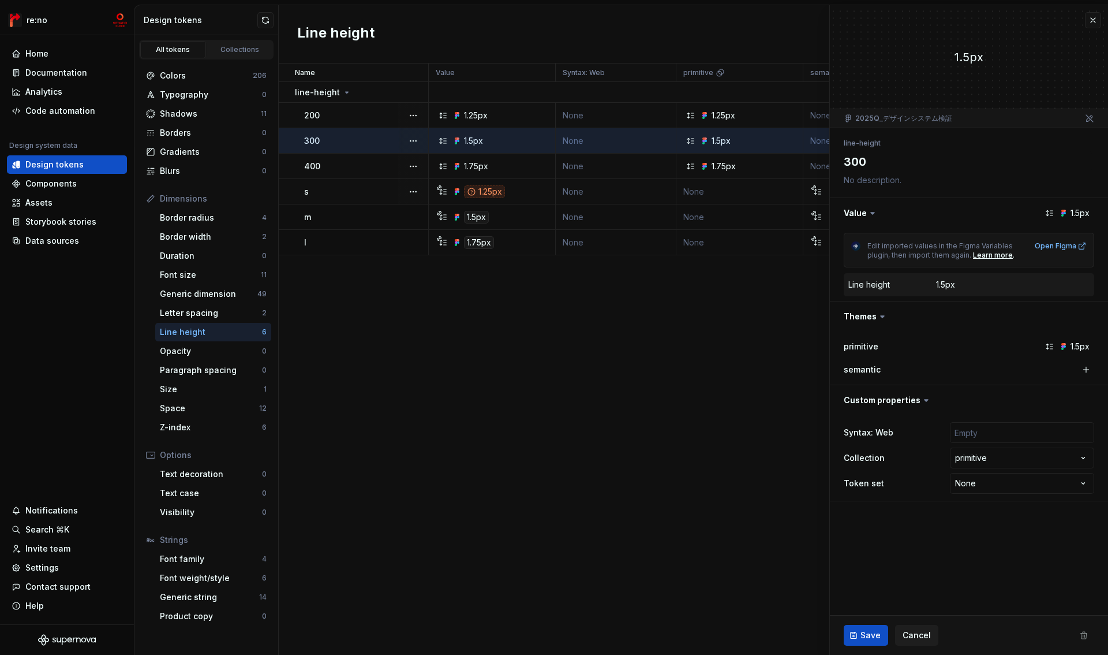
click at [518, 165] on div "1.75px" at bounding box center [495, 166] width 118 height 12
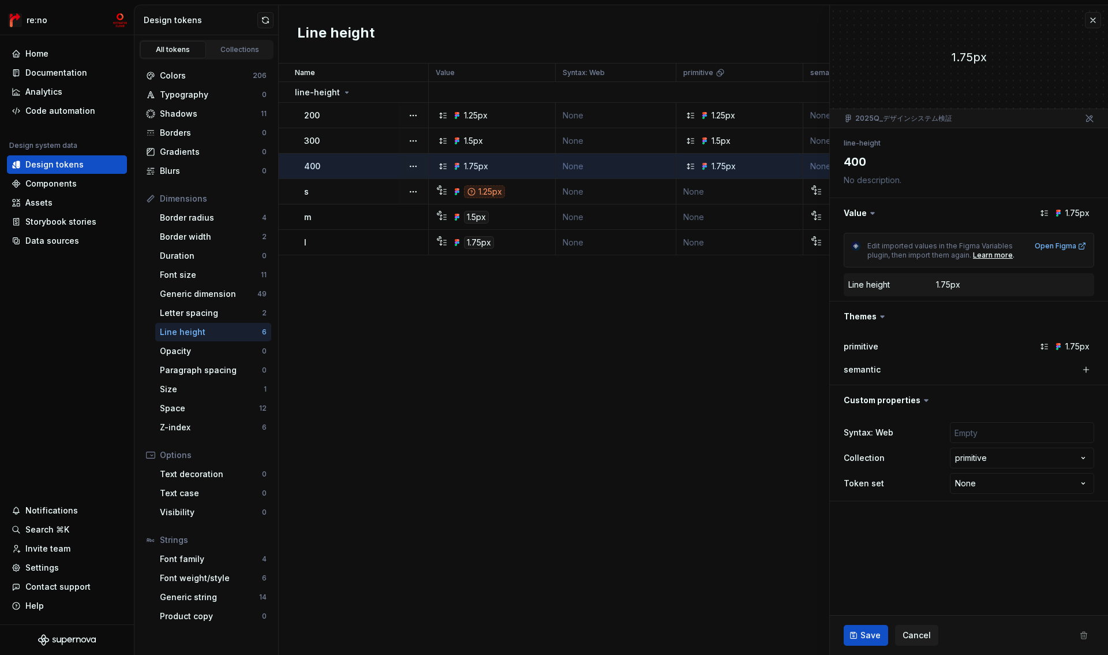
click at [512, 138] on div "1.5px" at bounding box center [495, 141] width 118 height 12
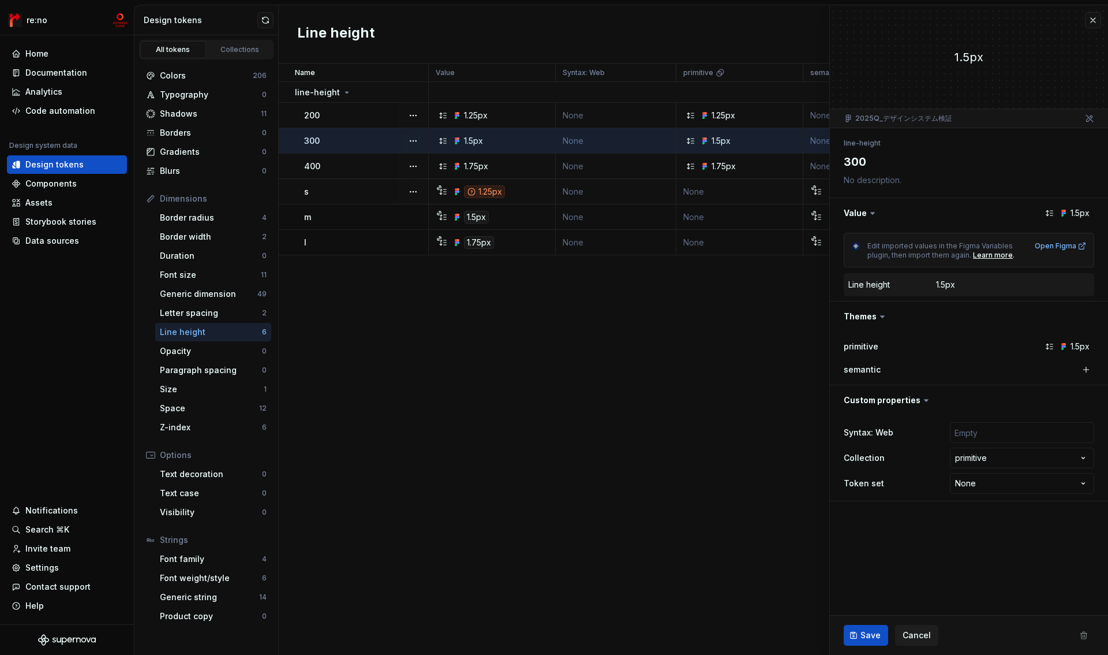
click at [508, 111] on div "1.25px" at bounding box center [495, 116] width 118 height 12
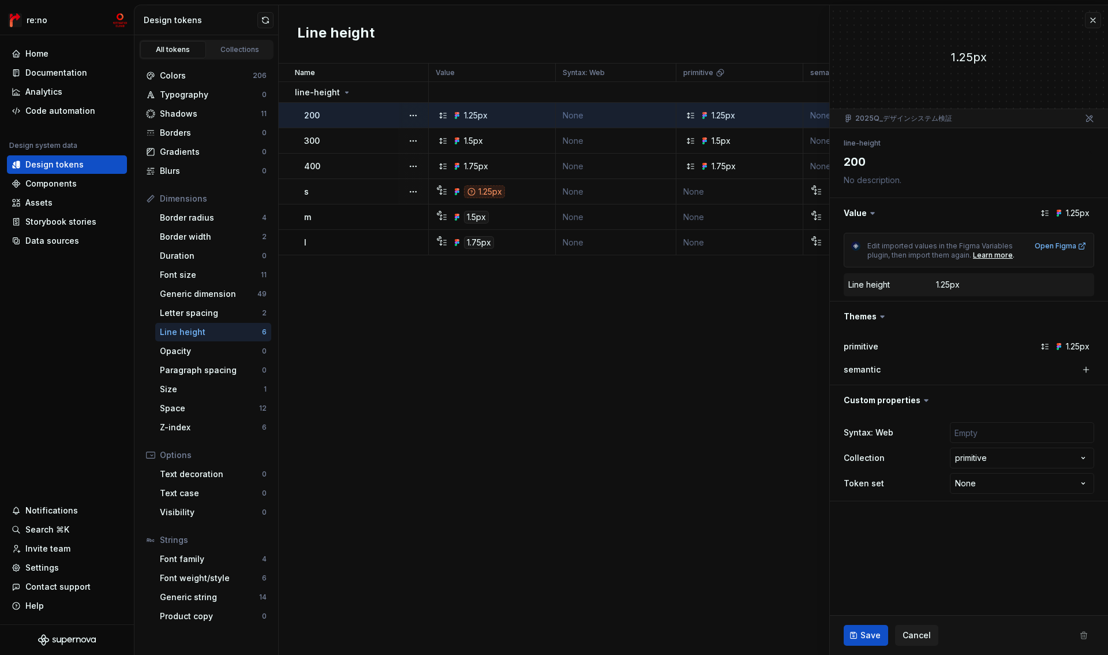
type textarea "*"
click at [1087, 23] on button "button" at bounding box center [1093, 20] width 16 height 16
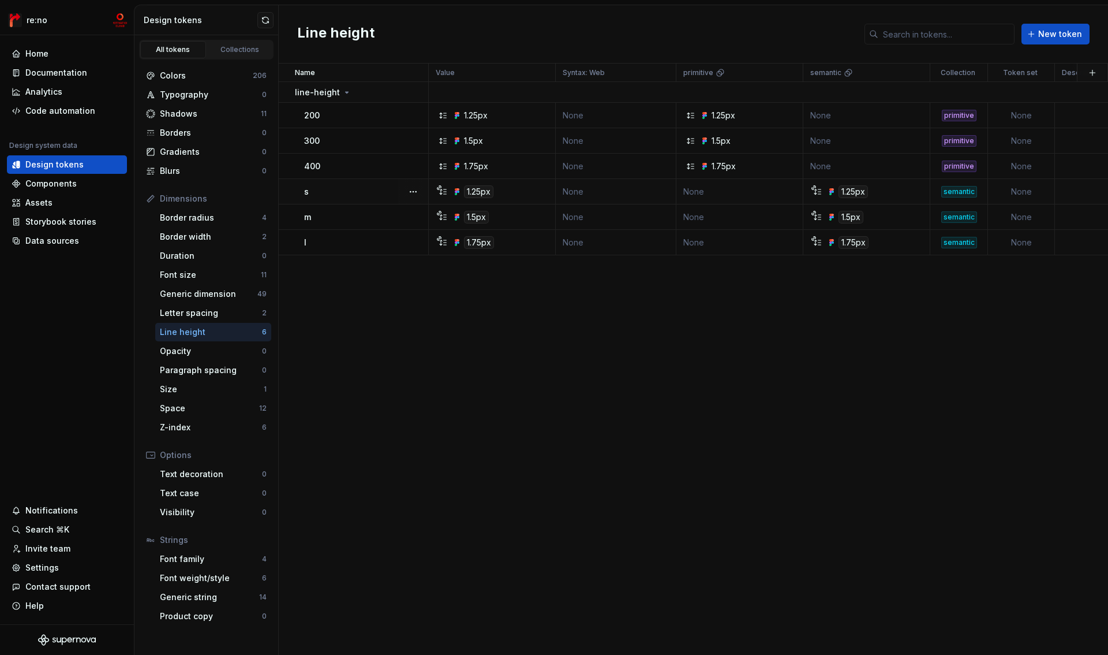
click at [373, 185] on td "s" at bounding box center [354, 191] width 150 height 25
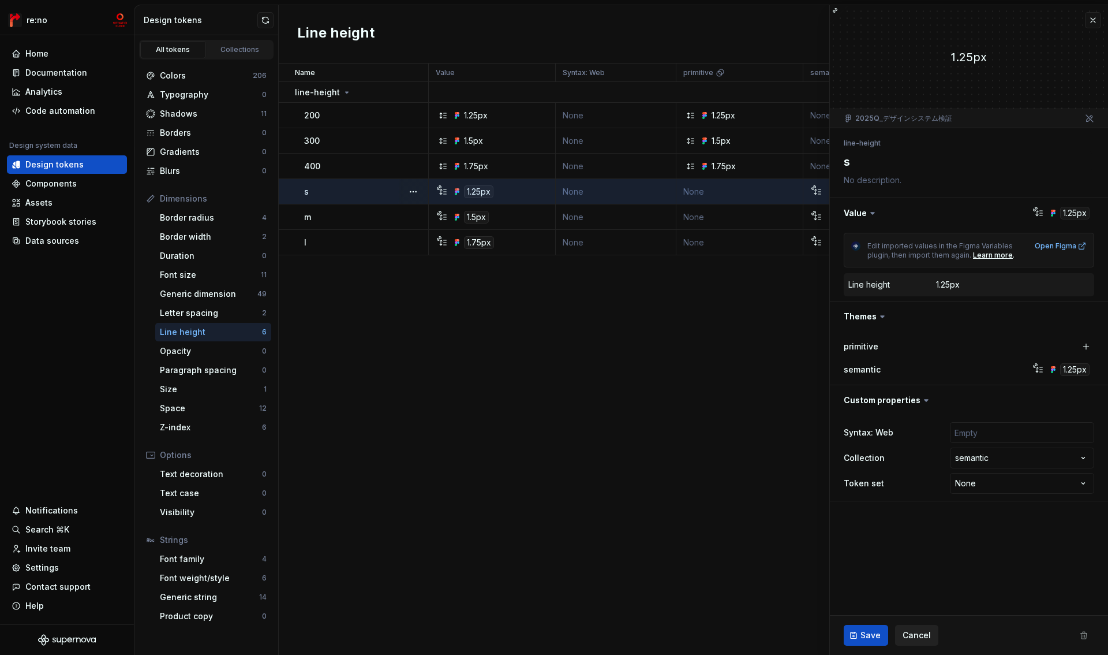
click at [917, 632] on span "Cancel" at bounding box center [917, 635] width 28 height 12
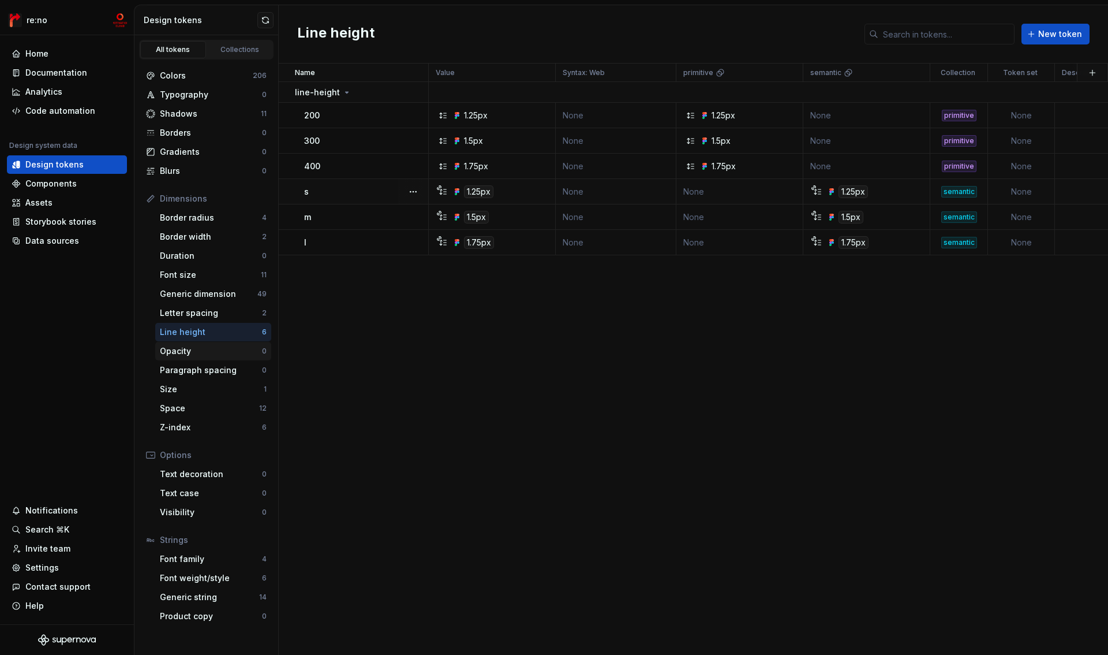
click at [214, 349] on div "Opacity" at bounding box center [211, 351] width 102 height 12
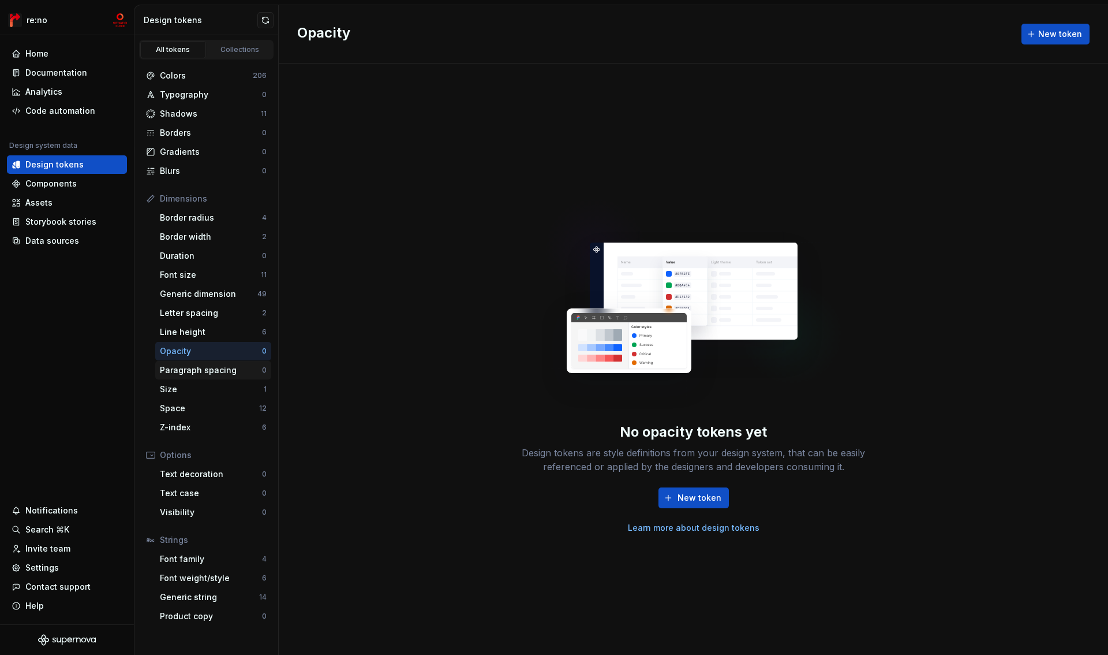
click at [214, 372] on div "Paragraph spacing" at bounding box center [211, 370] width 102 height 12
click at [214, 388] on div "Size" at bounding box center [212, 389] width 104 height 12
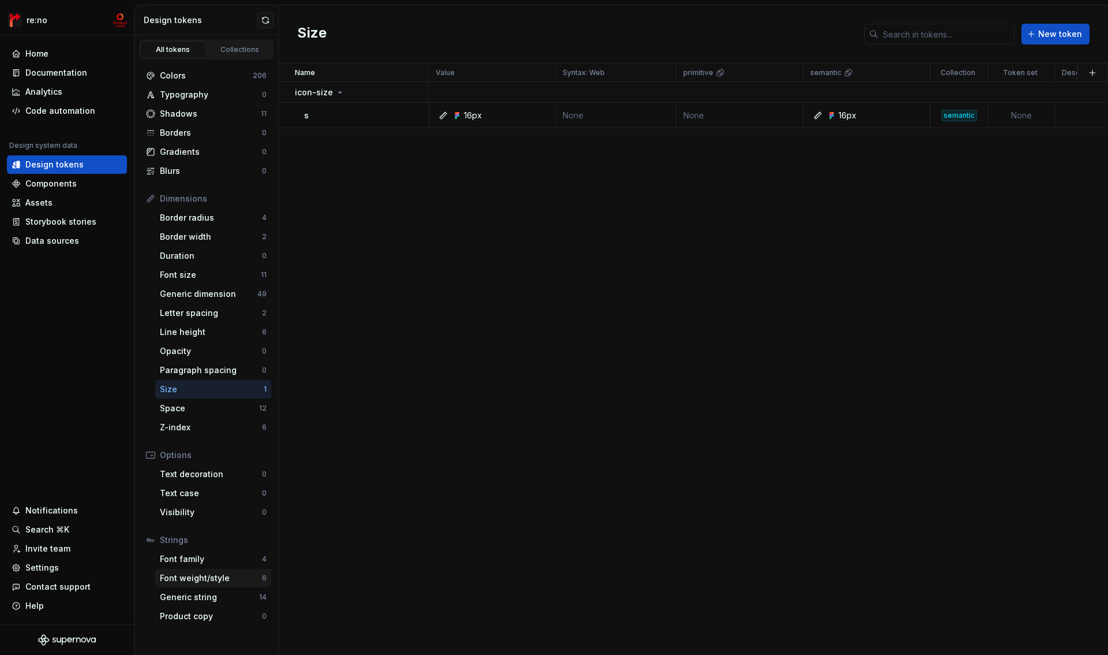
click at [212, 578] on div "Font weight/style" at bounding box center [211, 578] width 102 height 12
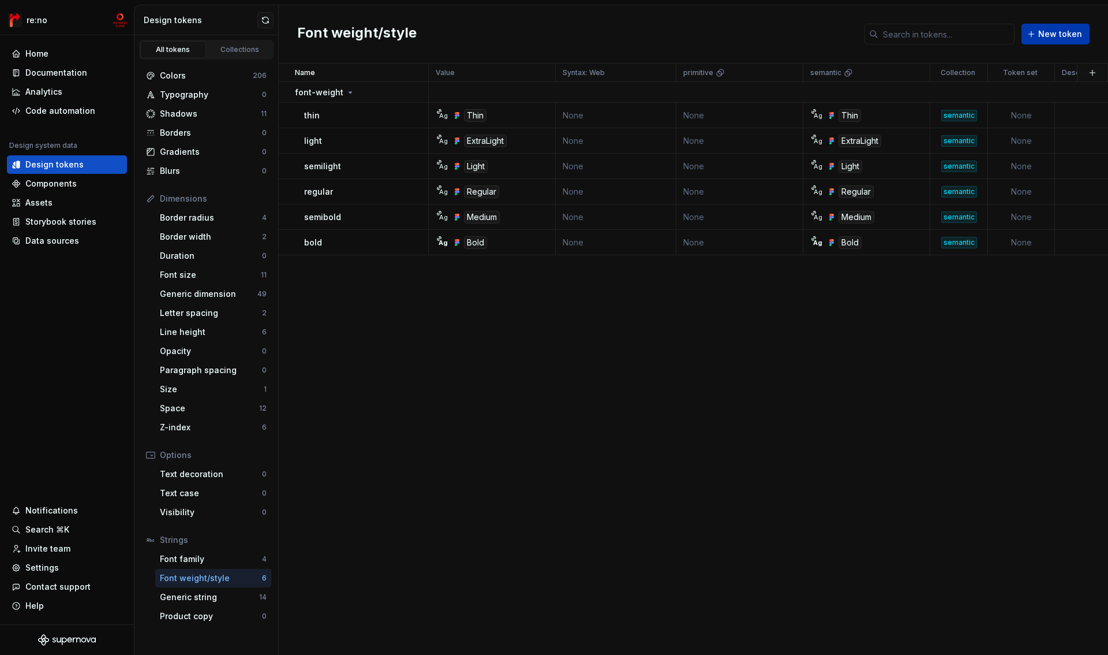
click at [1070, 32] on span "New token" at bounding box center [1060, 34] width 44 height 12
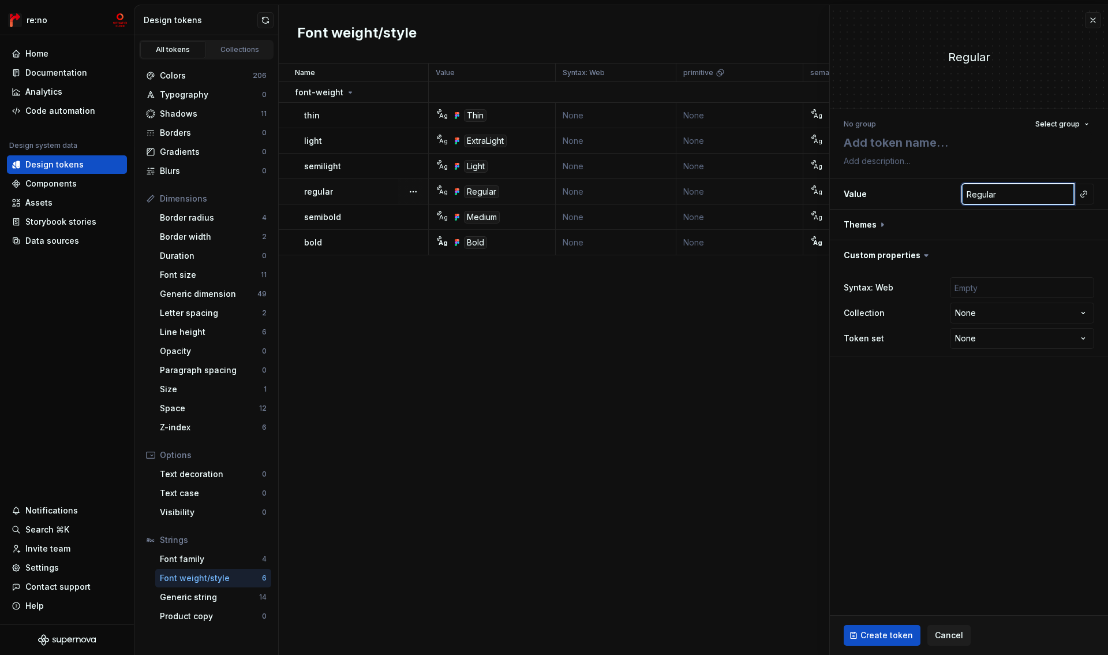
click at [1010, 193] on input "Regular" at bounding box center [1018, 194] width 112 height 21
click at [1086, 193] on button "button" at bounding box center [1084, 194] width 16 height 16
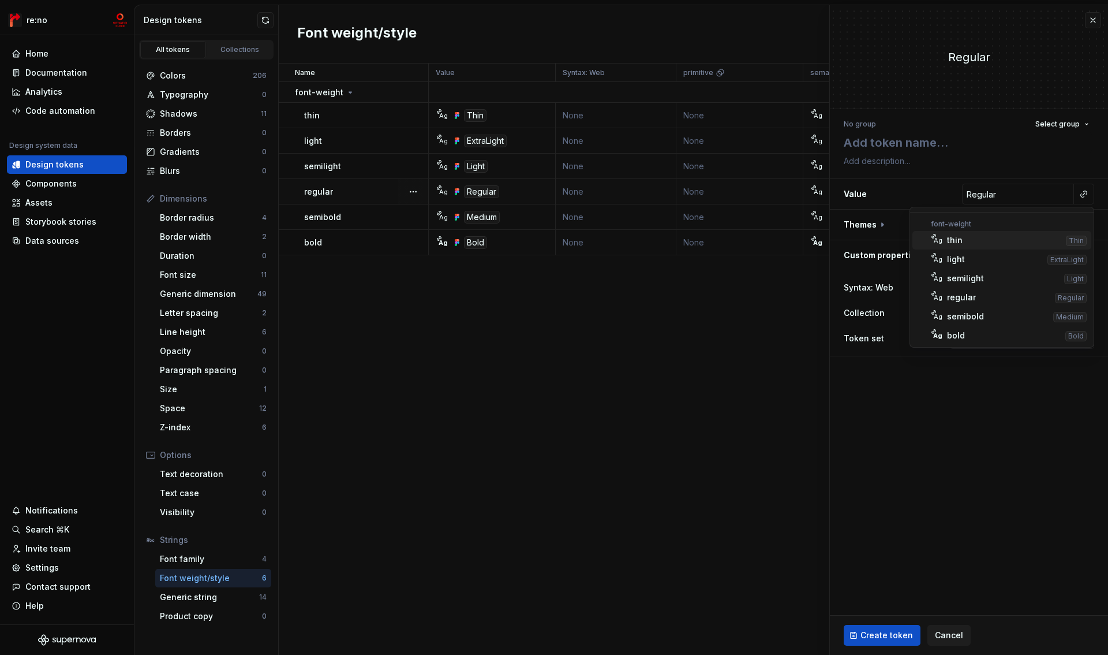
click at [1010, 193] on html "re:no Home Documentation Analytics Code automation Design system data Design to…" at bounding box center [554, 327] width 1108 height 655
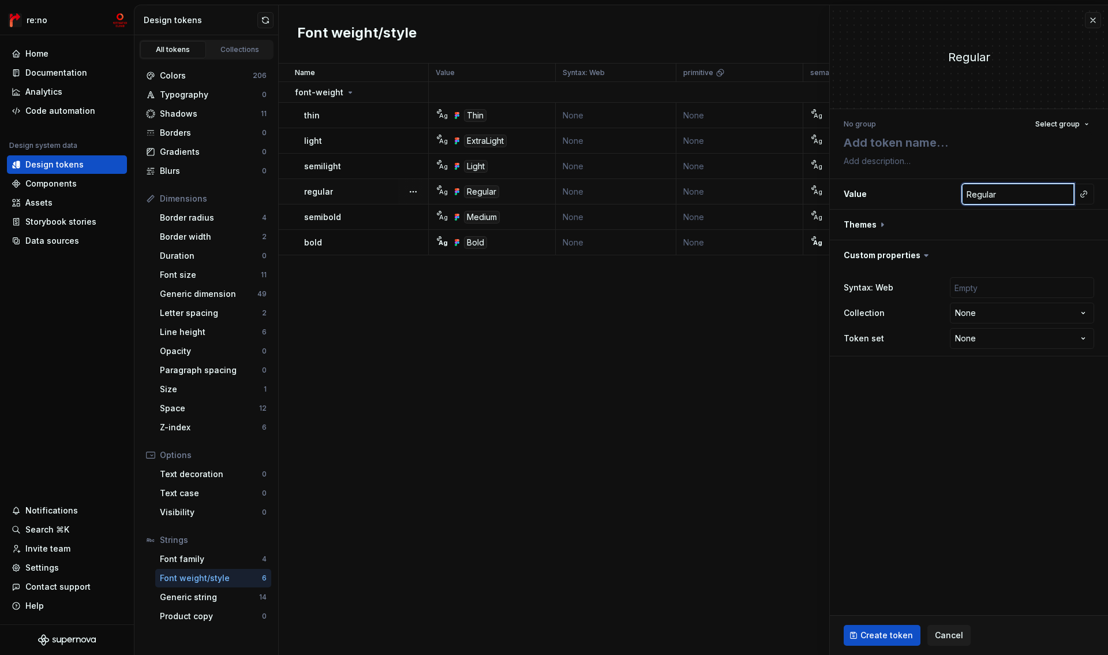
click at [1010, 193] on input "Regular" at bounding box center [1018, 194] width 112 height 21
type textarea "*"
type input "1"
type textarea "*"
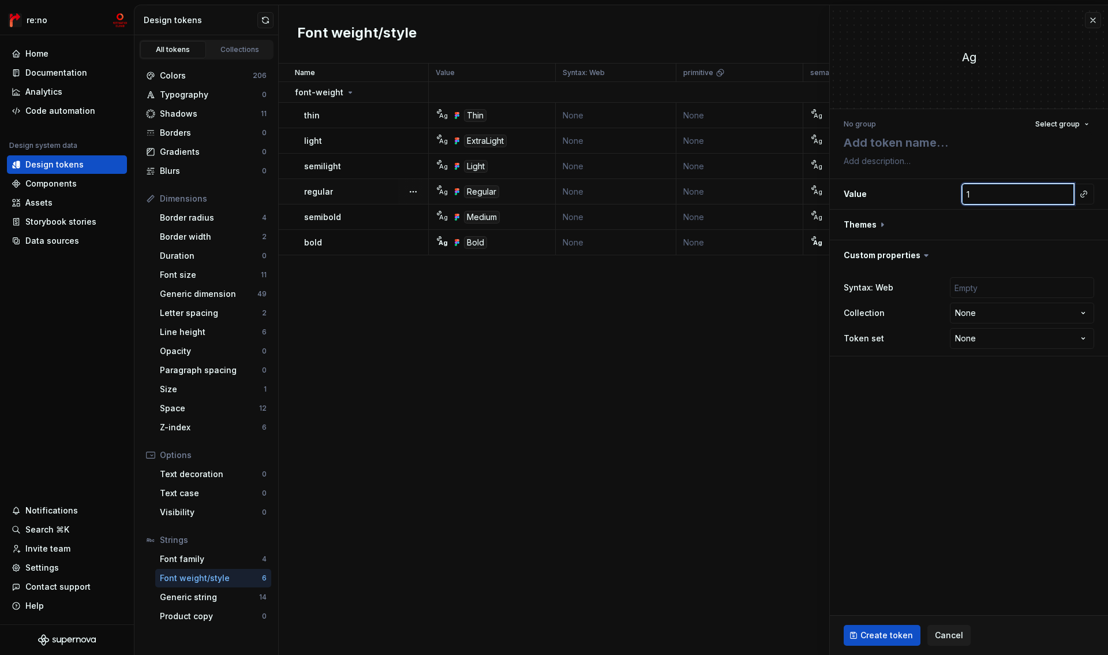
type input "10"
type textarea "*"
type input "100"
click at [970, 464] on fieldset "100 No group Select group Value 100 Themes Custom properties Syntax: Web Collec…" at bounding box center [969, 329] width 278 height 649
click at [864, 226] on button "button" at bounding box center [969, 225] width 278 height 30
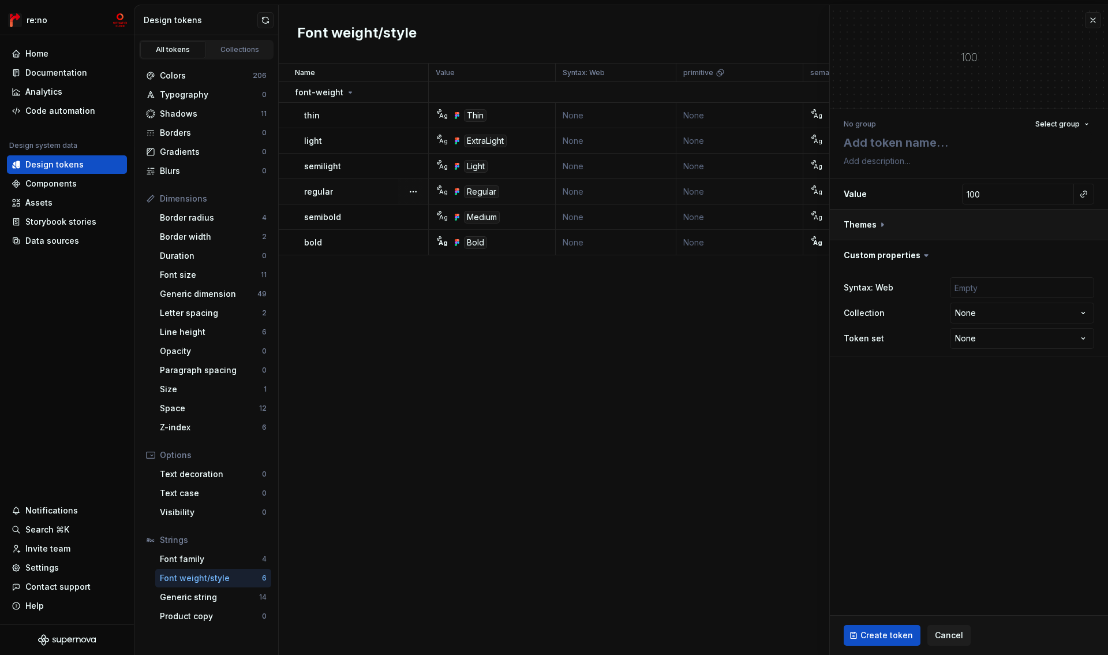
type textarea "*"
click at [951, 630] on span "Cancel" at bounding box center [949, 635] width 28 height 12
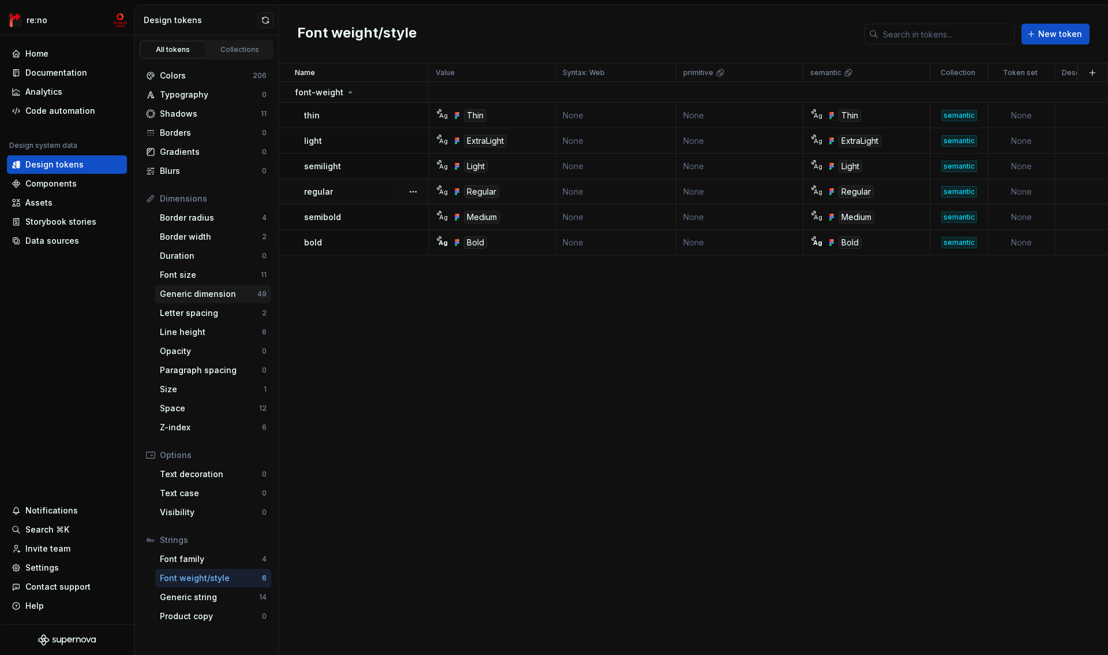
click at [215, 291] on div "Generic dimension" at bounding box center [209, 294] width 98 height 12
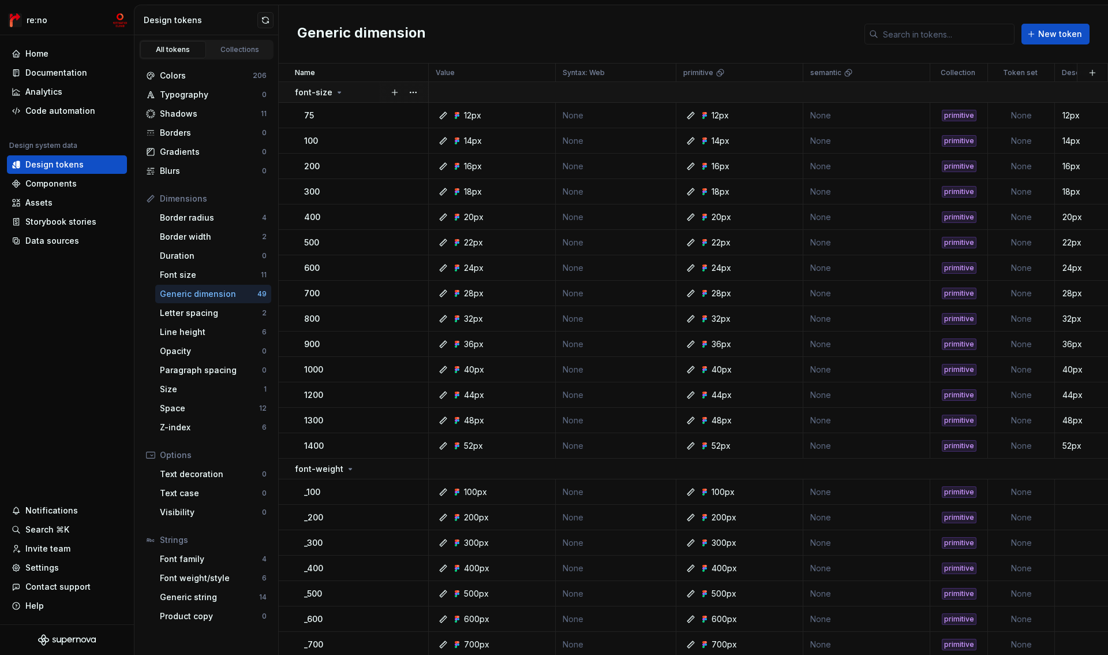
click at [331, 92] on div "font-size" at bounding box center [319, 93] width 49 height 12
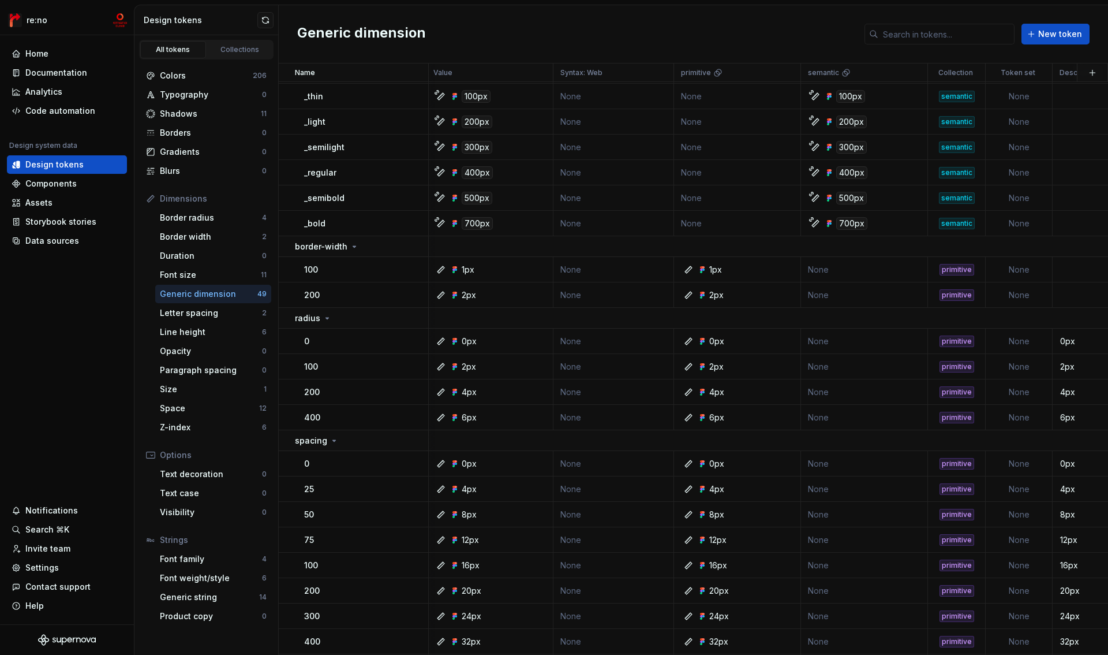
scroll to position [417, 2]
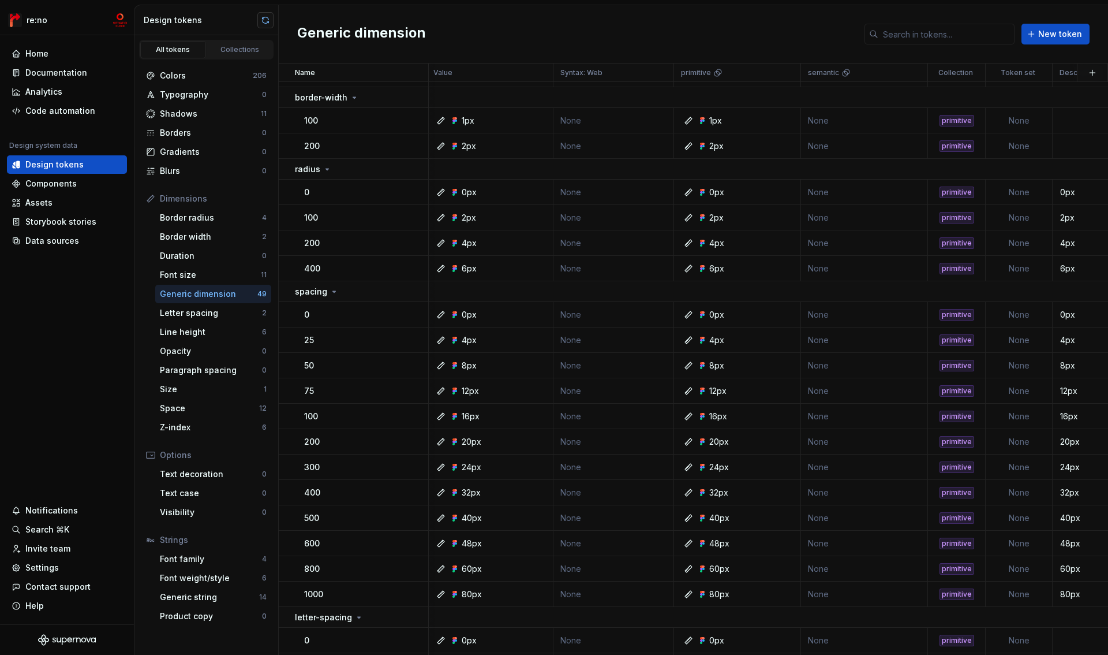
click at [263, 20] on button "button" at bounding box center [265, 20] width 16 height 16
